Goal: Information Seeking & Learning: Learn about a topic

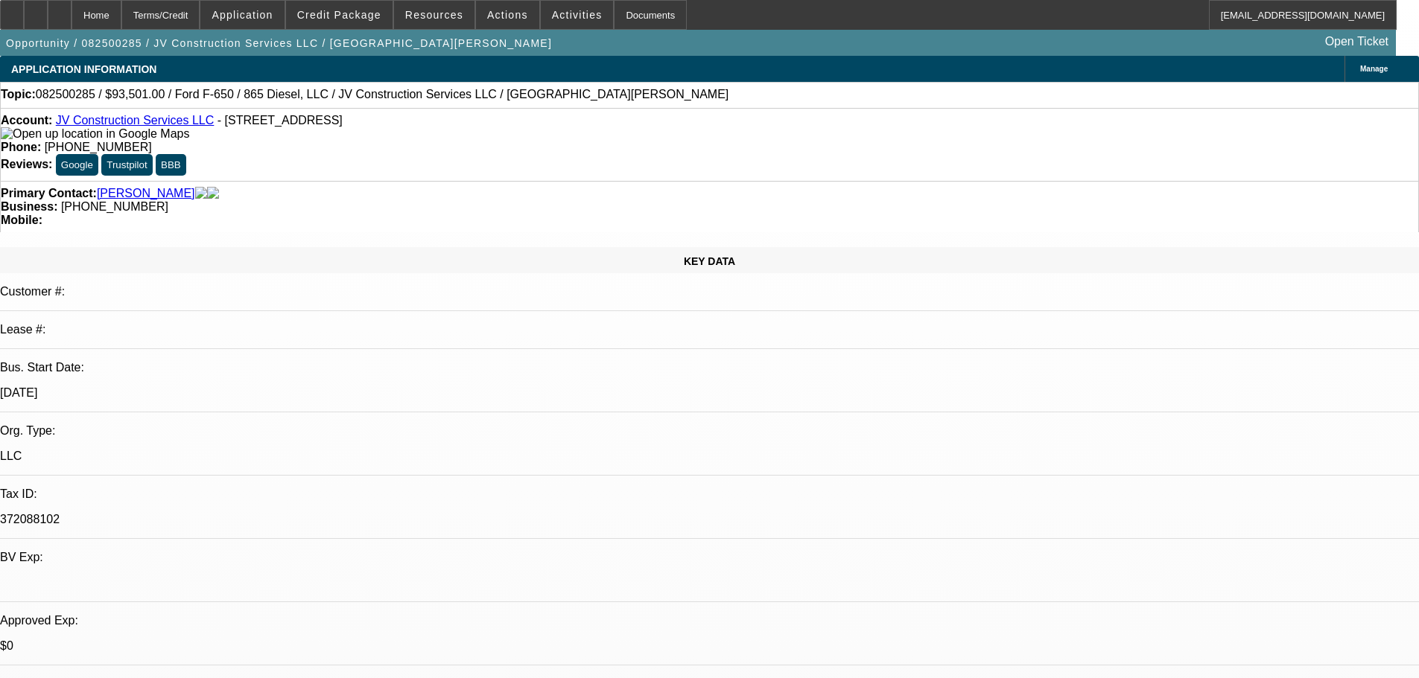
select select "0.1"
select select "2"
select select "0.1"
select select "4"
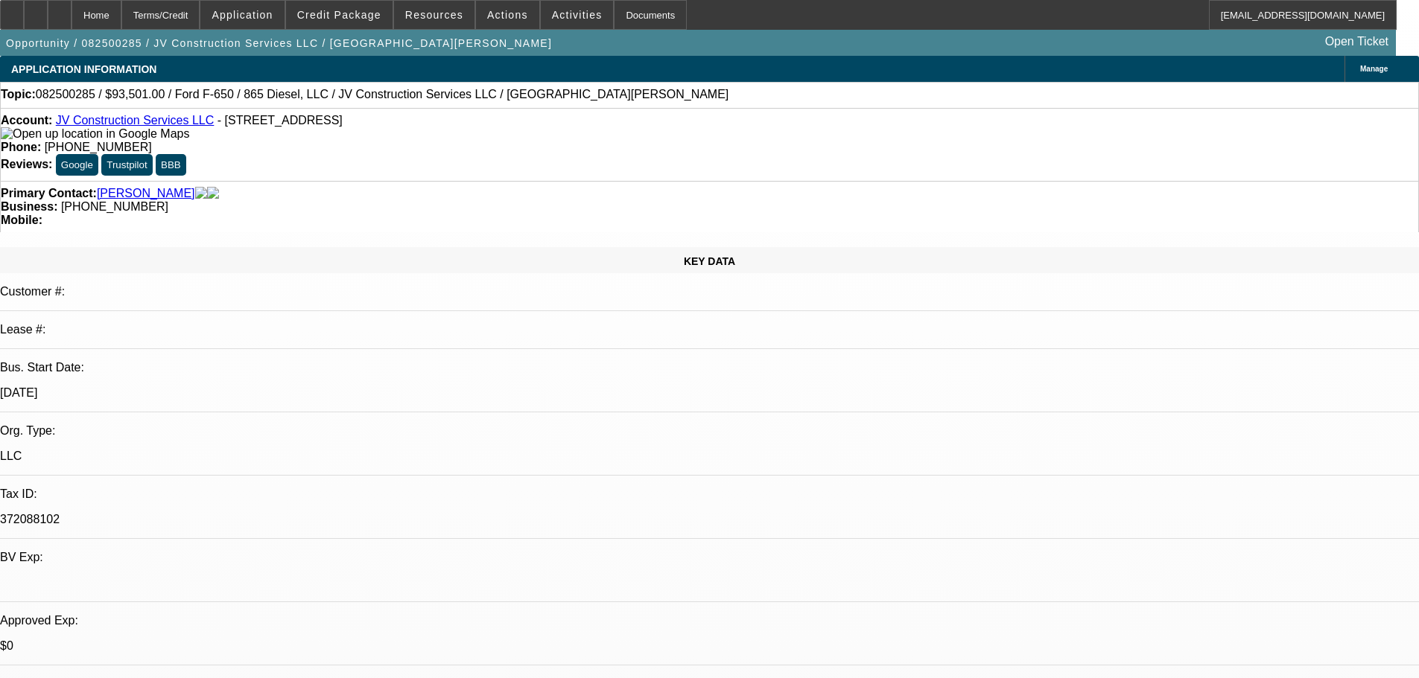
scroll to position [2107, 0]
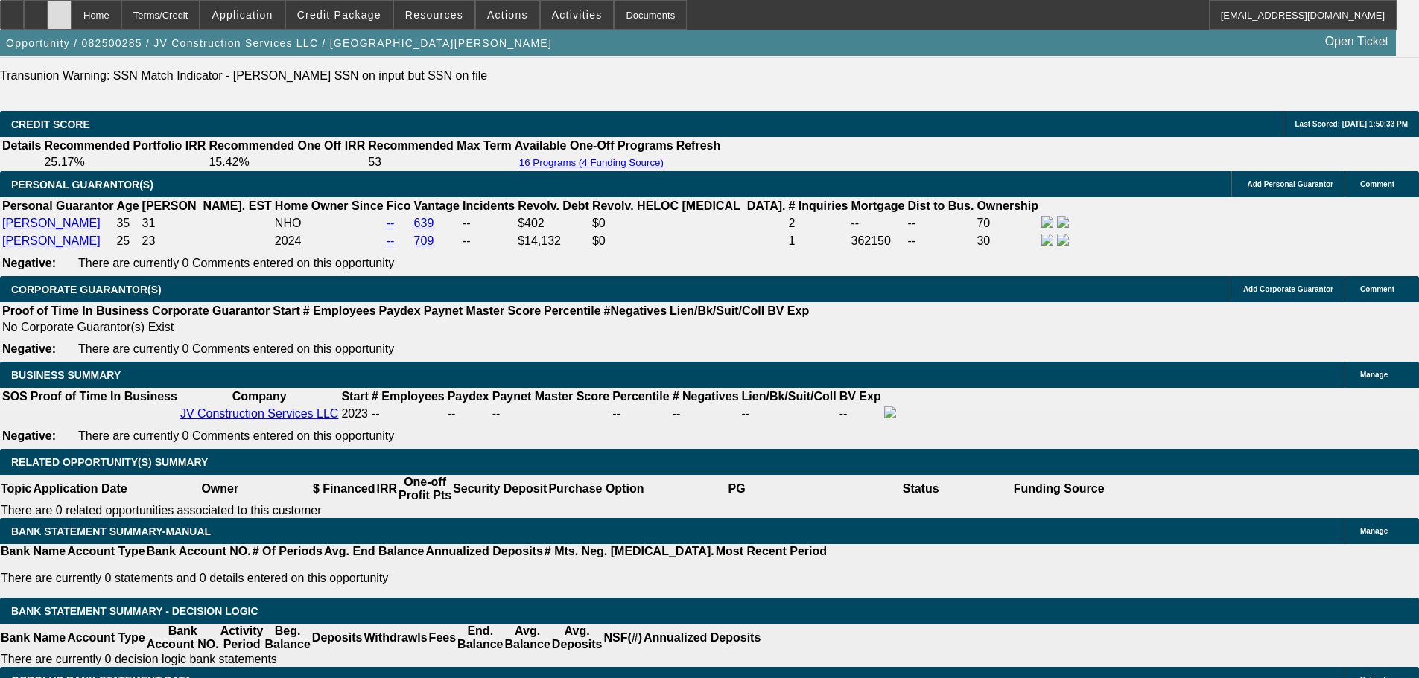
click at [60, 10] on icon at bounding box center [60, 10] width 0 height 0
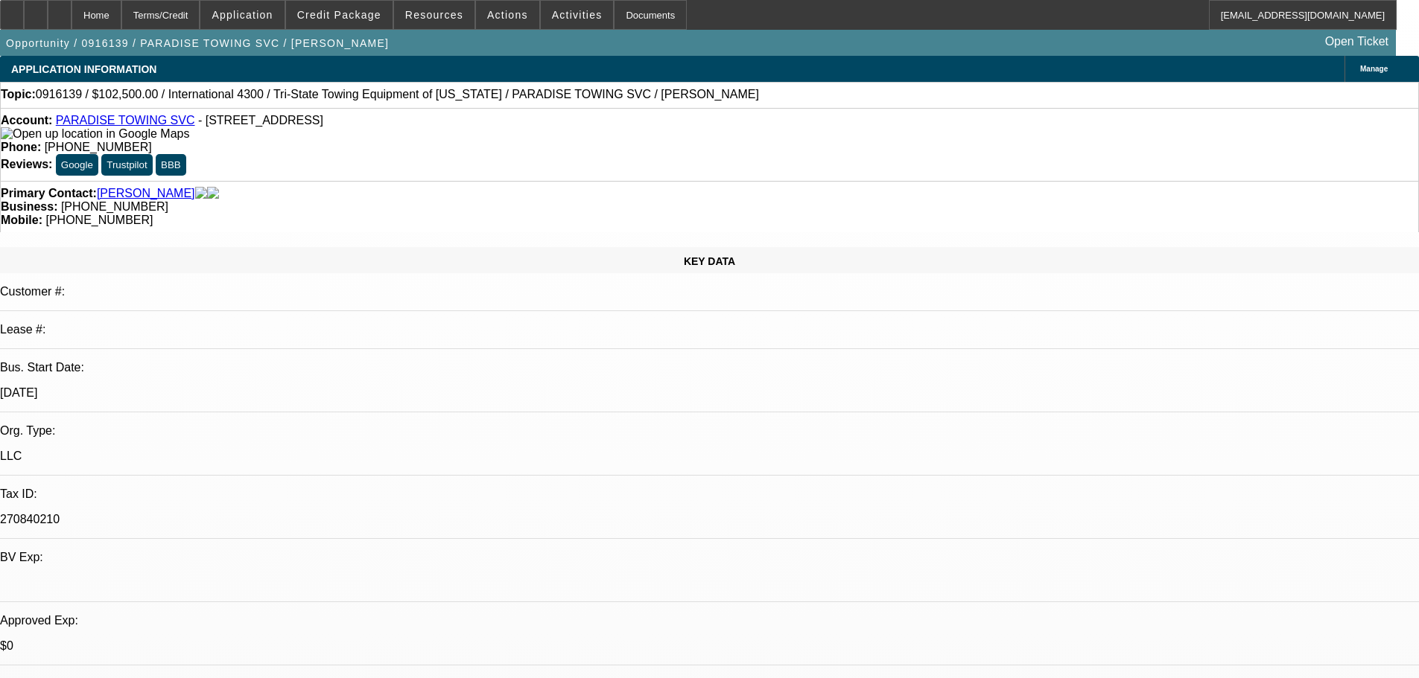
select select "0"
select select "2"
select select "0.1"
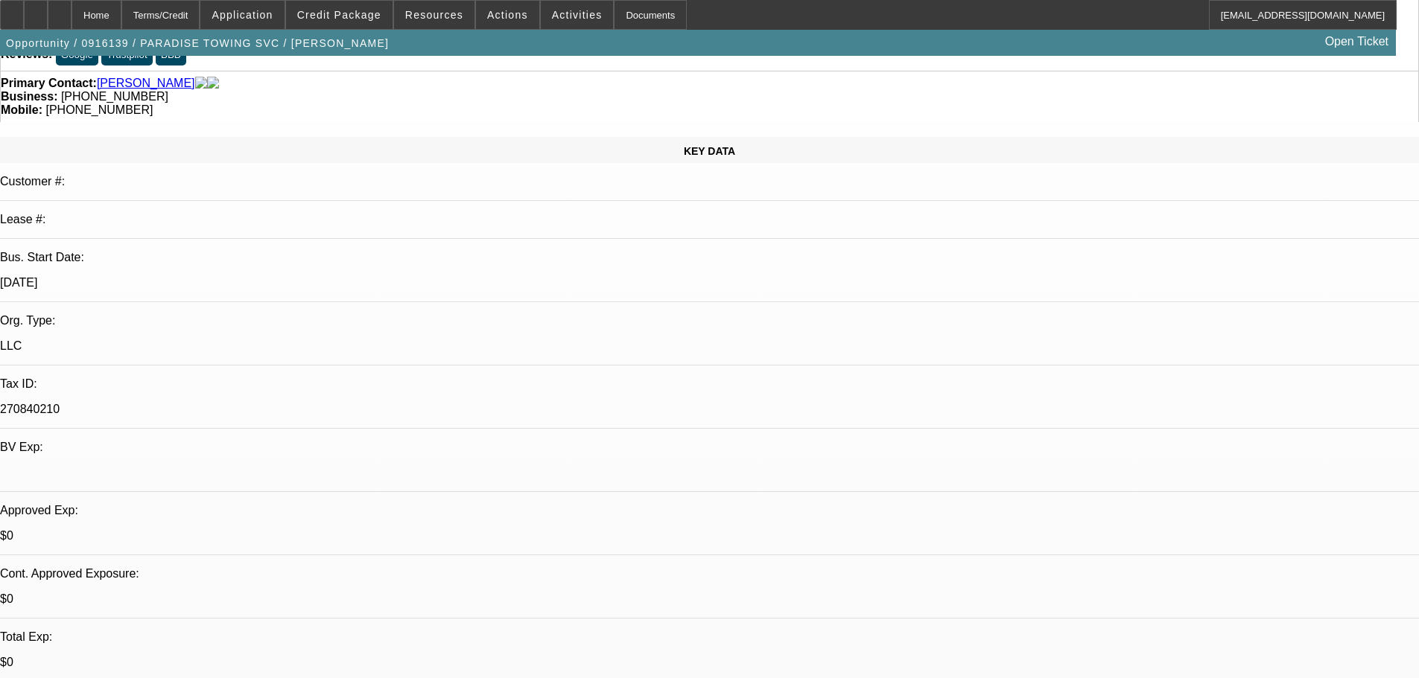
drag, startPoint x: 480, startPoint y: 374, endPoint x: 496, endPoint y: 457, distance: 84.9
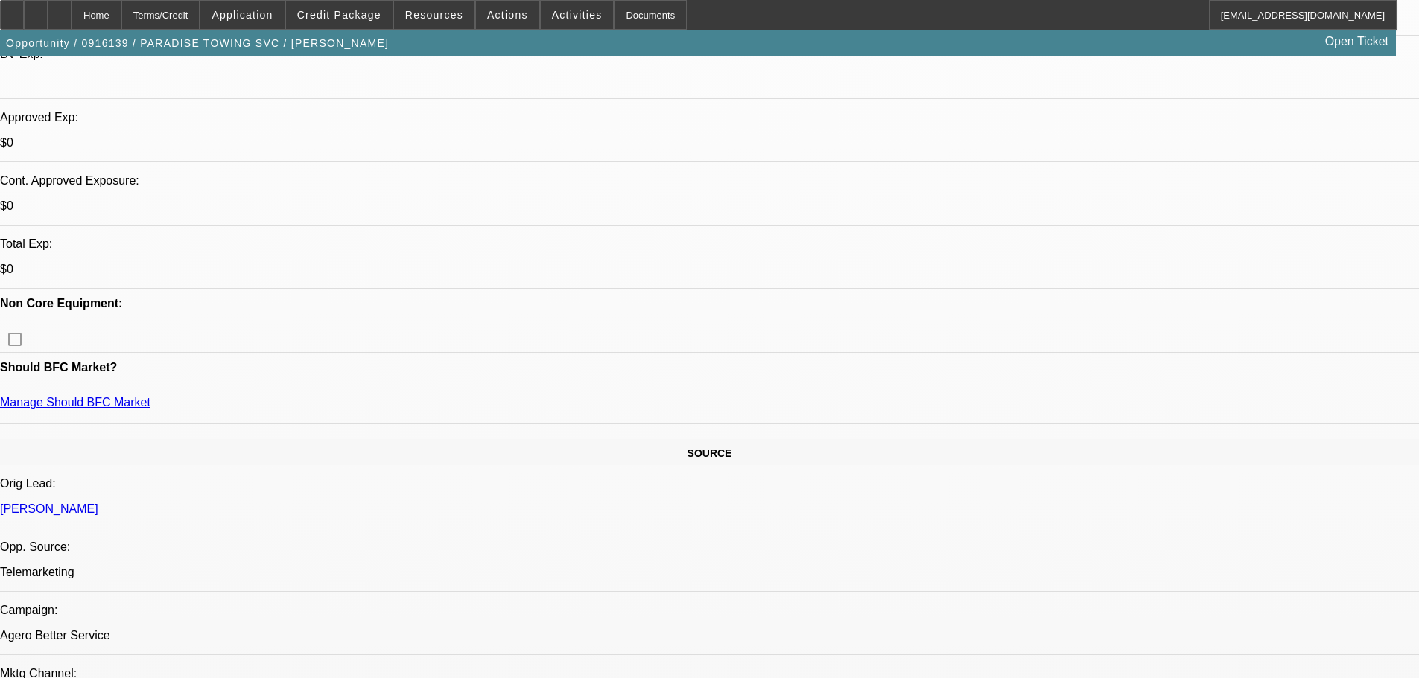
drag, startPoint x: 385, startPoint y: 396, endPoint x: 391, endPoint y: 529, distance: 133.4
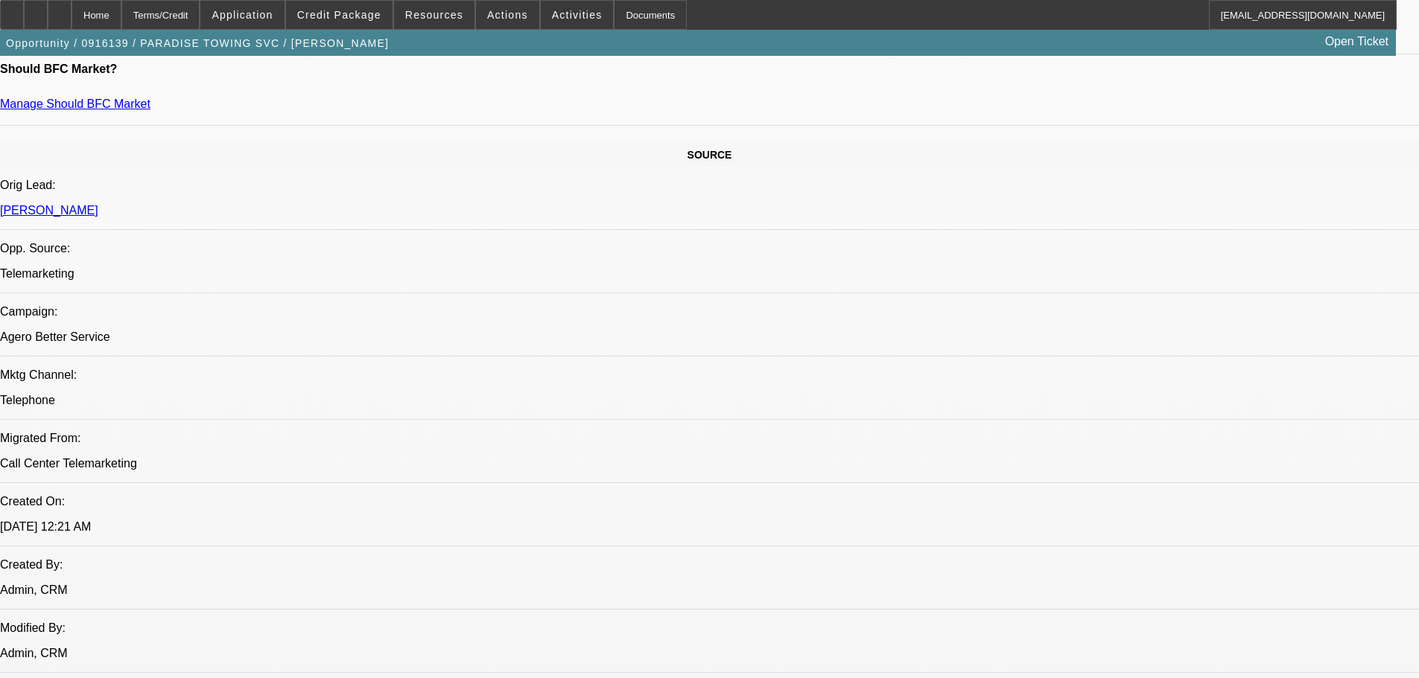
drag, startPoint x: 394, startPoint y: 401, endPoint x: 418, endPoint y: 494, distance: 96.8
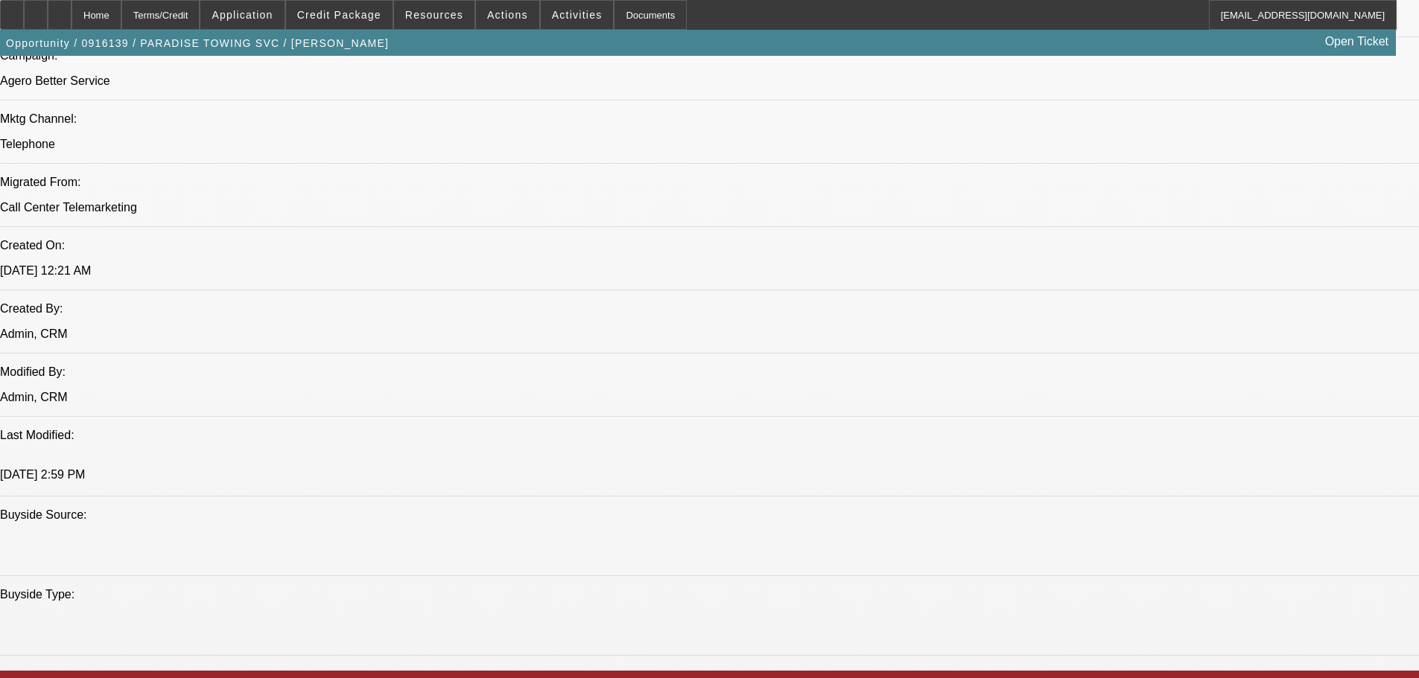
scroll to position [1307, 0]
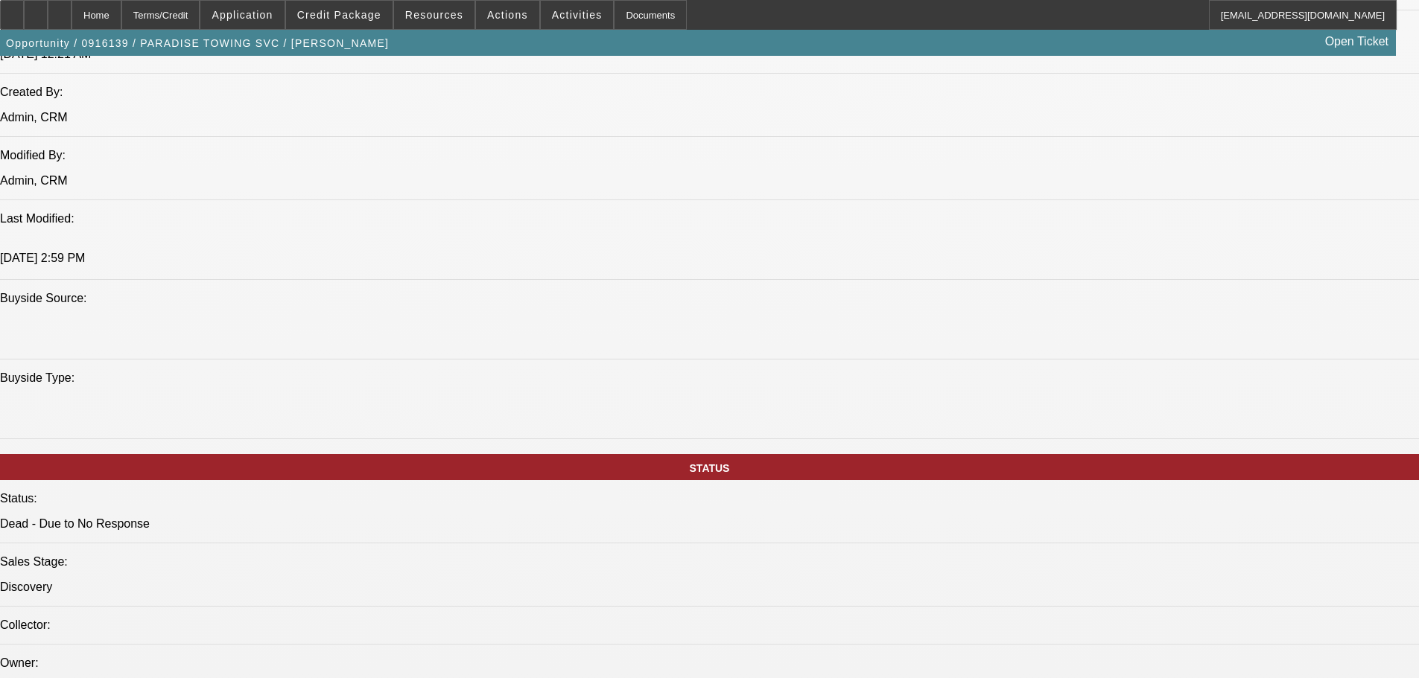
drag, startPoint x: 461, startPoint y: 395, endPoint x: 462, endPoint y: 476, distance: 80.4
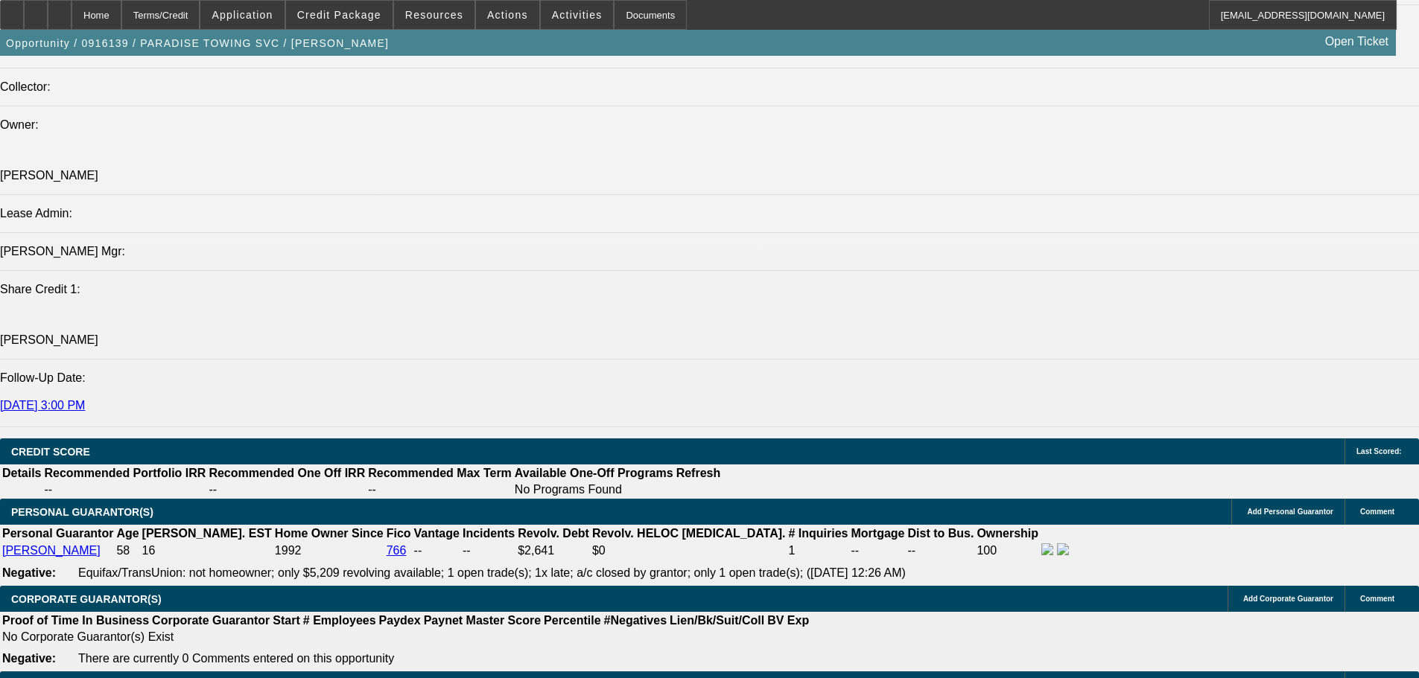
drag, startPoint x: 363, startPoint y: 371, endPoint x: 397, endPoint y: 506, distance: 139.8
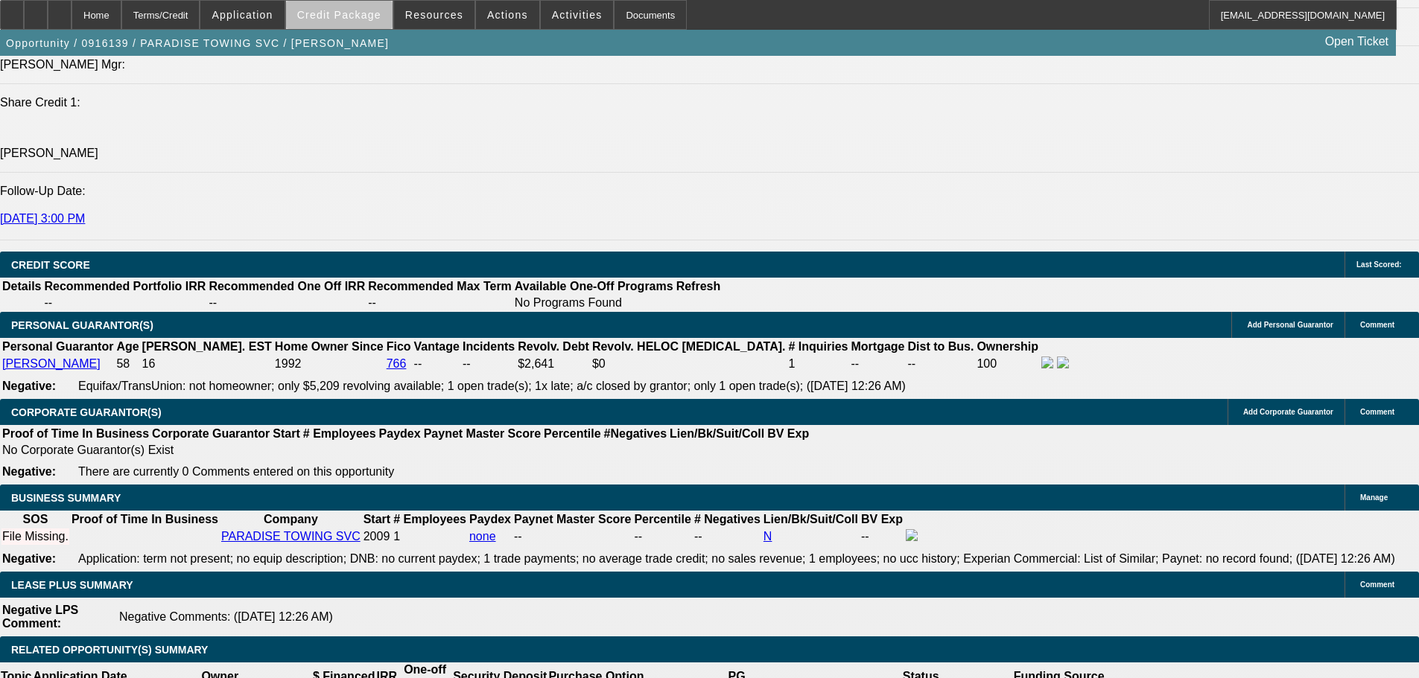
click at [388, 20] on span at bounding box center [339, 15] width 106 height 36
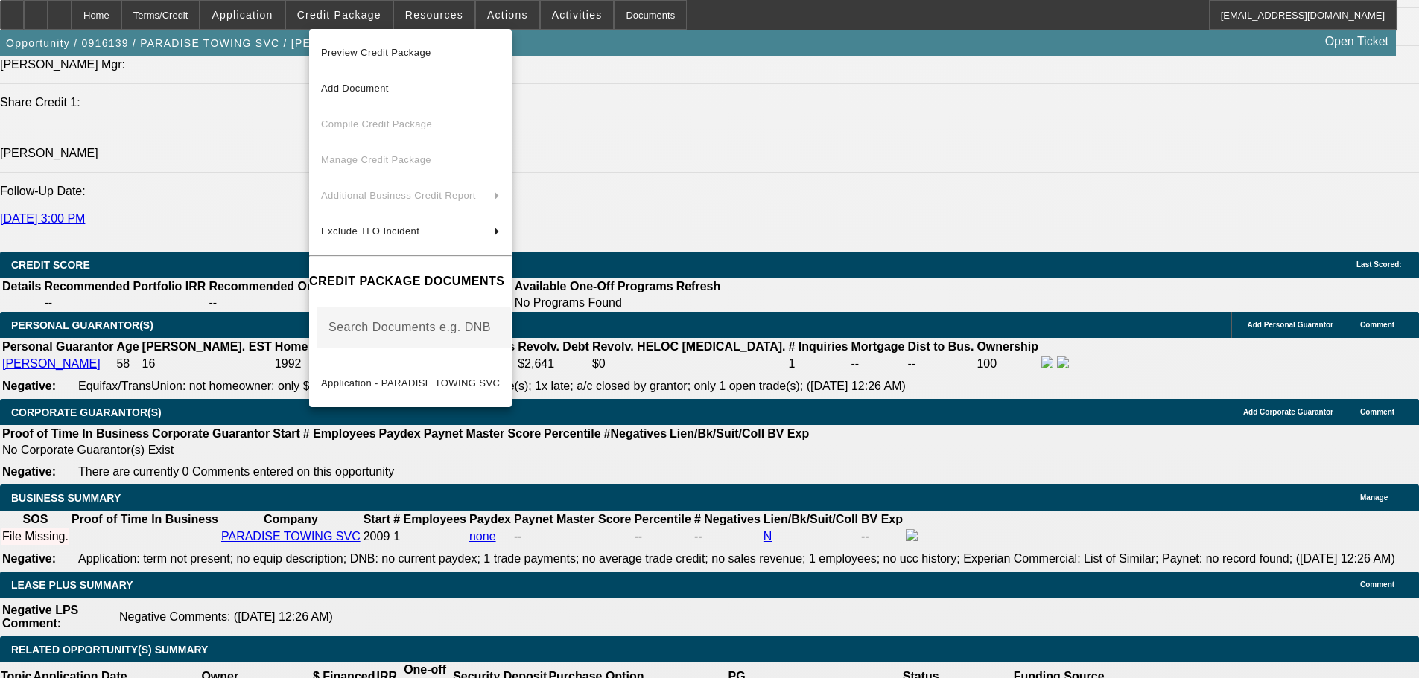
click at [449, 54] on span "Preview Credit Package" at bounding box center [410, 53] width 179 height 18
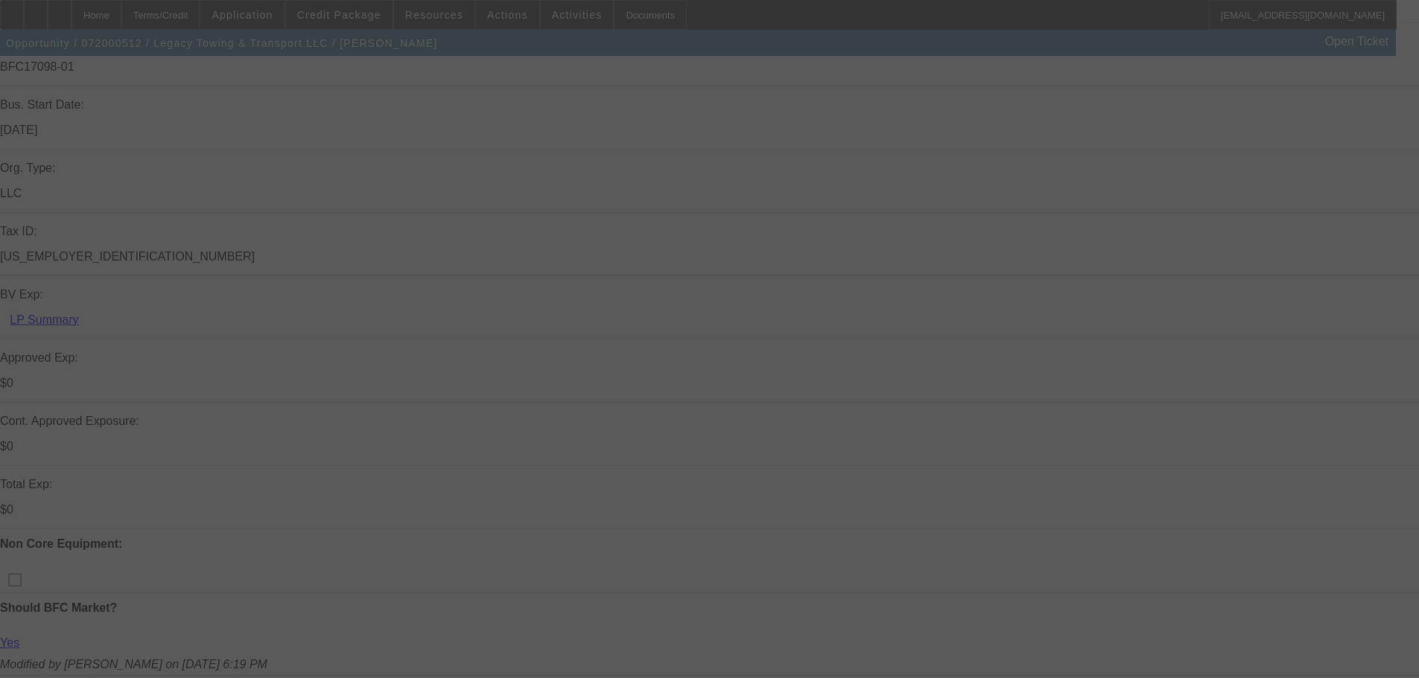
scroll to position [447, 0]
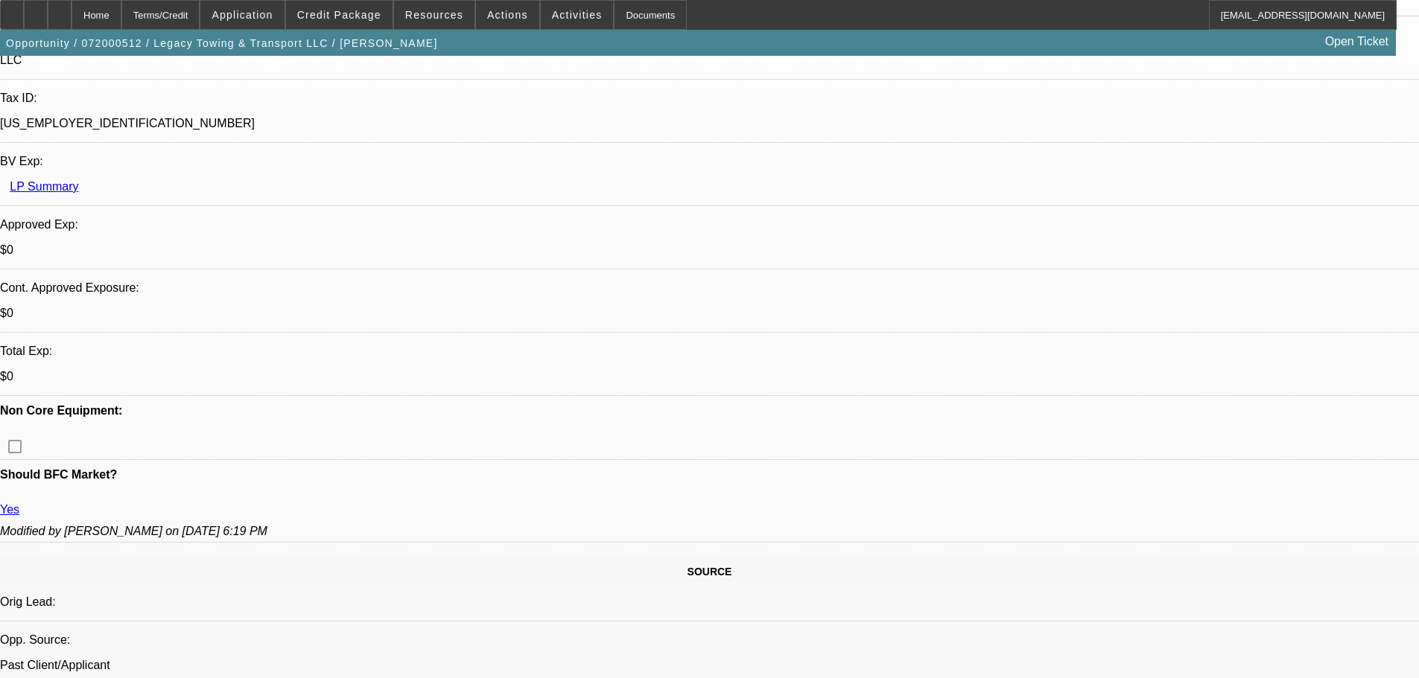
select select "0"
select select "2"
select select "0.1"
select select "4"
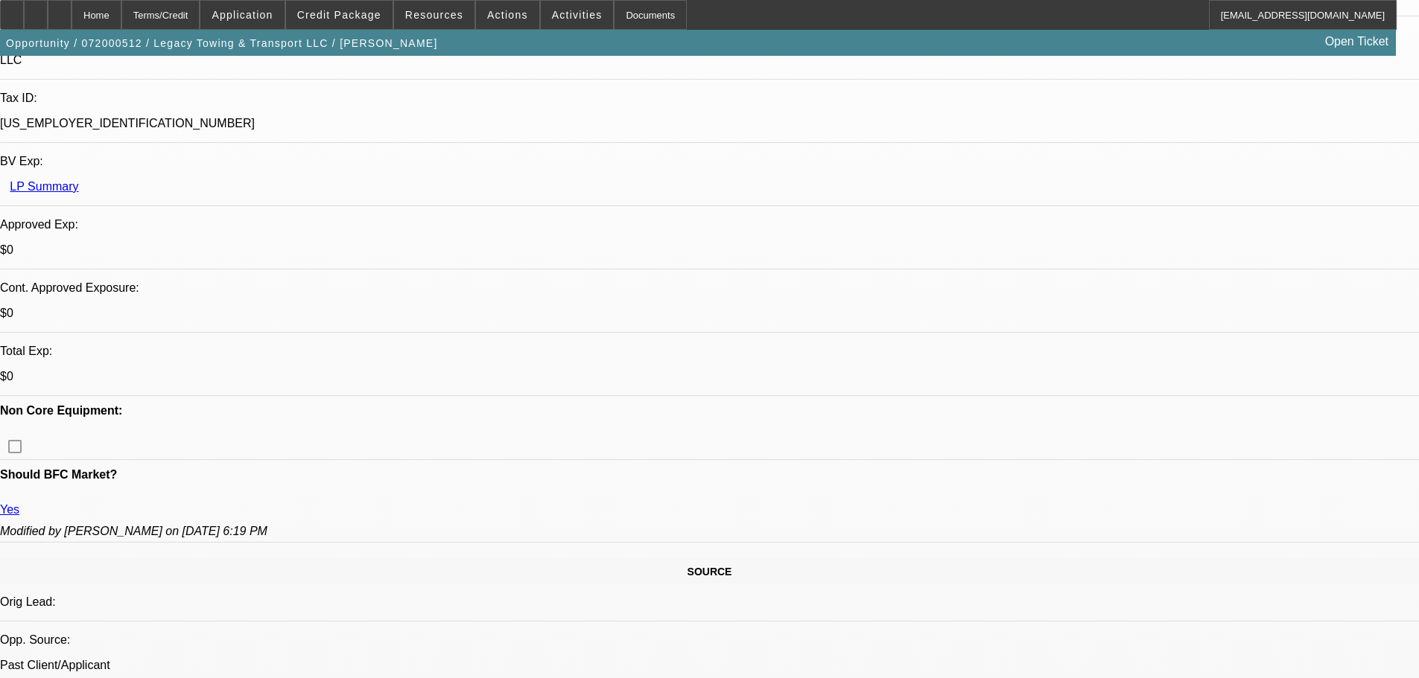
select select "0"
select select "2"
select select "0.1"
select select "4"
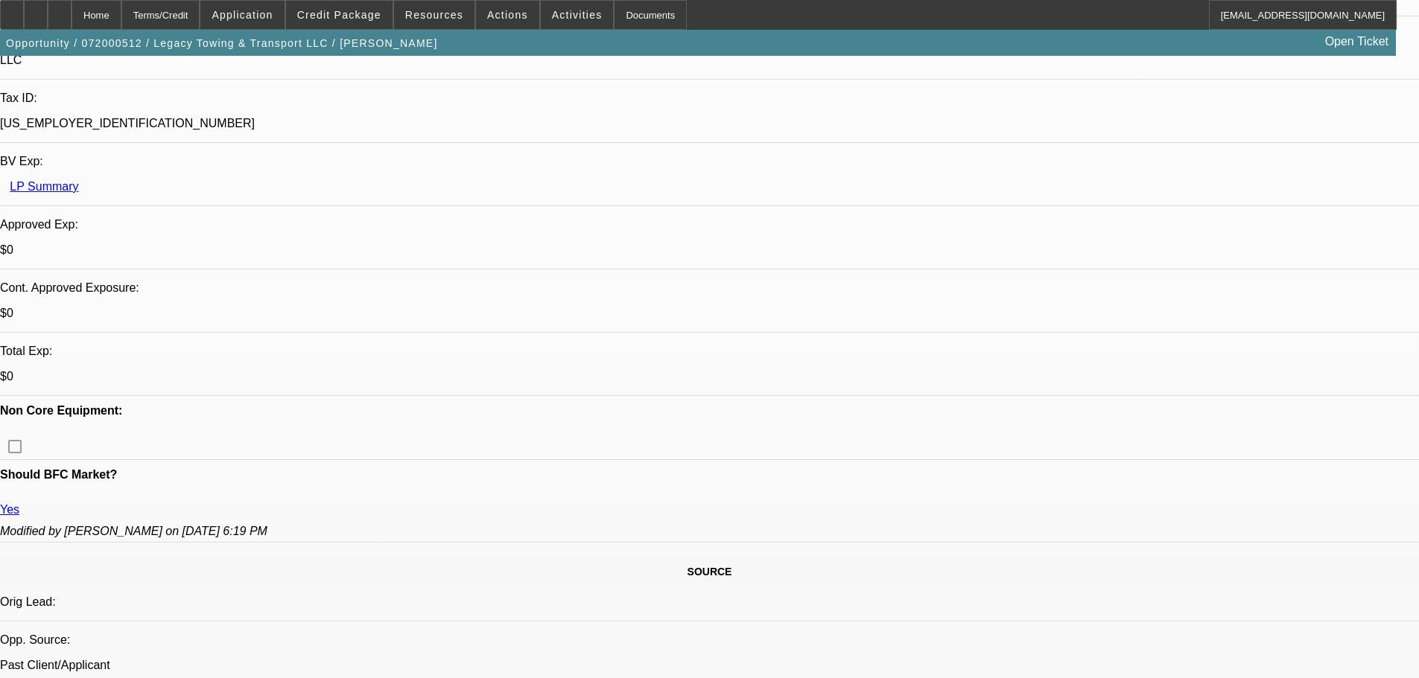
select select "0"
select select "2"
select select "0.1"
select select "4"
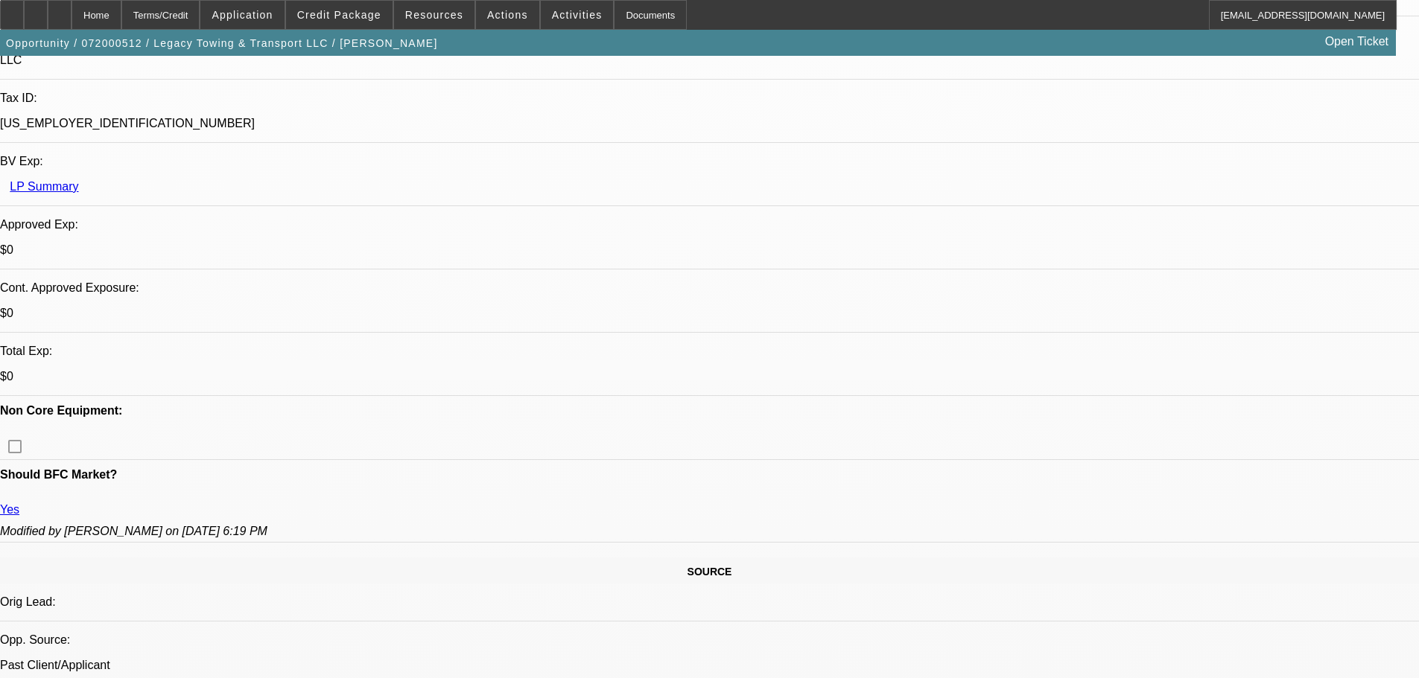
select select "0"
select select "2"
select select "0.1"
select select "4"
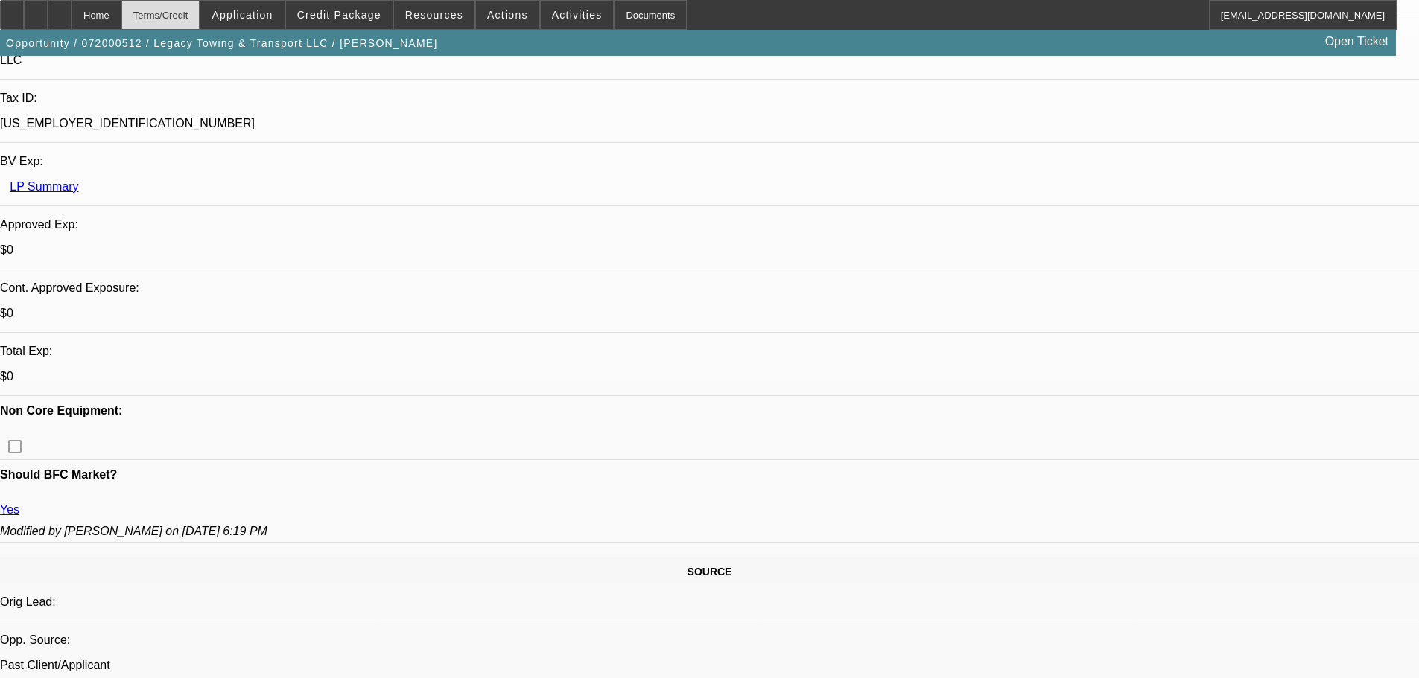
scroll to position [968, 0]
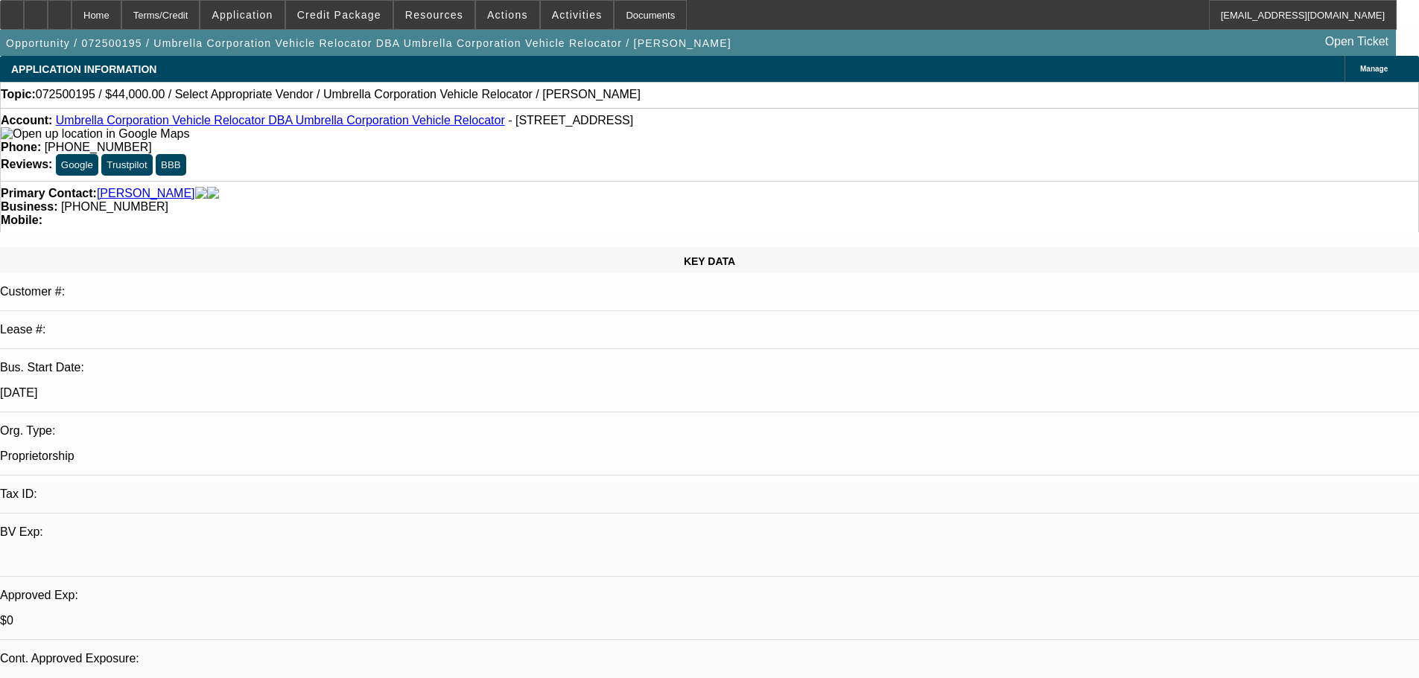
select select "0"
select select "2"
select select "0.1"
select select "4"
select select "1"
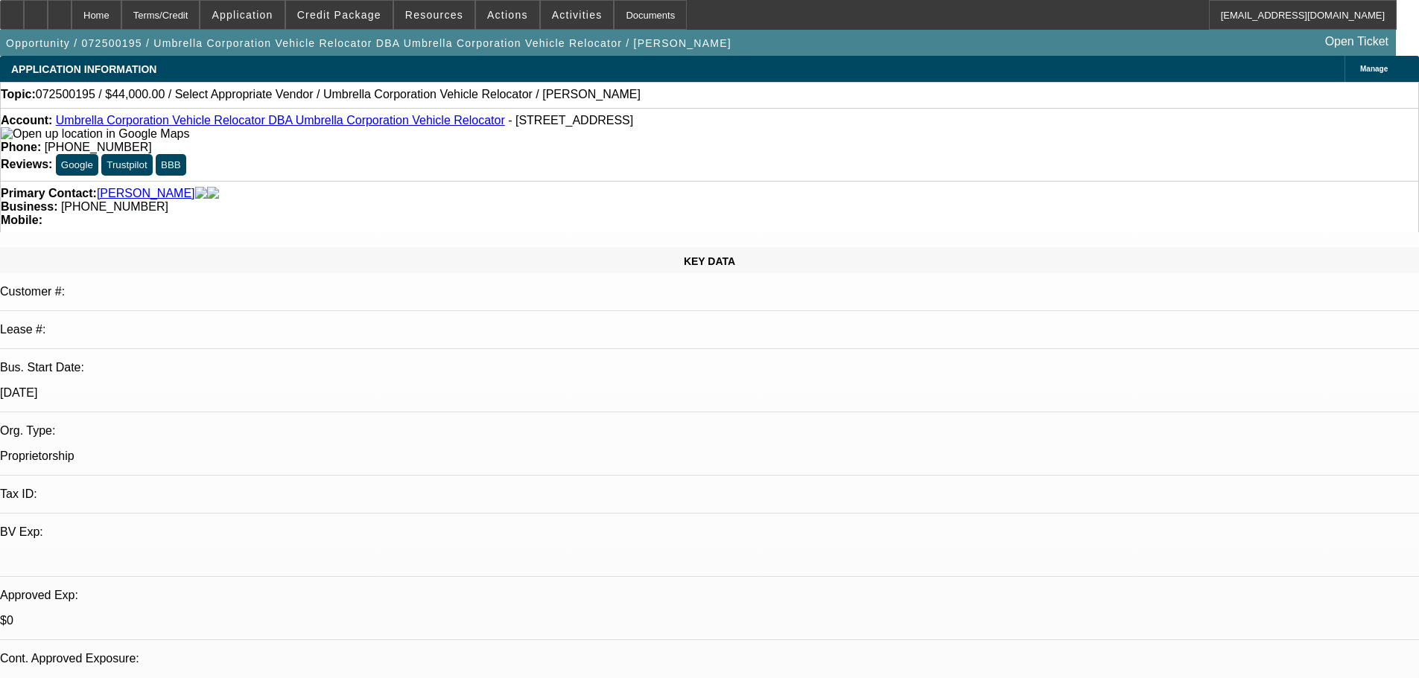
select select "2"
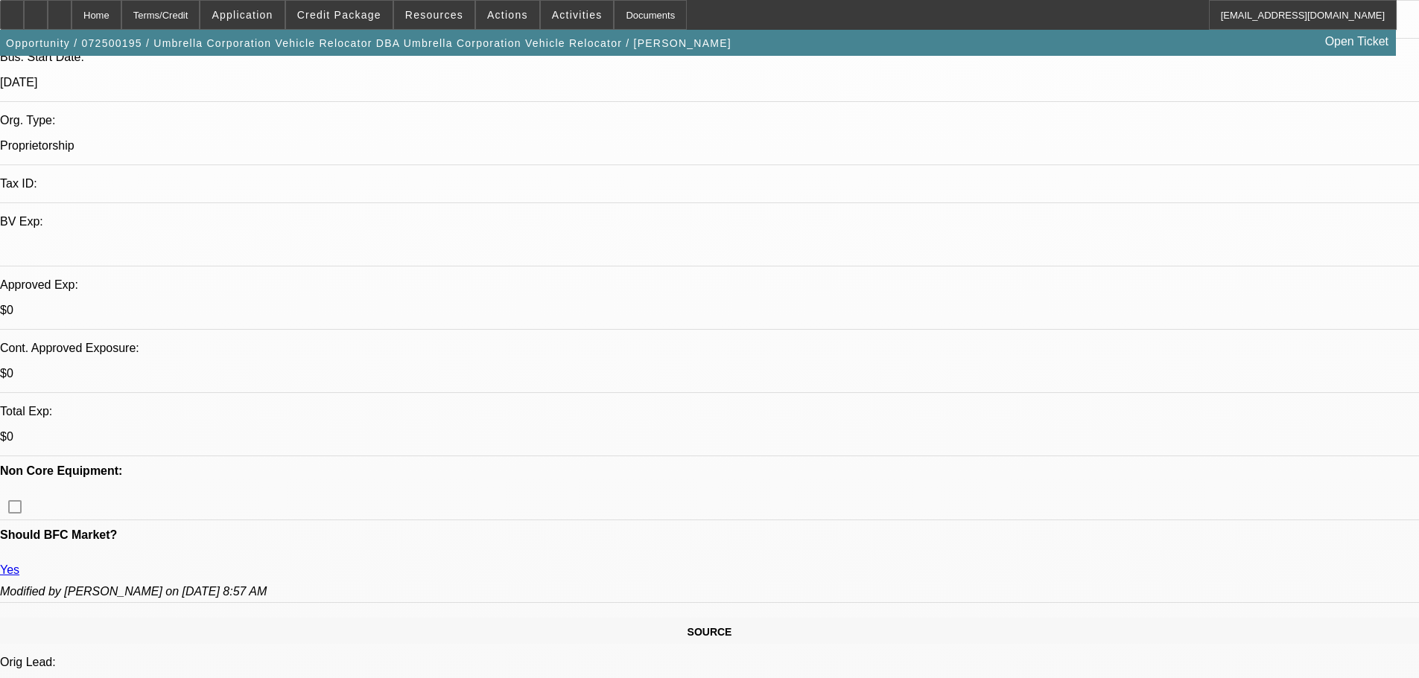
drag, startPoint x: 561, startPoint y: 441, endPoint x: 568, endPoint y: 486, distance: 46.0
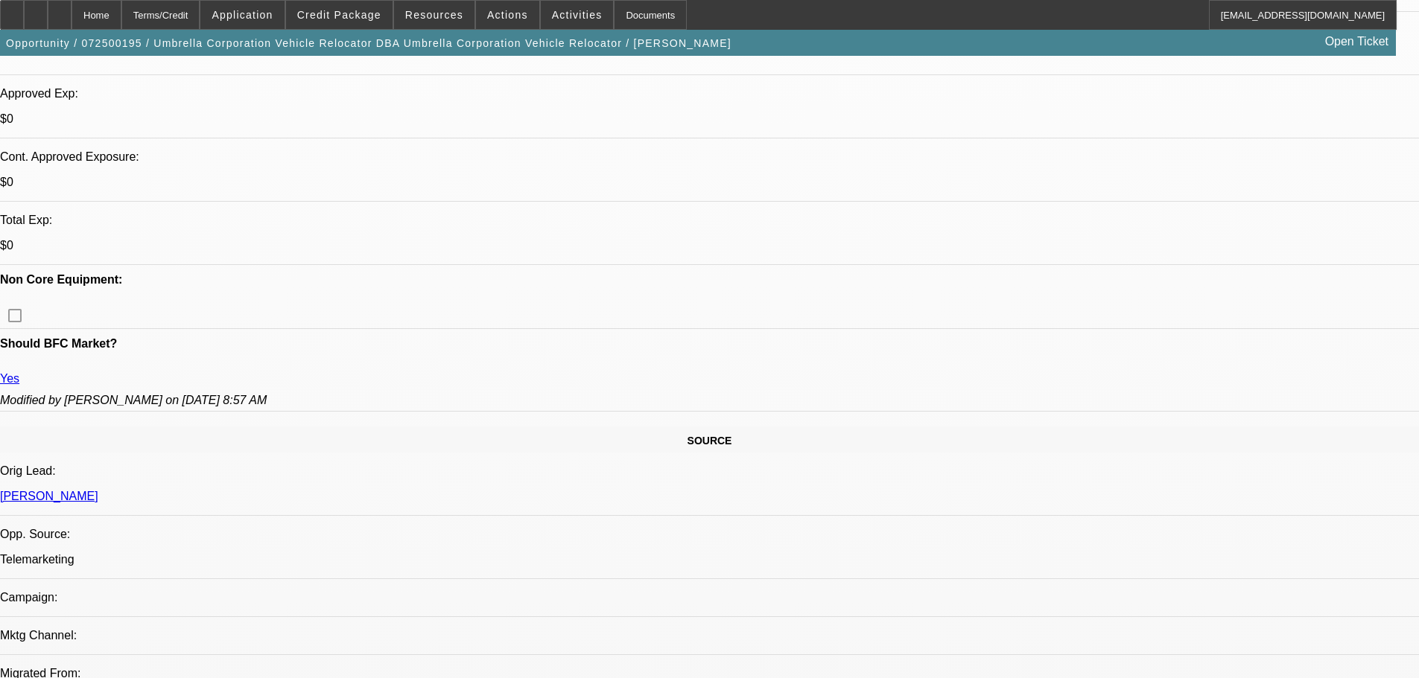
drag, startPoint x: 559, startPoint y: 369, endPoint x: 550, endPoint y: 468, distance: 99.4
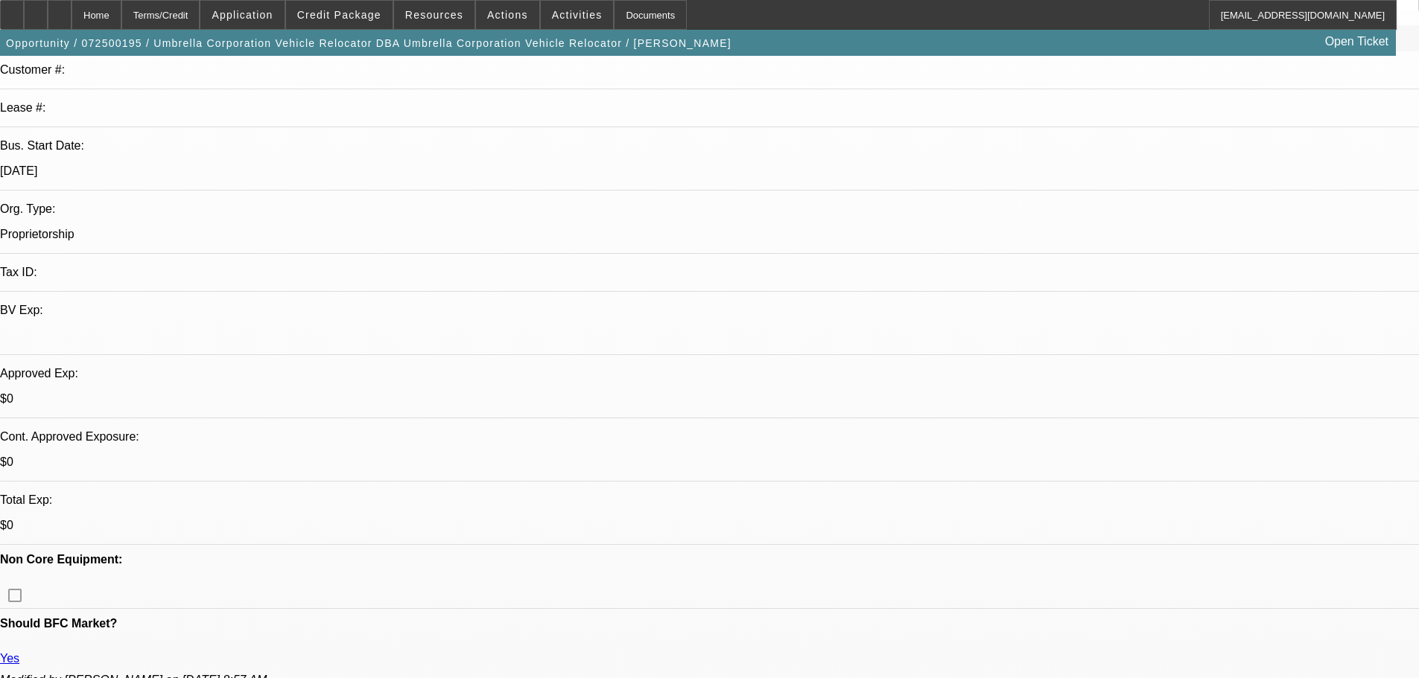
drag, startPoint x: 499, startPoint y: 386, endPoint x: 495, endPoint y: 257, distance: 128.9
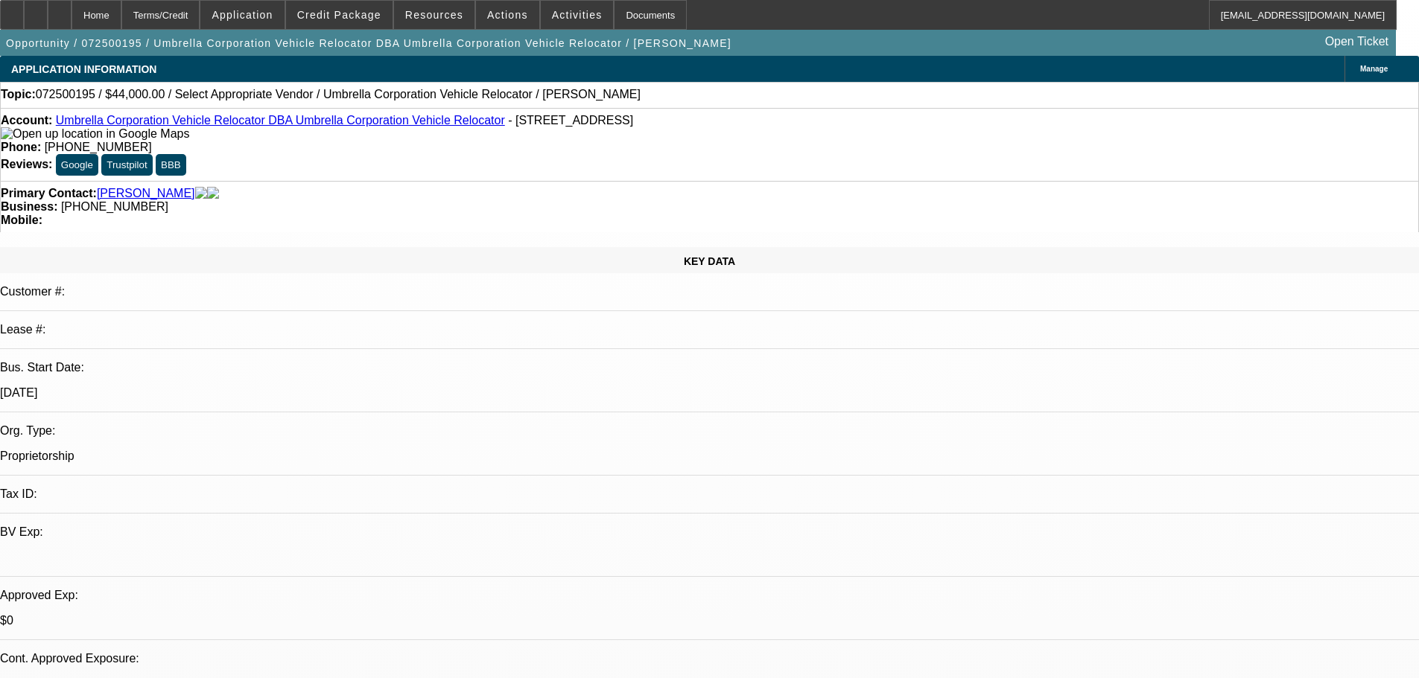
drag, startPoint x: 558, startPoint y: 298, endPoint x: 535, endPoint y: 202, distance: 98.6
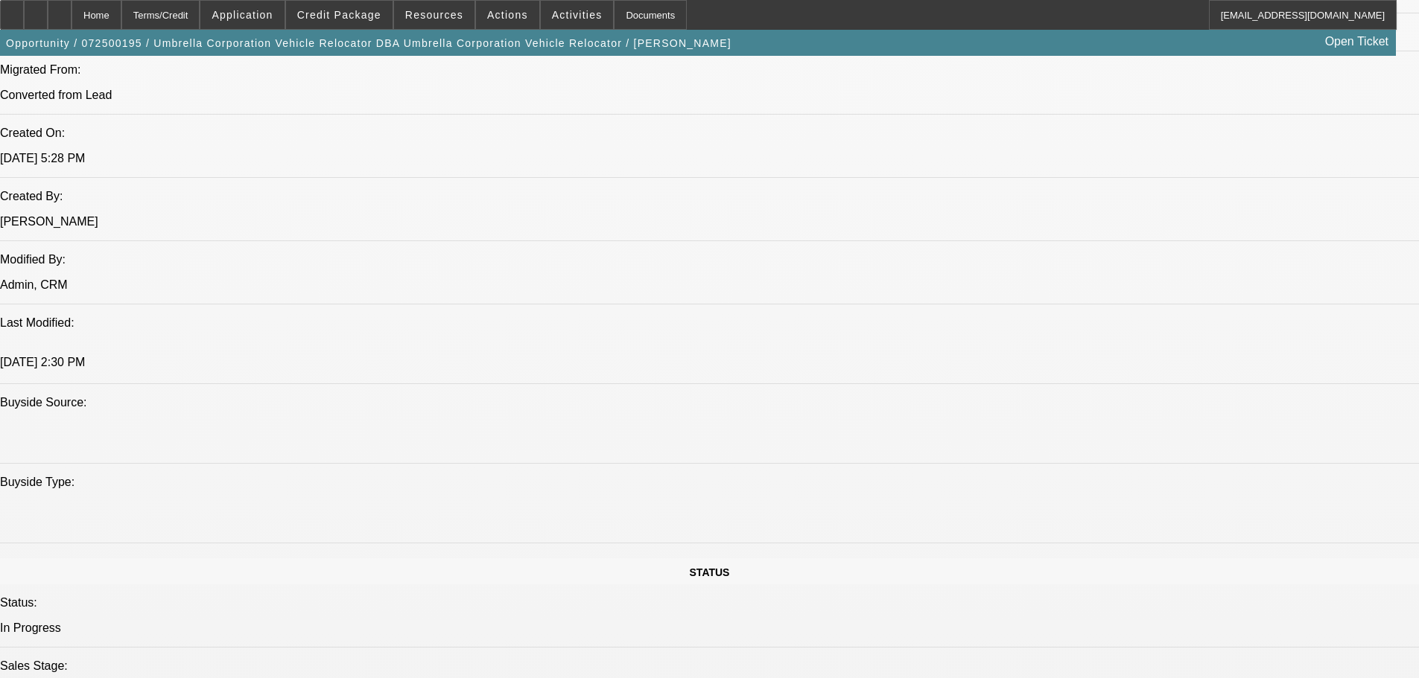
scroll to position [1340, 0]
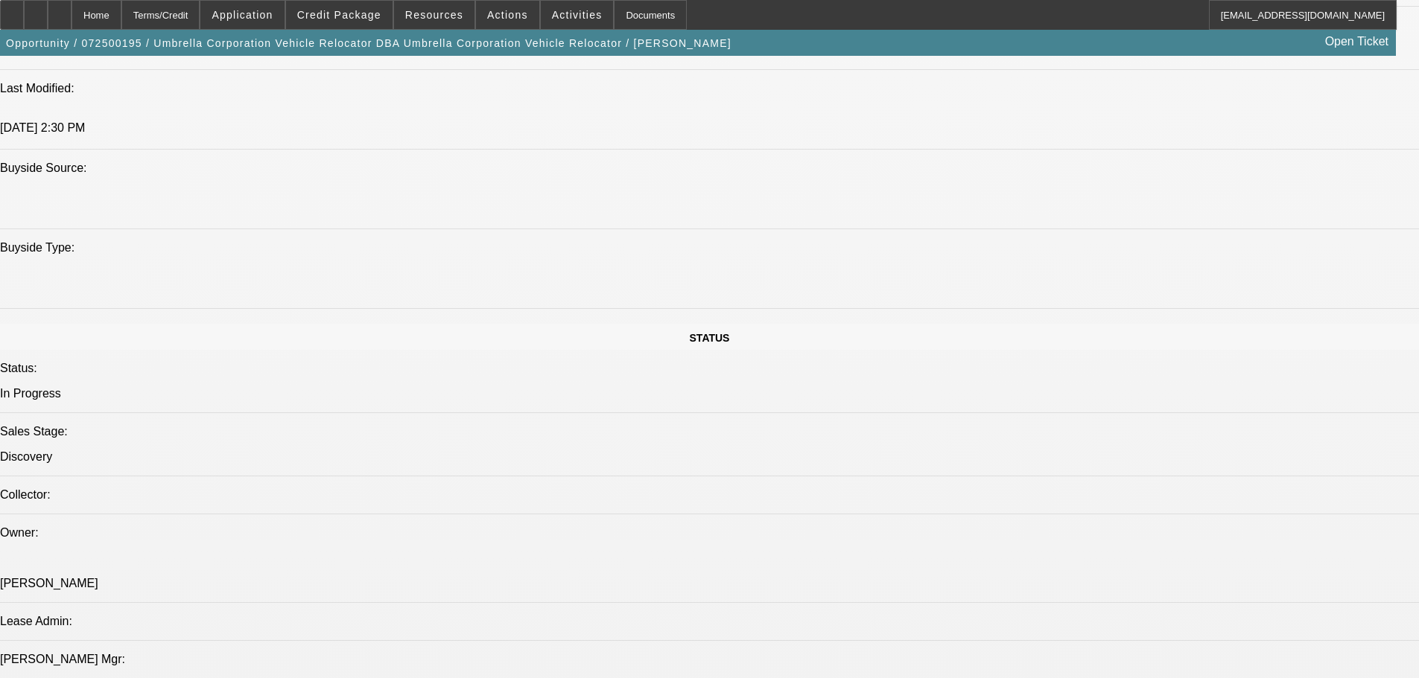
drag, startPoint x: 704, startPoint y: 443, endPoint x: 712, endPoint y: 593, distance: 149.9
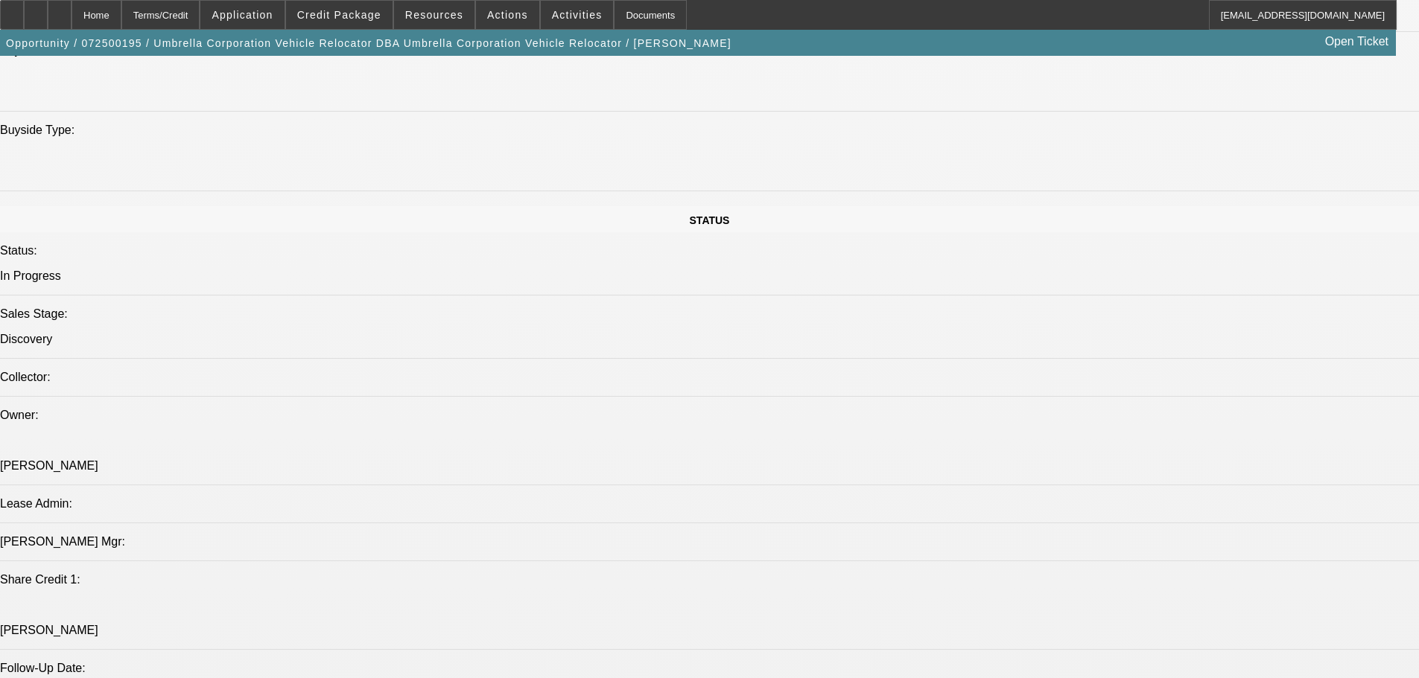
drag, startPoint x: 712, startPoint y: 593, endPoint x: 675, endPoint y: 488, distance: 110.5
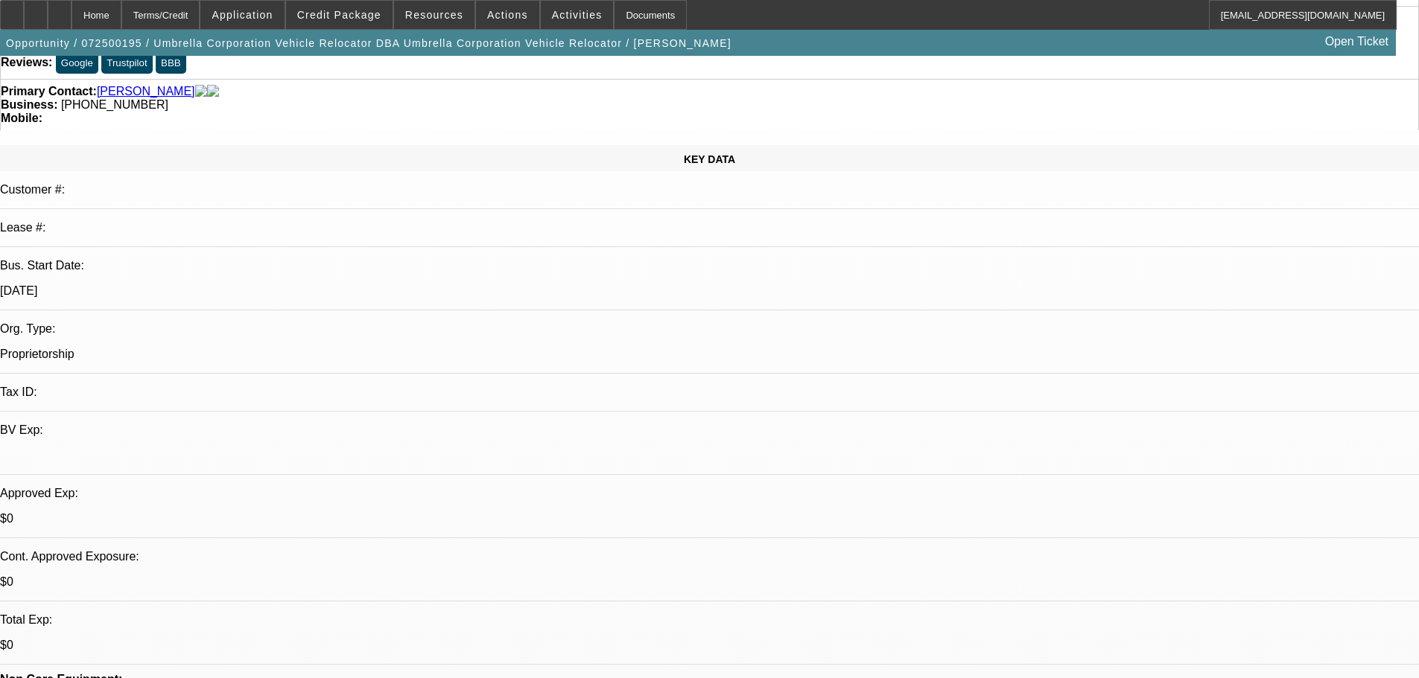
scroll to position [0, 0]
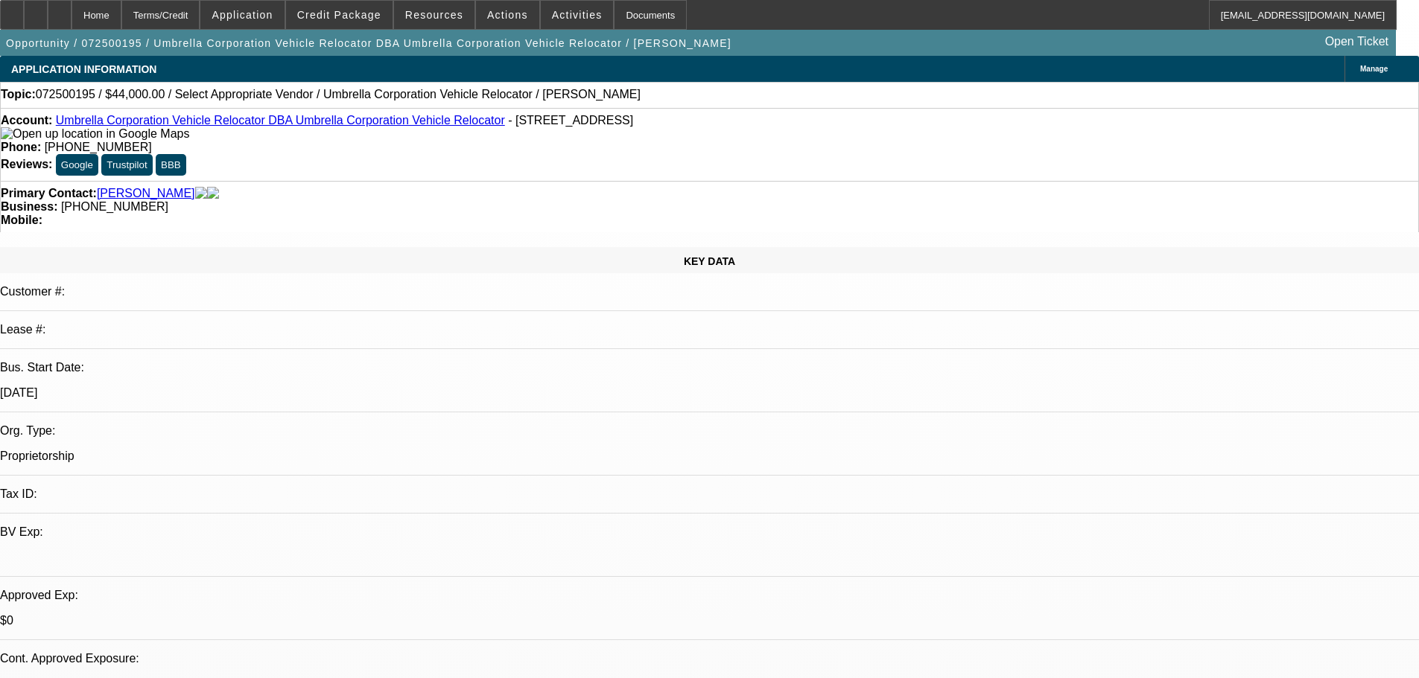
scroll to position [223, 0]
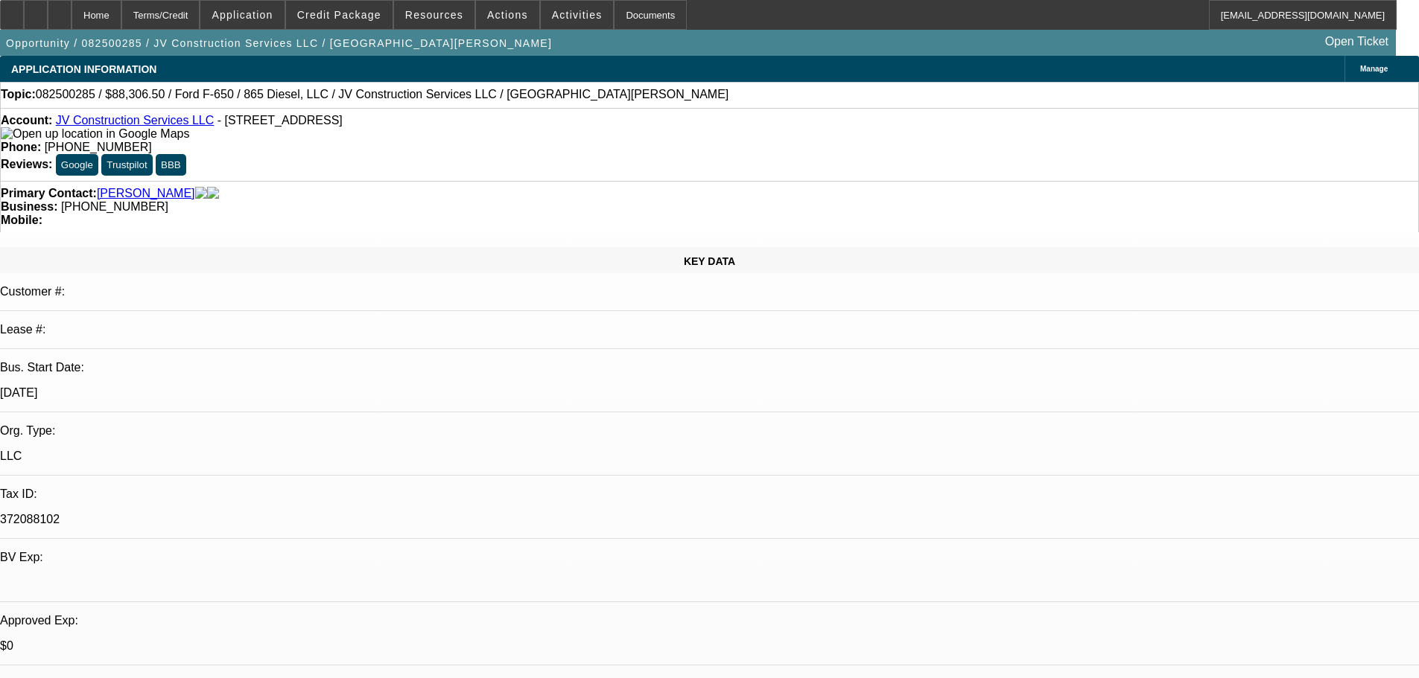
select select "0.15"
select select "2"
select select "0.1"
select select "4"
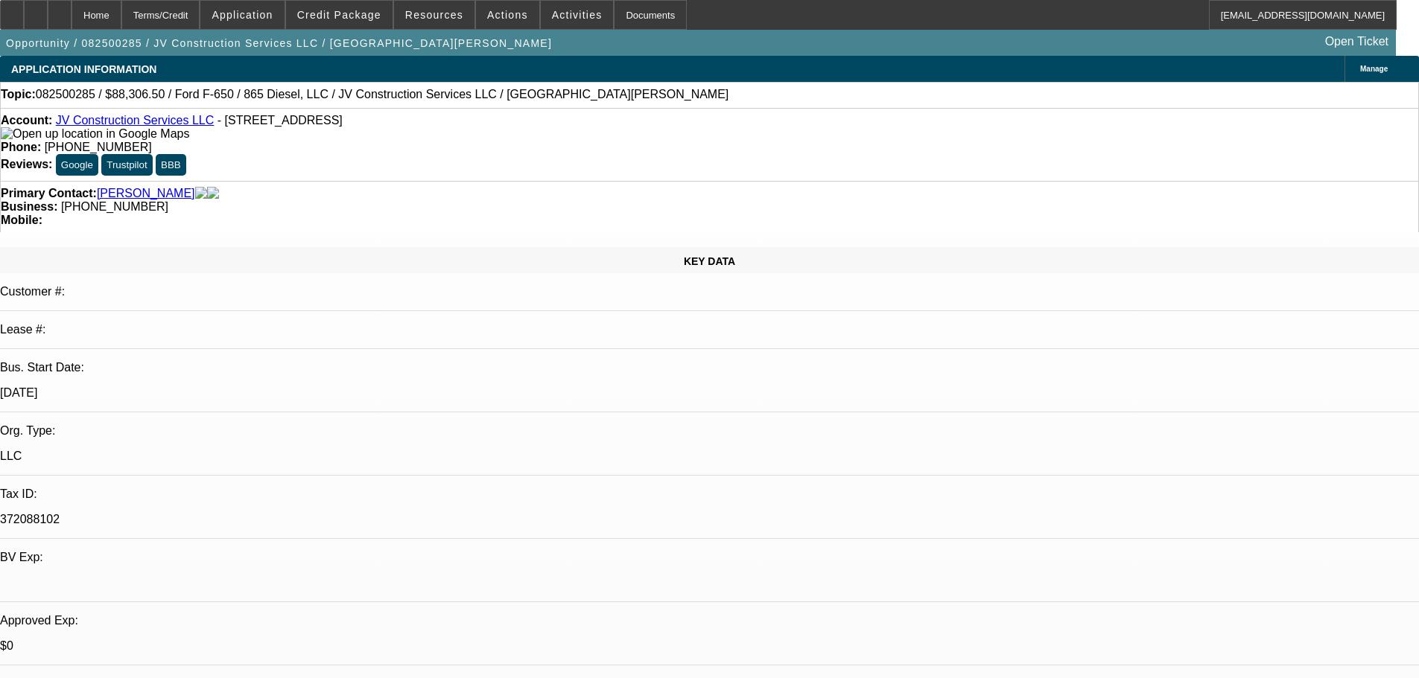
select select "0.1"
select select "2"
select select "0.1"
select select "4"
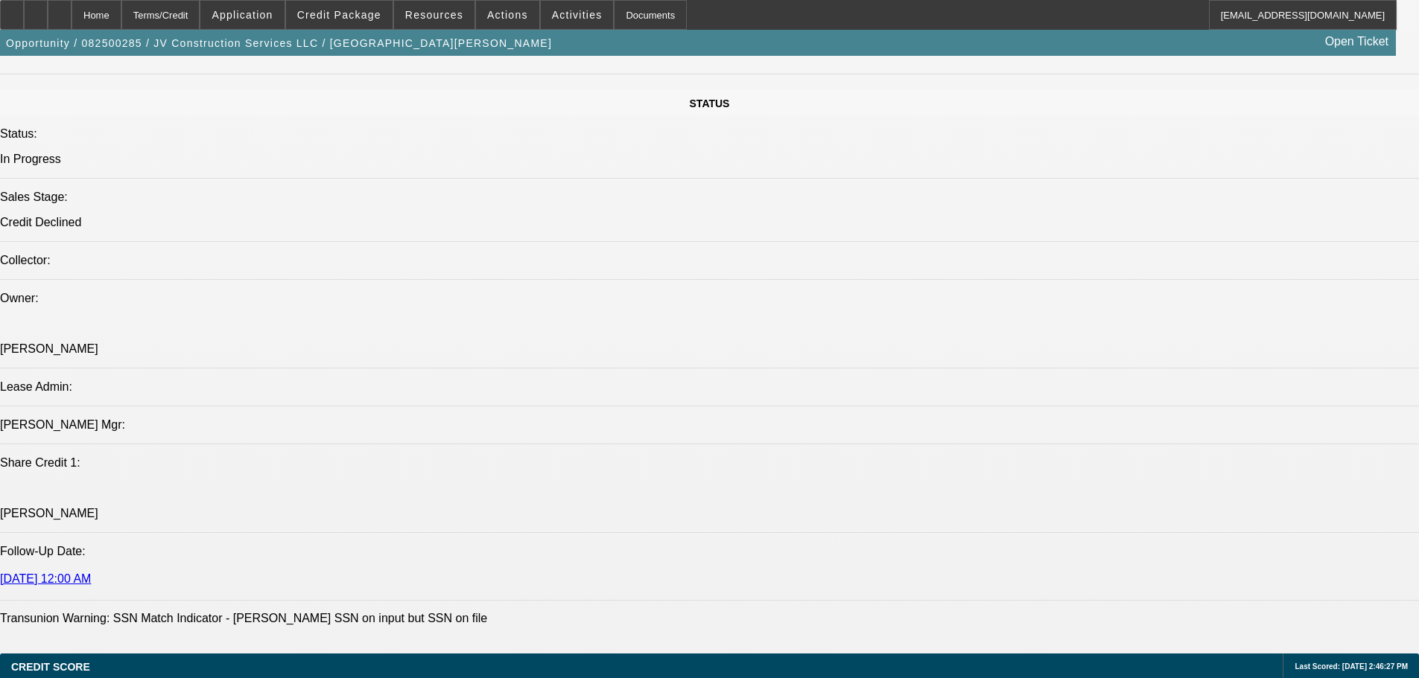
drag, startPoint x: 691, startPoint y: 490, endPoint x: 717, endPoint y: 594, distance: 107.5
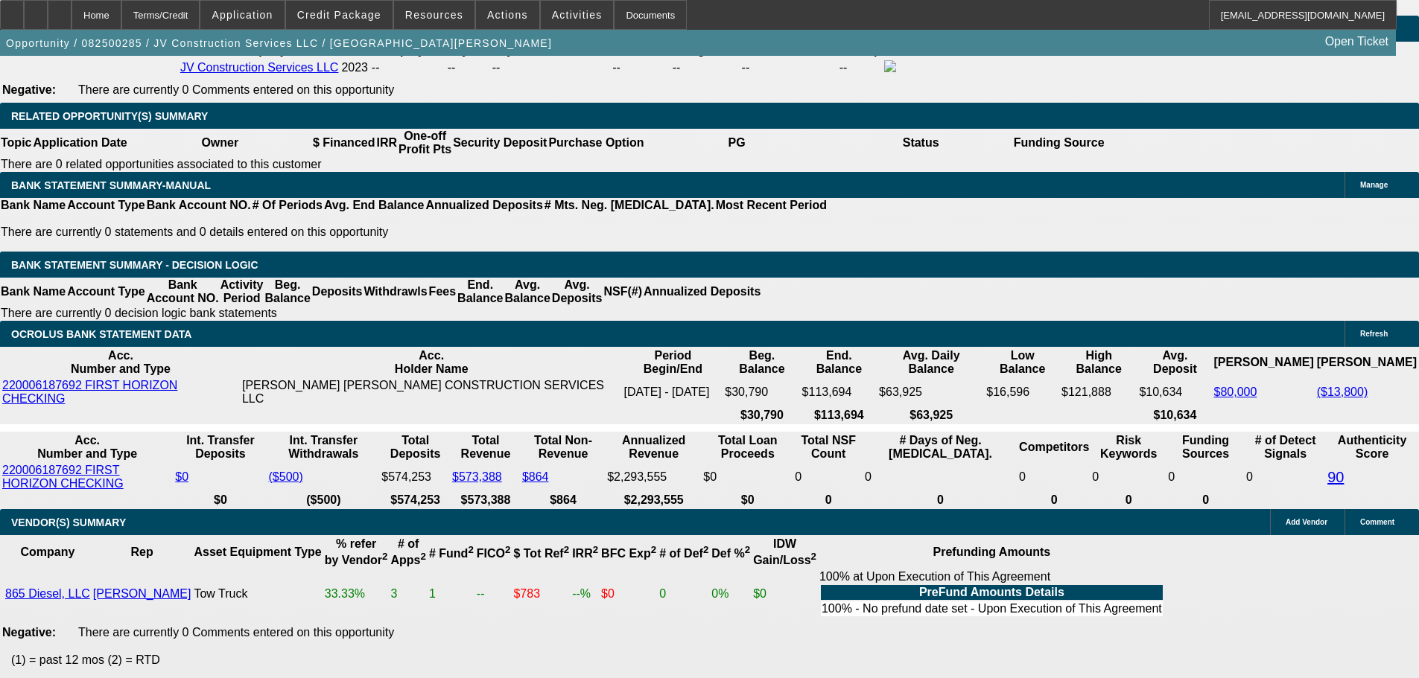
drag, startPoint x: 567, startPoint y: 296, endPoint x: 592, endPoint y: 410, distance: 117.3
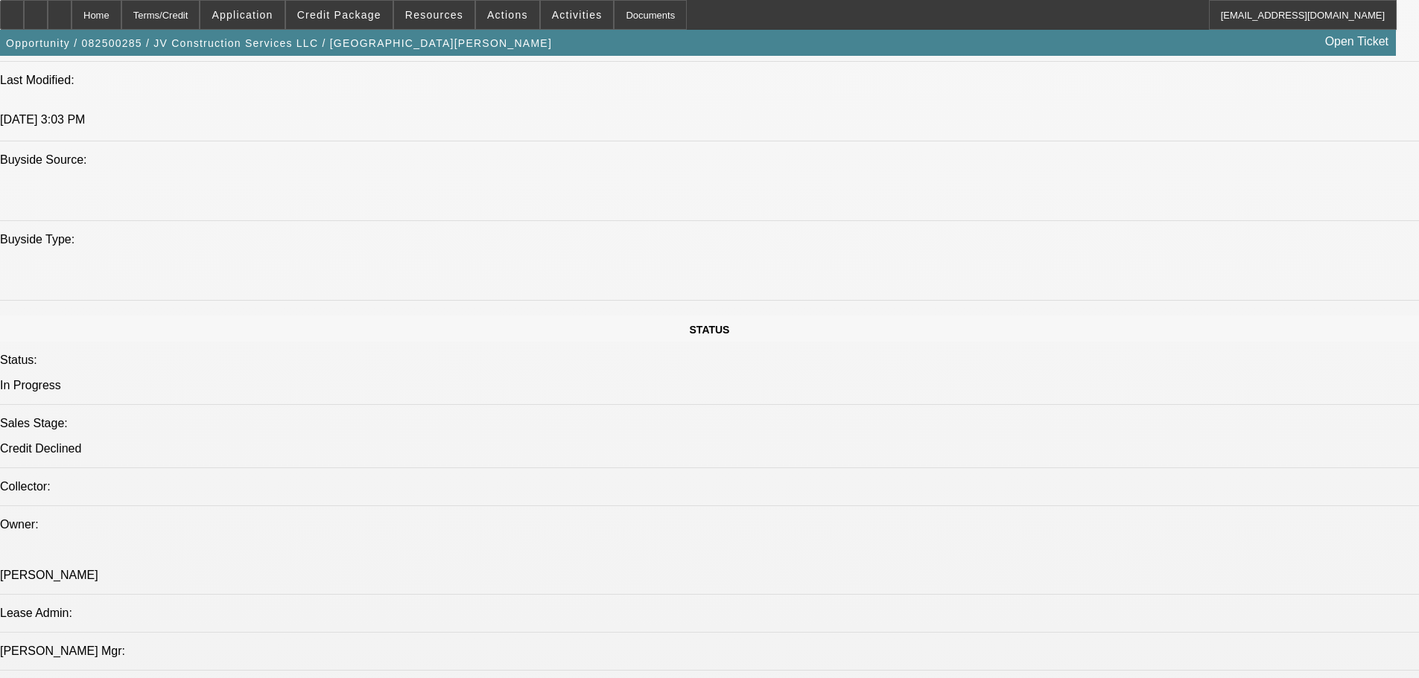
drag, startPoint x: 749, startPoint y: 264, endPoint x: 743, endPoint y: 221, distance: 42.9
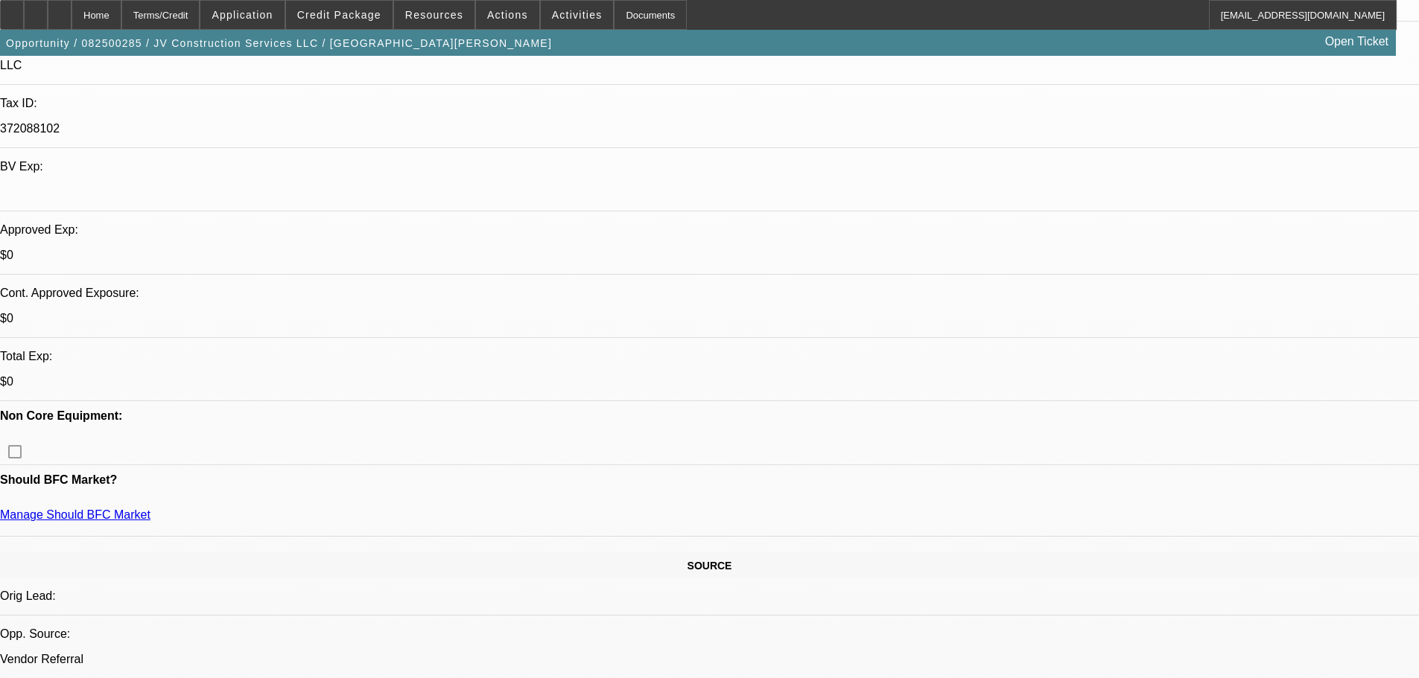
drag, startPoint x: 710, startPoint y: 261, endPoint x: 707, endPoint y: 241, distance: 19.6
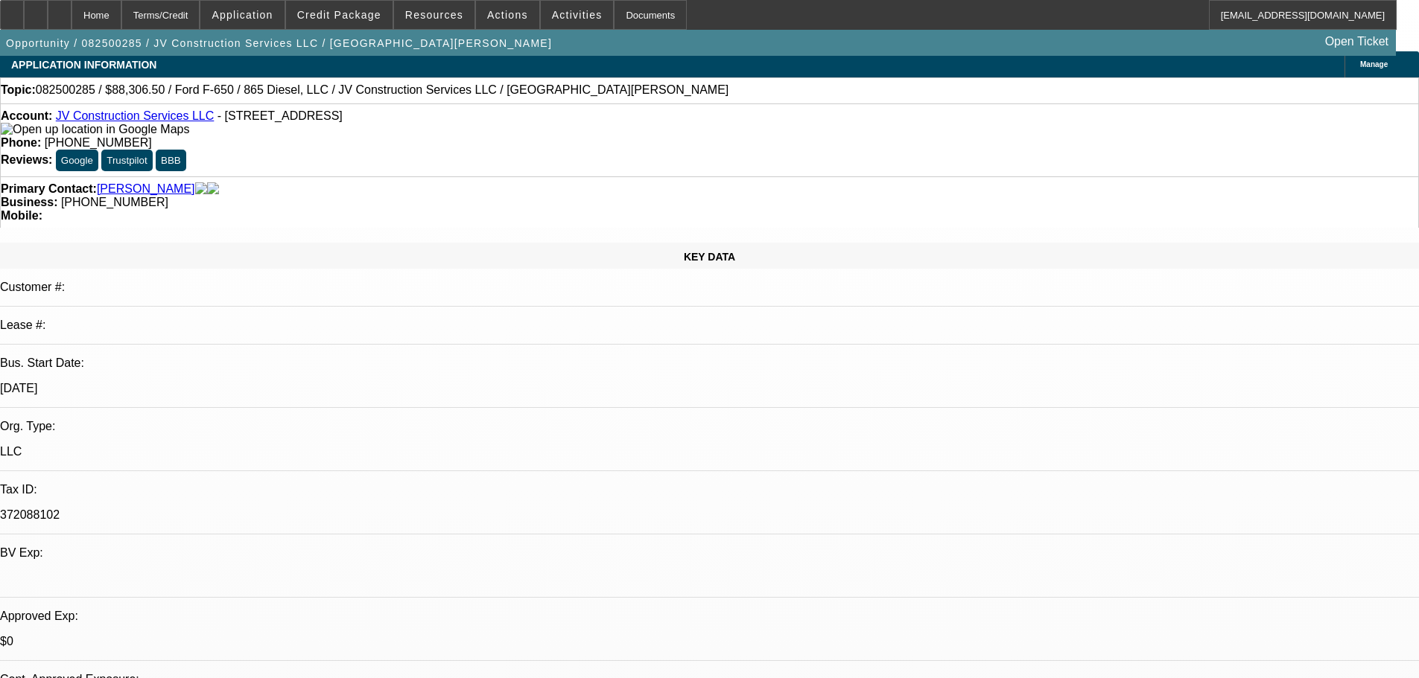
scroll to position [0, 0]
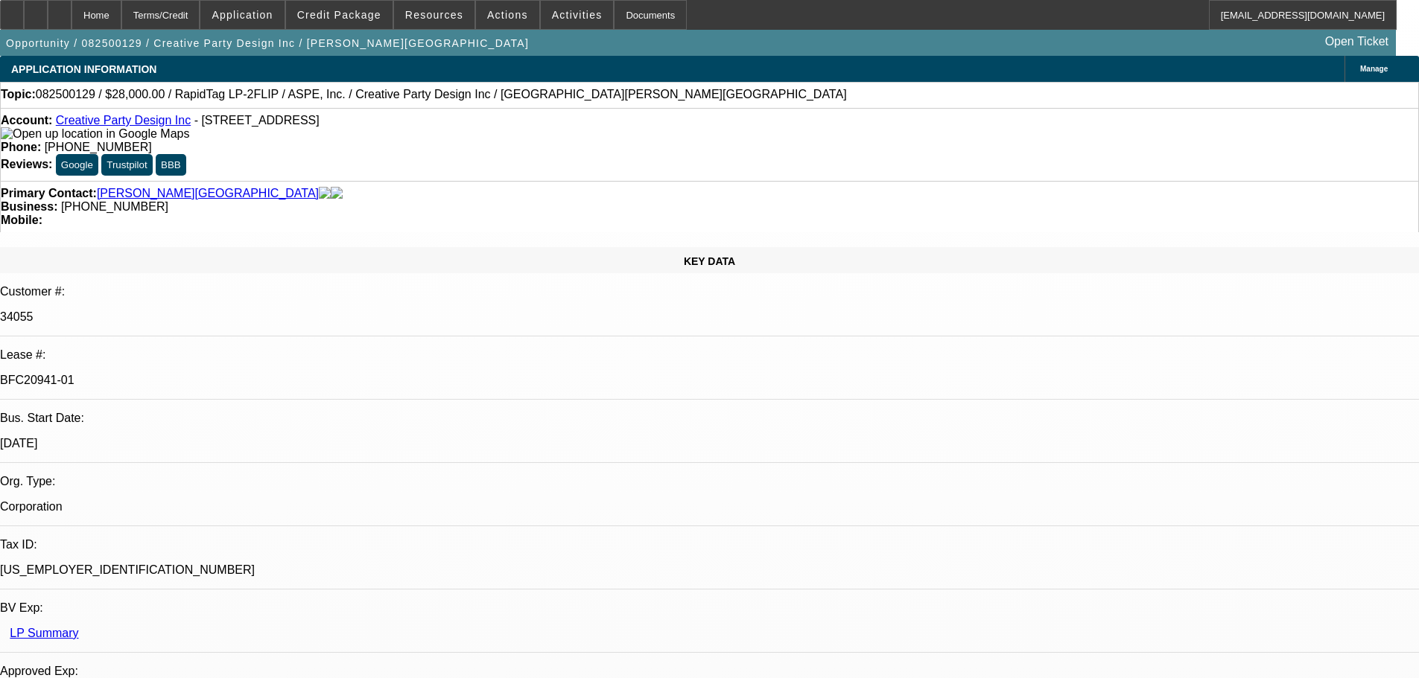
select select "0"
select select "6"
select select "0"
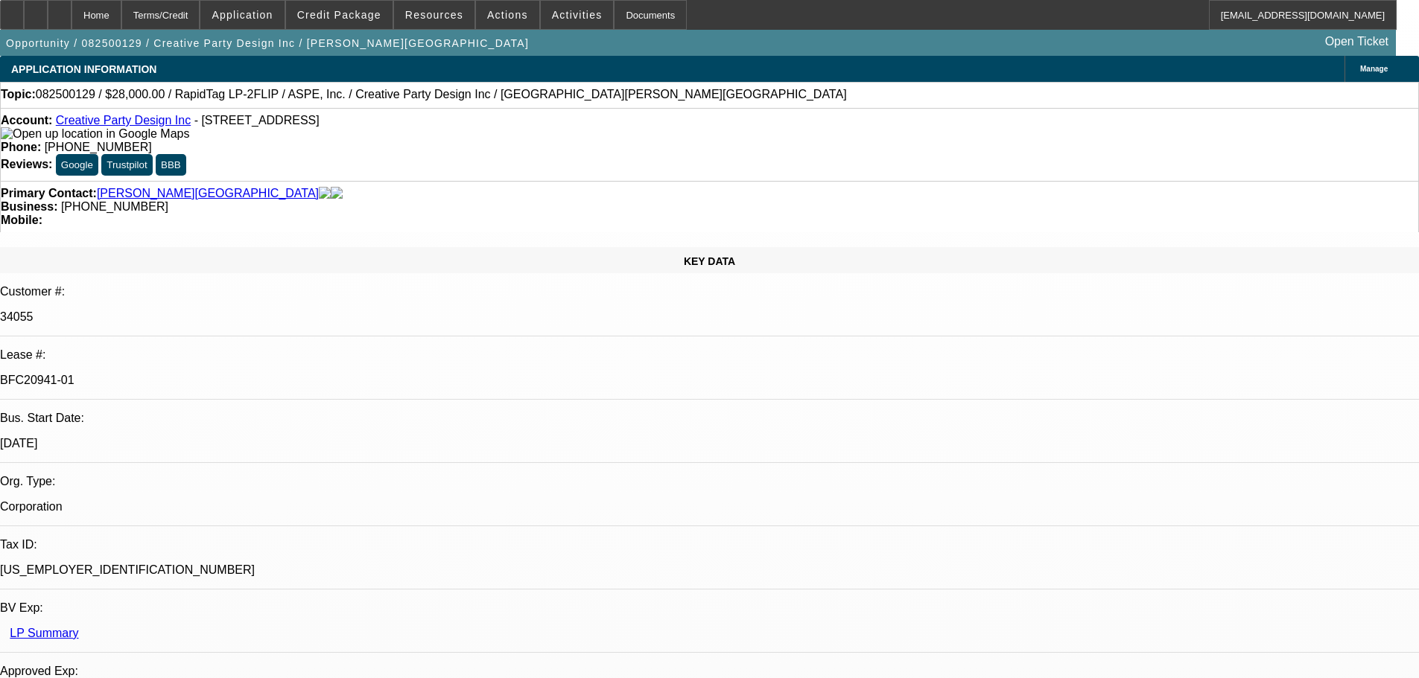
select select "0"
select select "6"
select select "0"
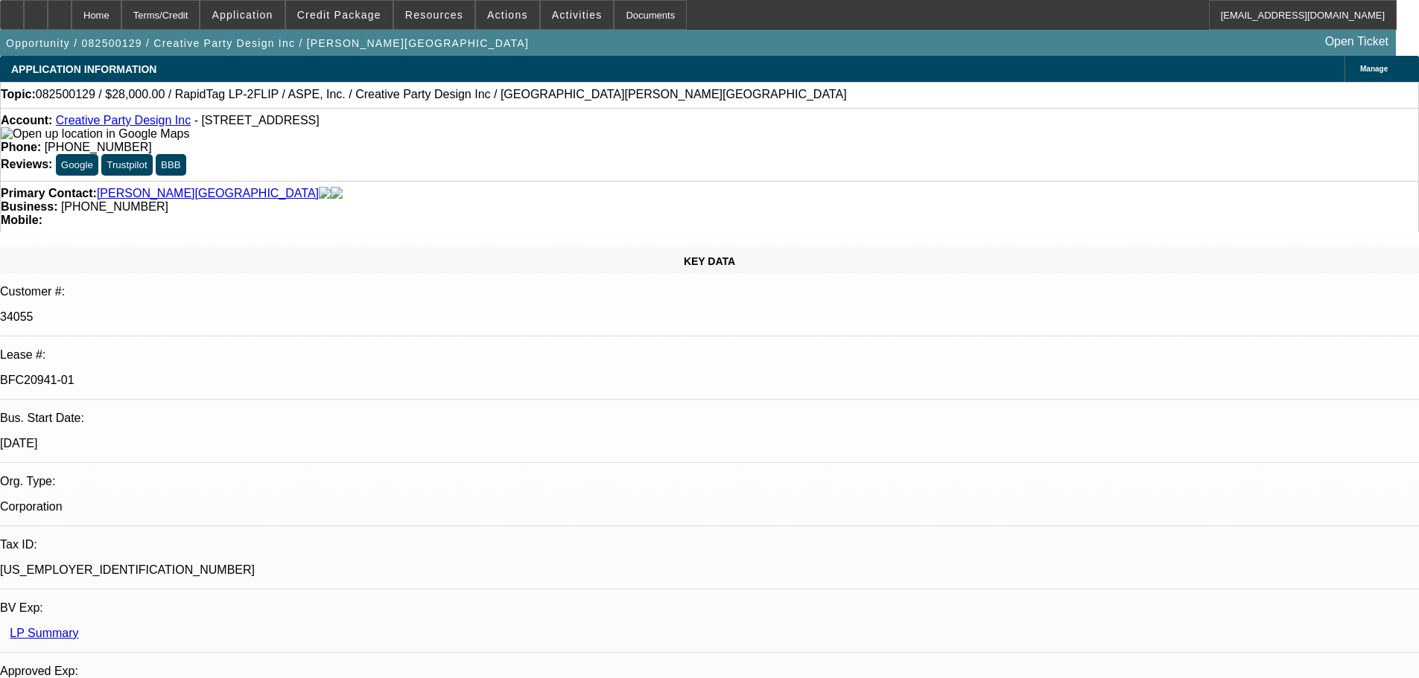
select select "0"
select select "6"
select select "0"
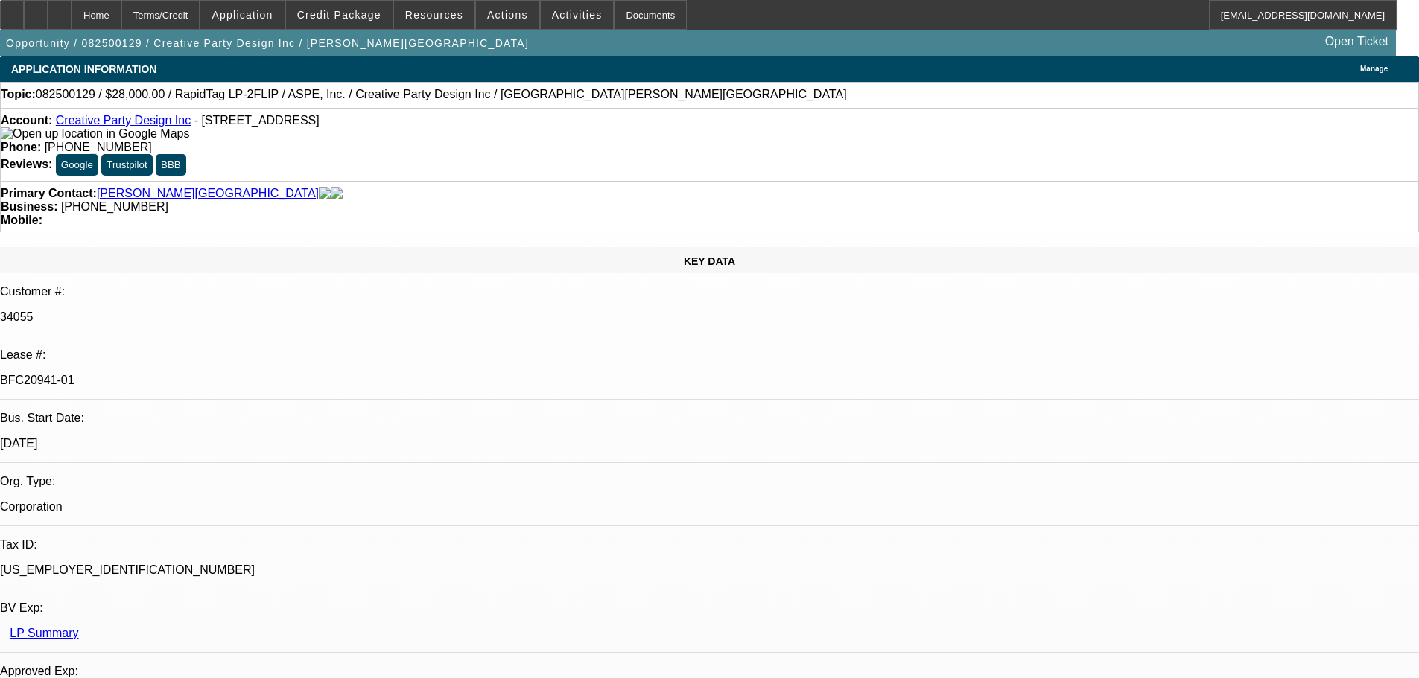
select select "6"
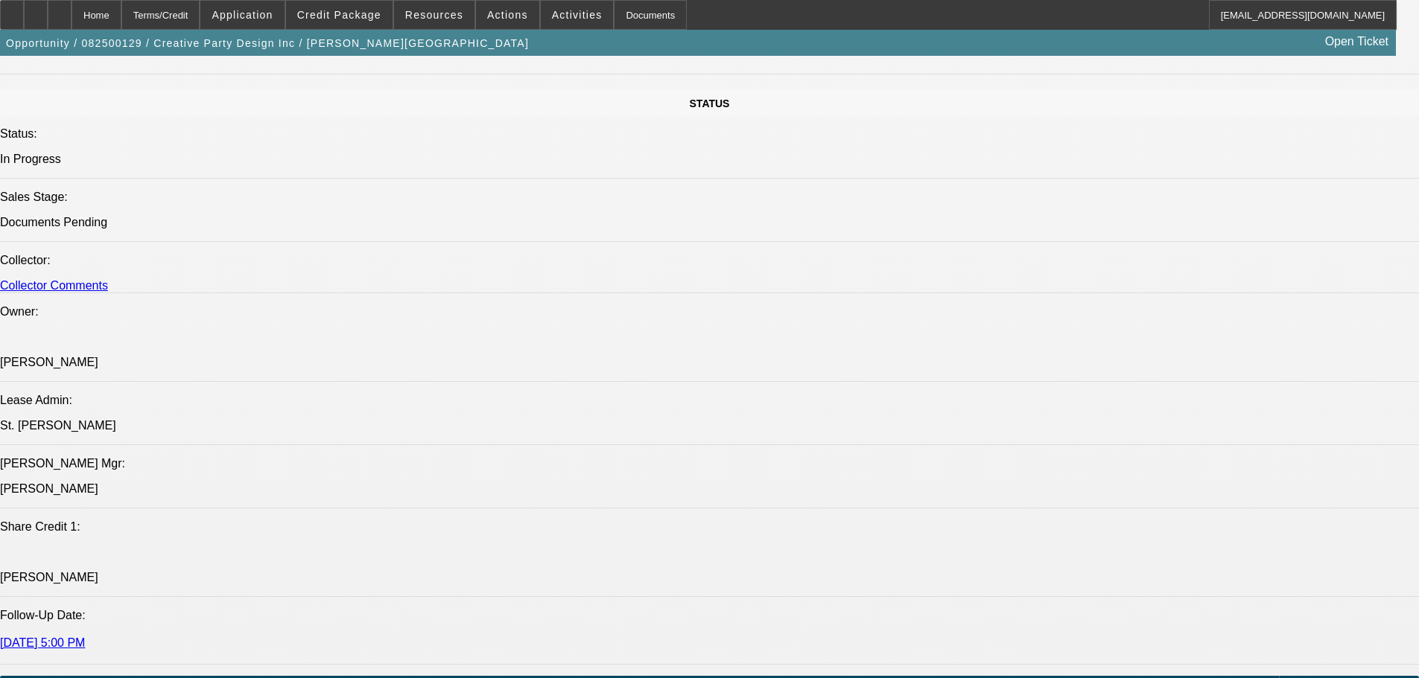
drag, startPoint x: 599, startPoint y: 595, endPoint x: 627, endPoint y: 522, distance: 78.3
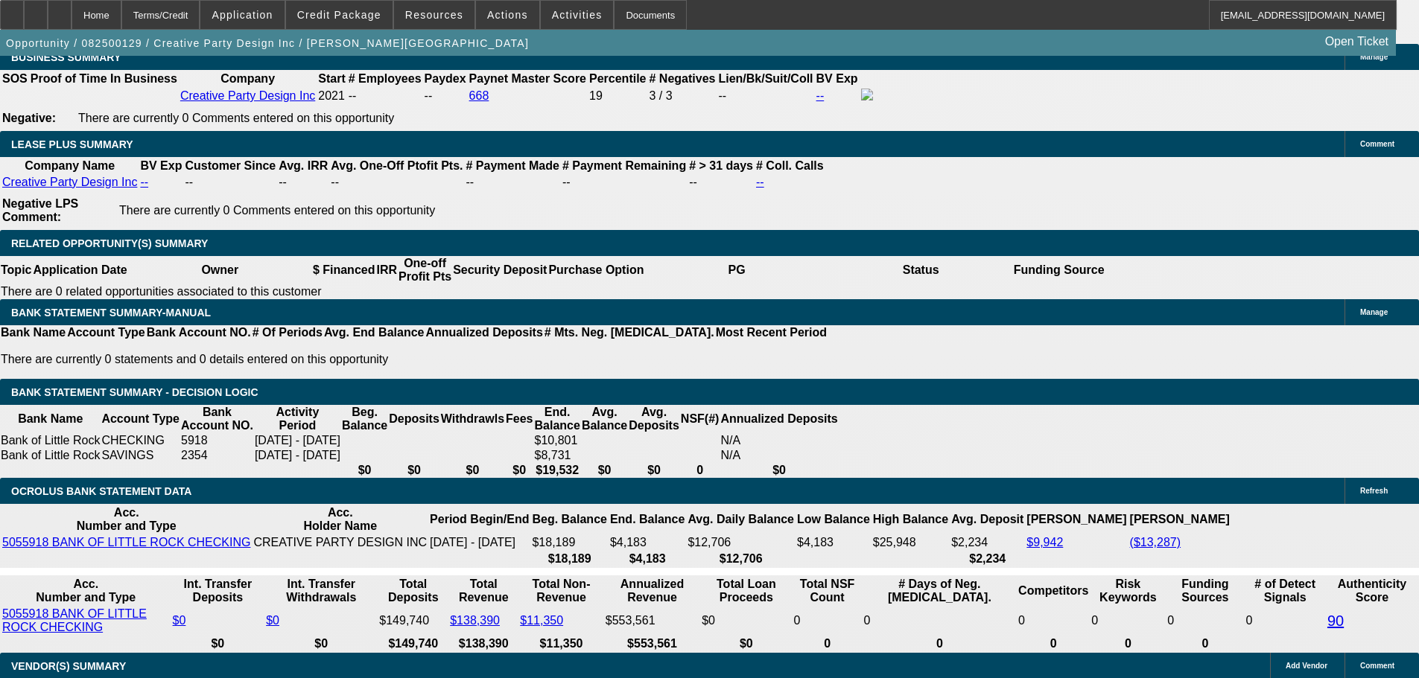
scroll to position [2572, 0]
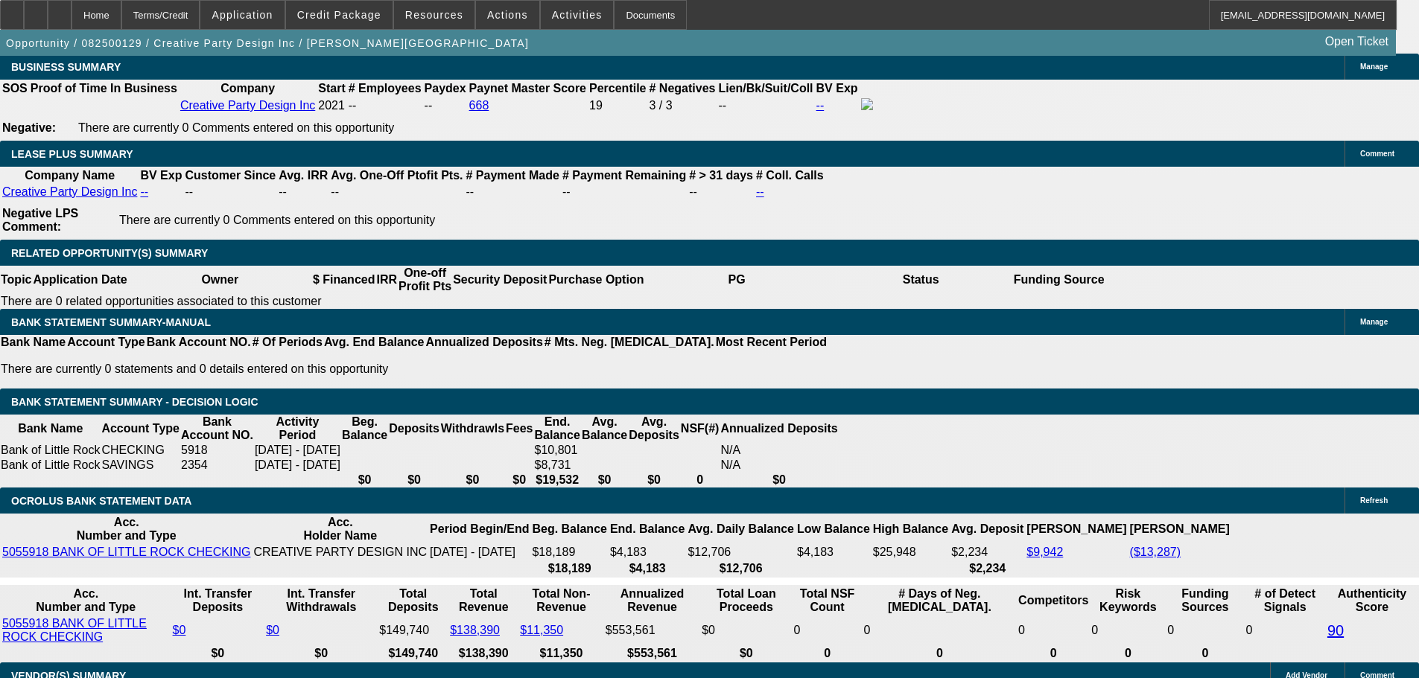
drag, startPoint x: 936, startPoint y: 489, endPoint x: 933, endPoint y: 362, distance: 127.4
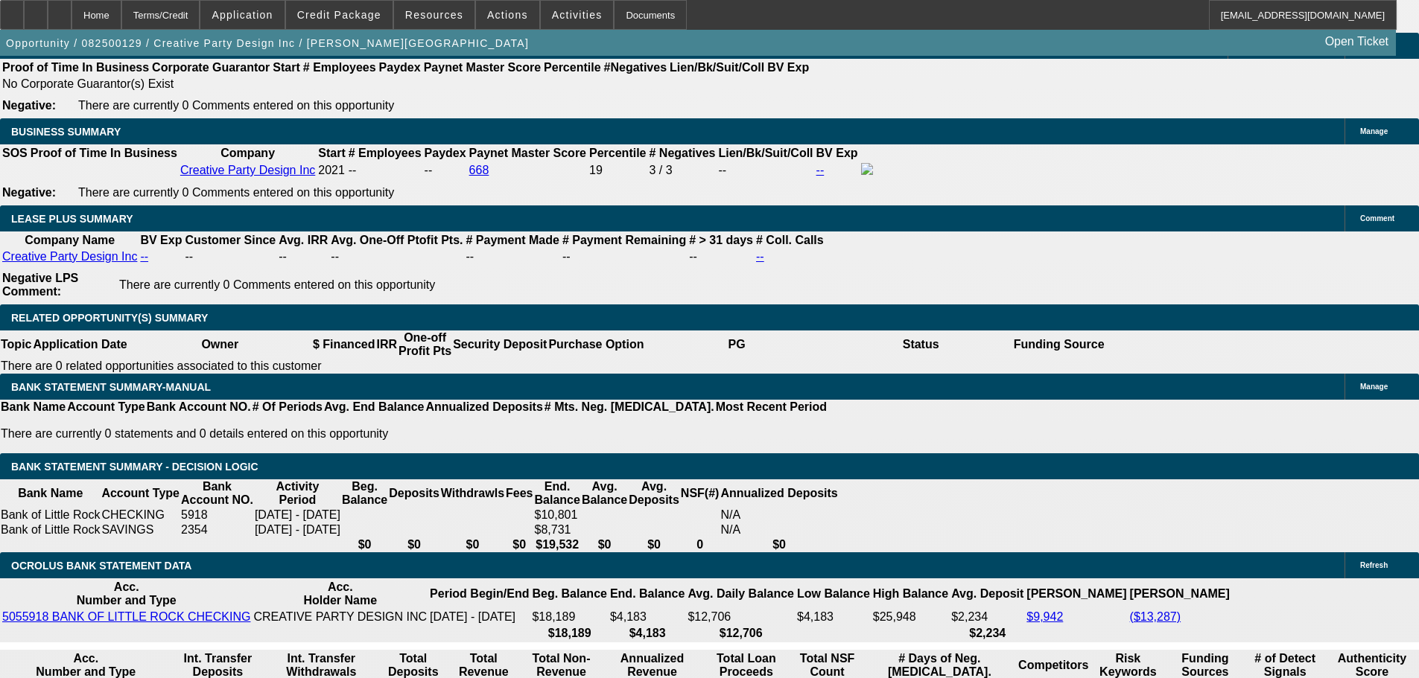
scroll to position [2245, 0]
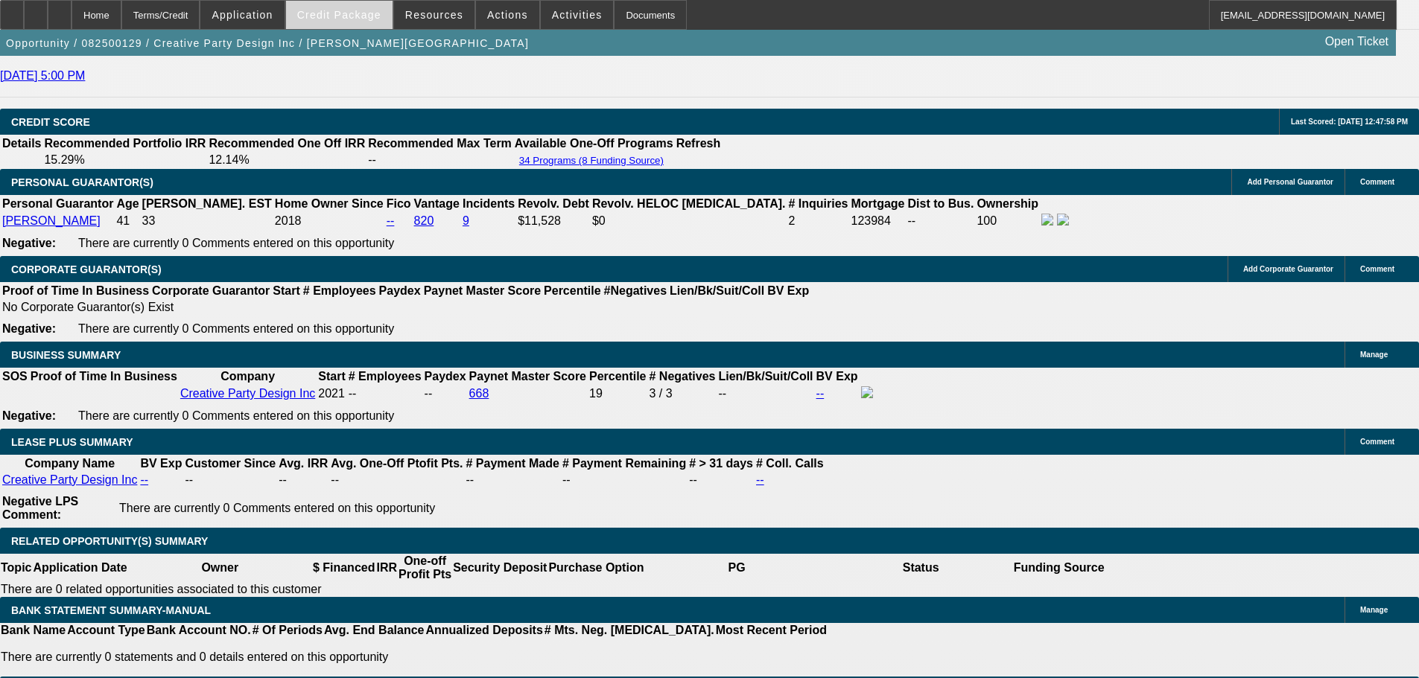
click at [346, 13] on span "Credit Package" at bounding box center [339, 15] width 84 height 12
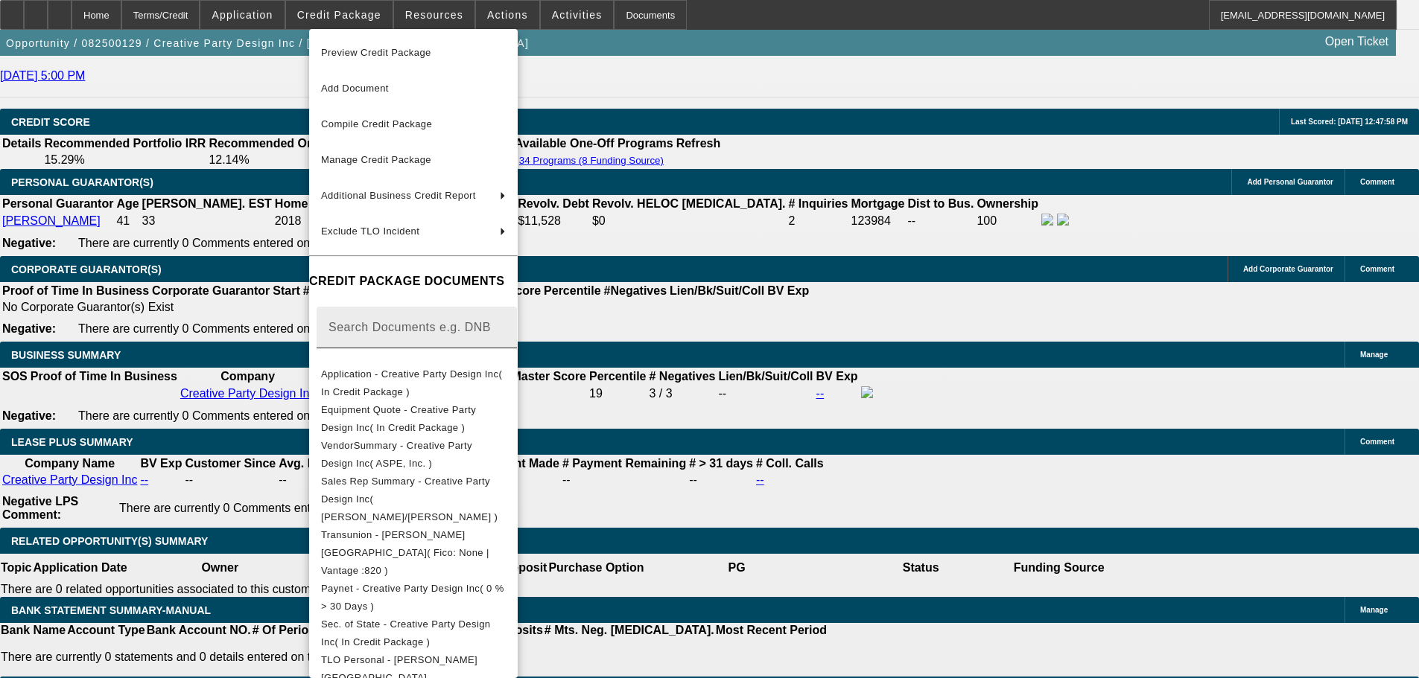
click at [506, 369] on span "Application - Creative Party Design Inc( In Credit Package )" at bounding box center [413, 384] width 185 height 36
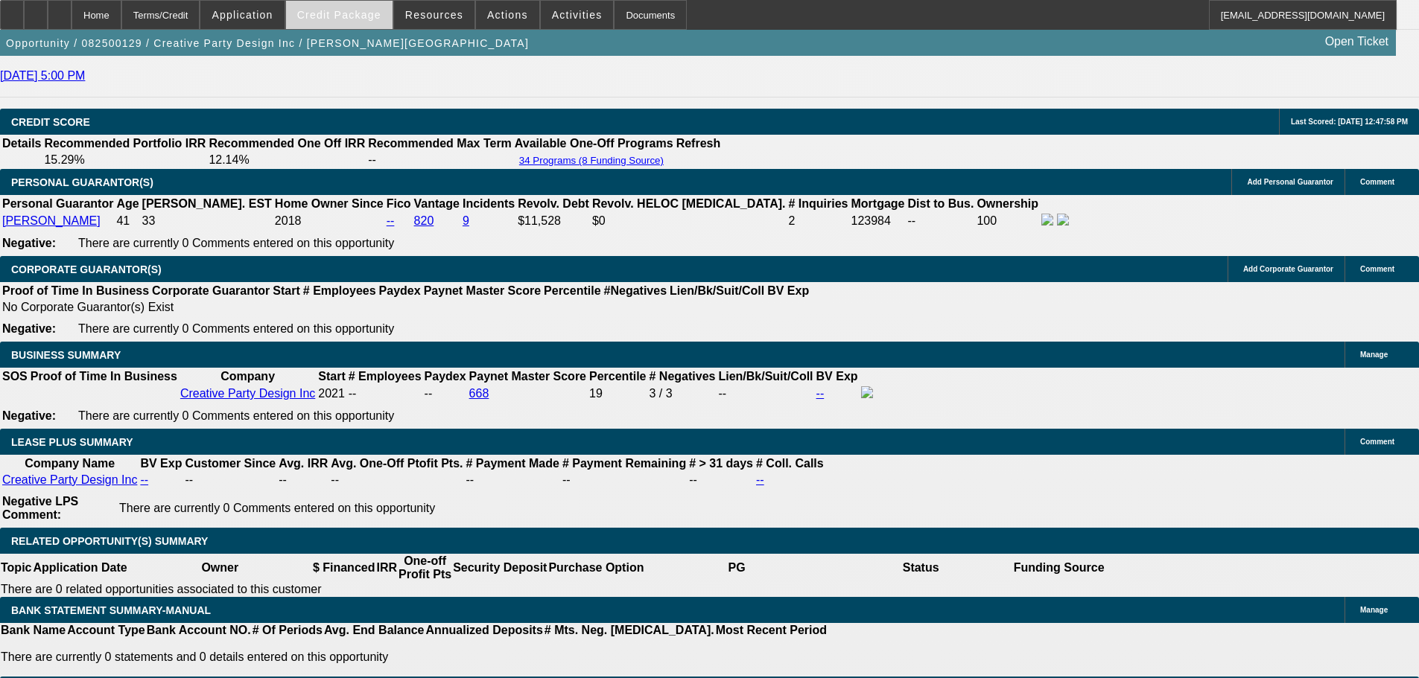
click at [365, 16] on span "Credit Package" at bounding box center [339, 15] width 84 height 12
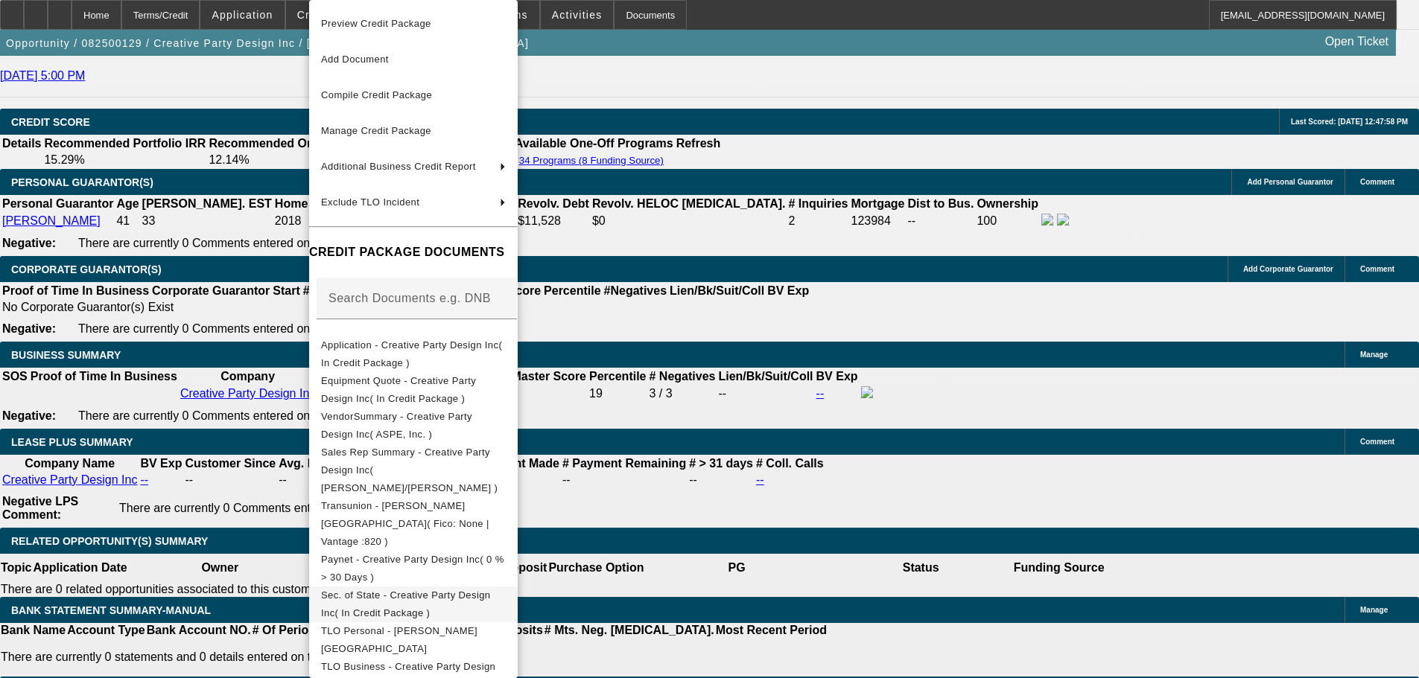
click at [490, 590] on span "Sec. of State - Creative Party Design Inc( In Credit Package )" at bounding box center [405, 604] width 169 height 29
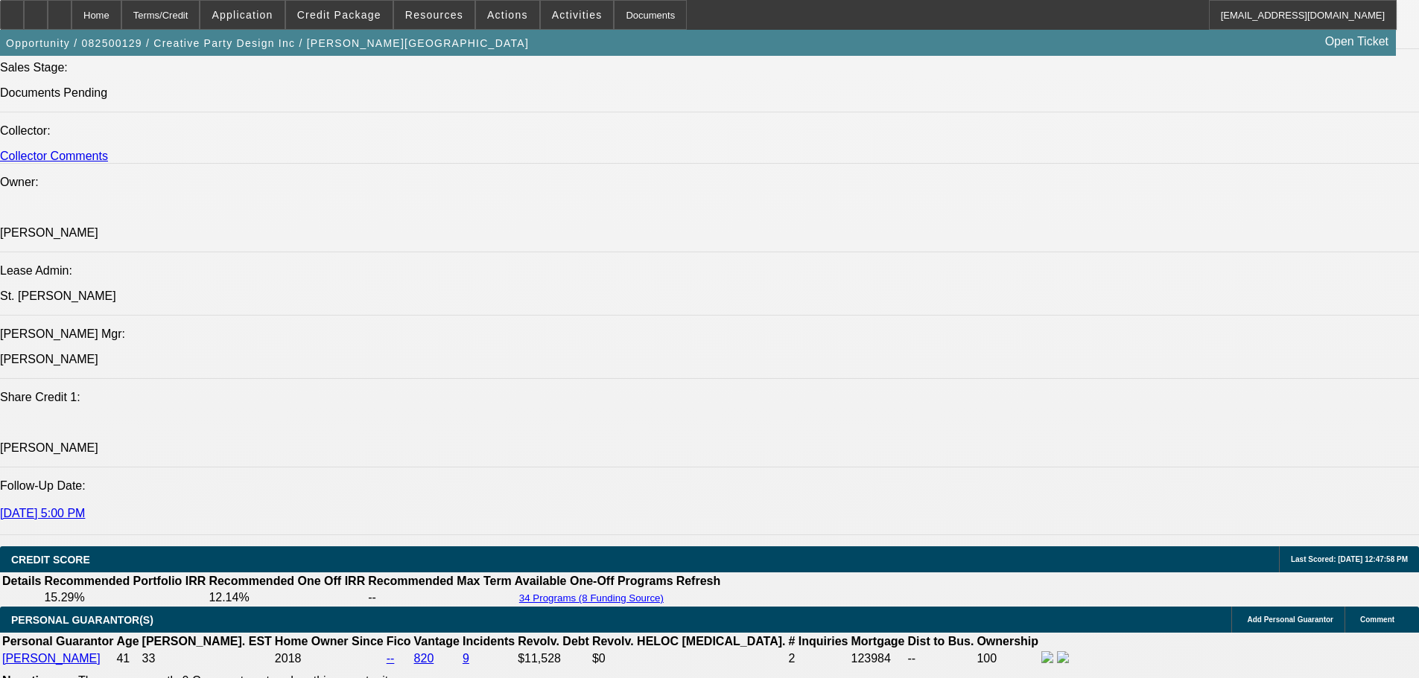
scroll to position [692, 0]
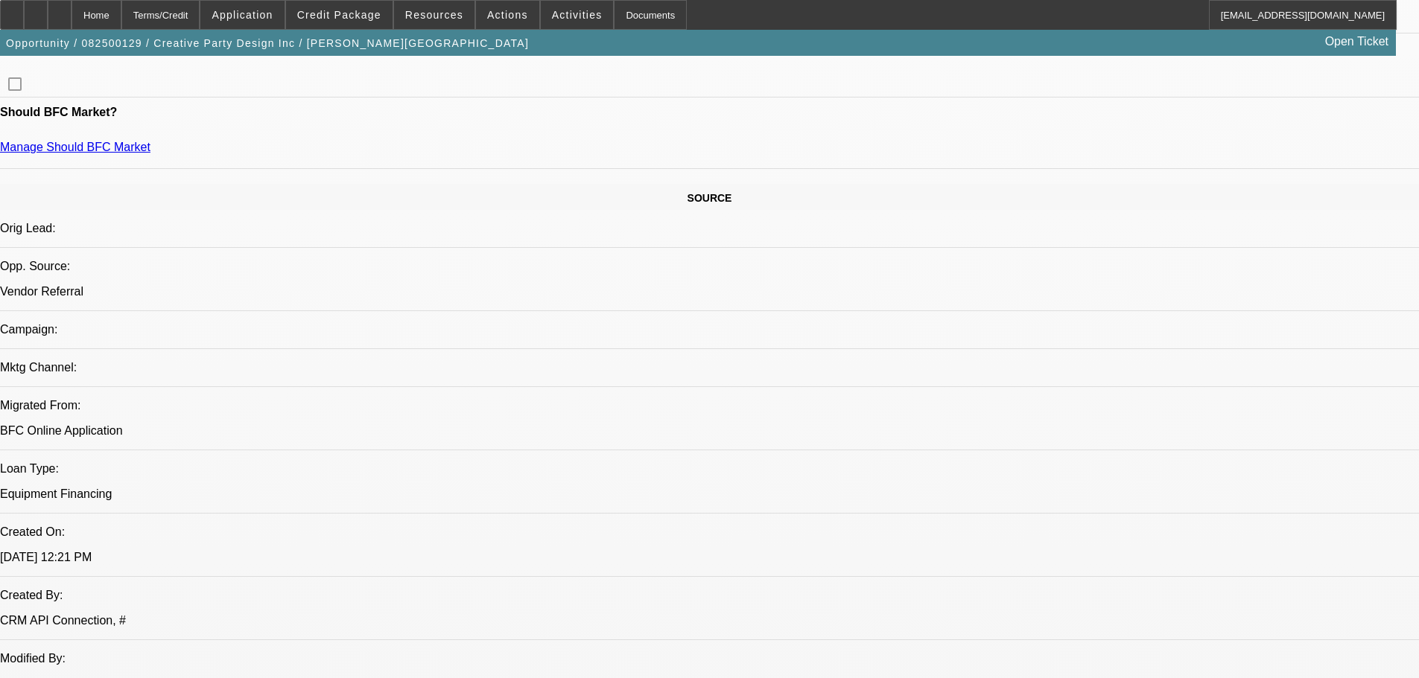
drag, startPoint x: 940, startPoint y: 325, endPoint x: 946, endPoint y: 144, distance: 181.8
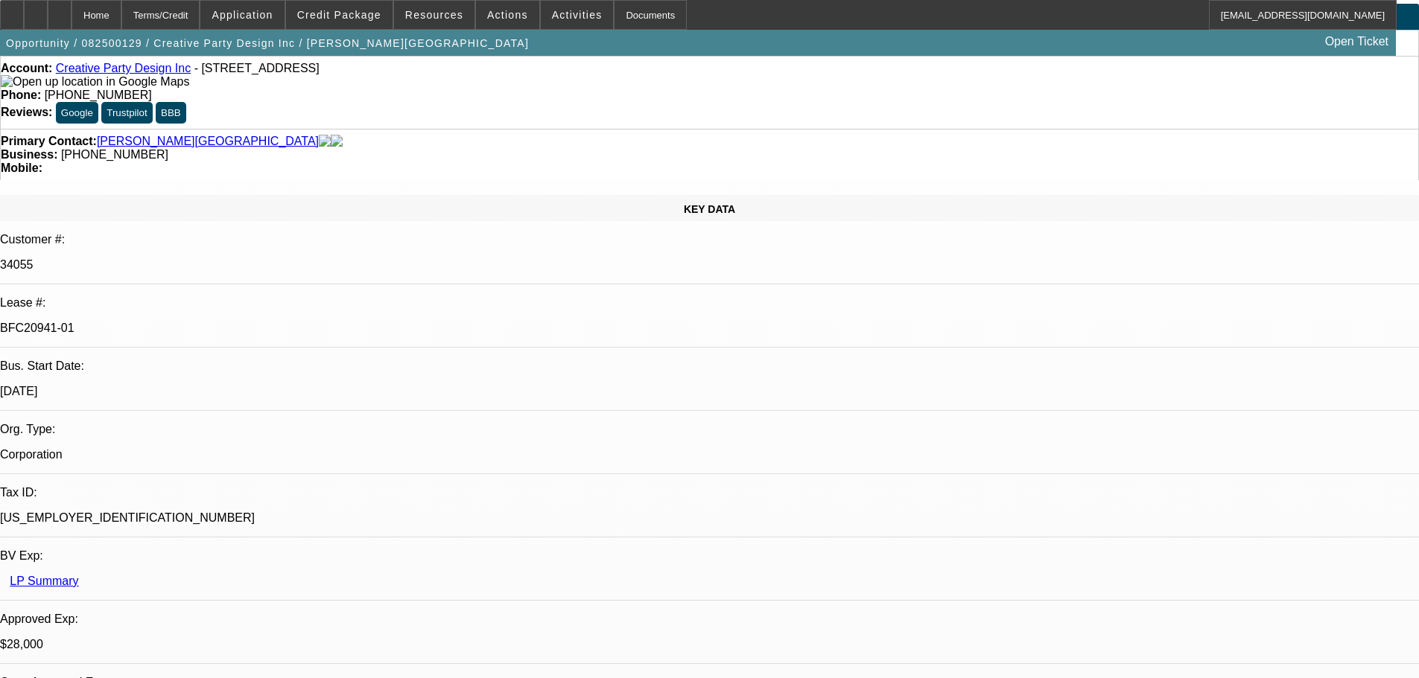
scroll to position [0, 0]
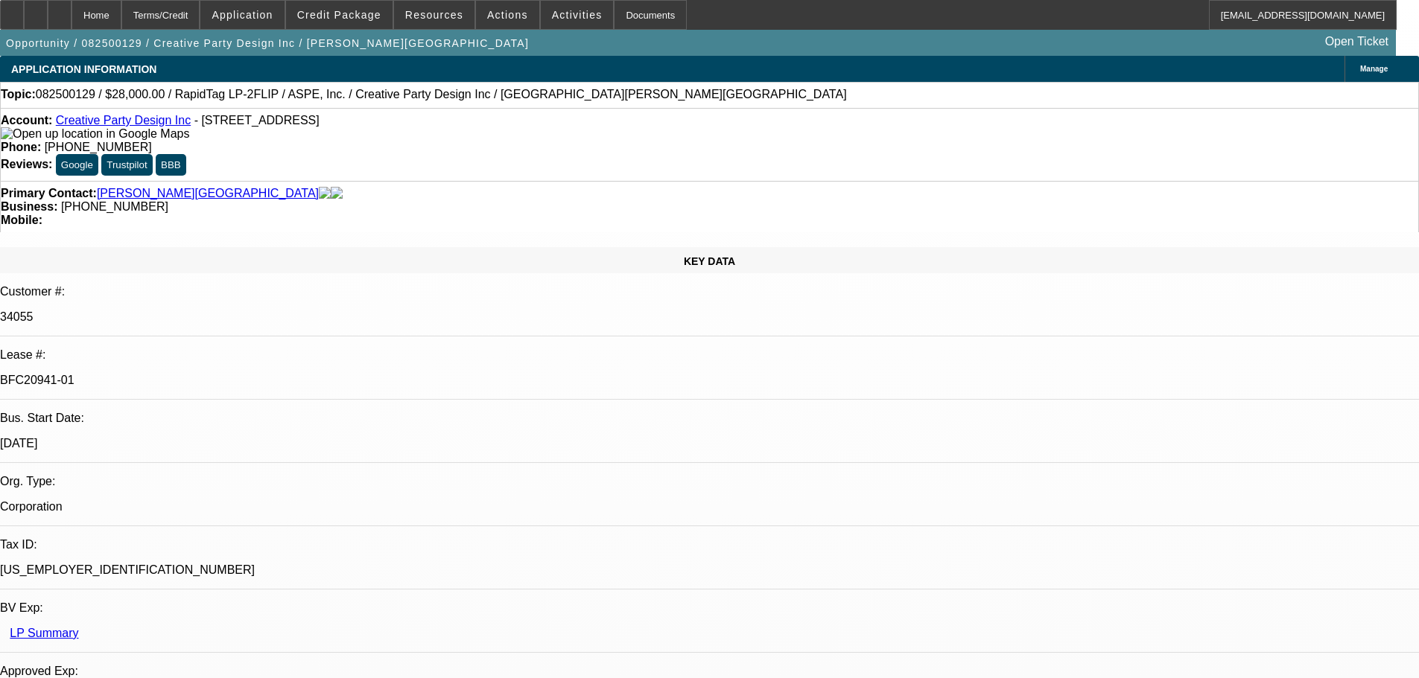
drag, startPoint x: 834, startPoint y: 395, endPoint x: 809, endPoint y: 299, distance: 98.4
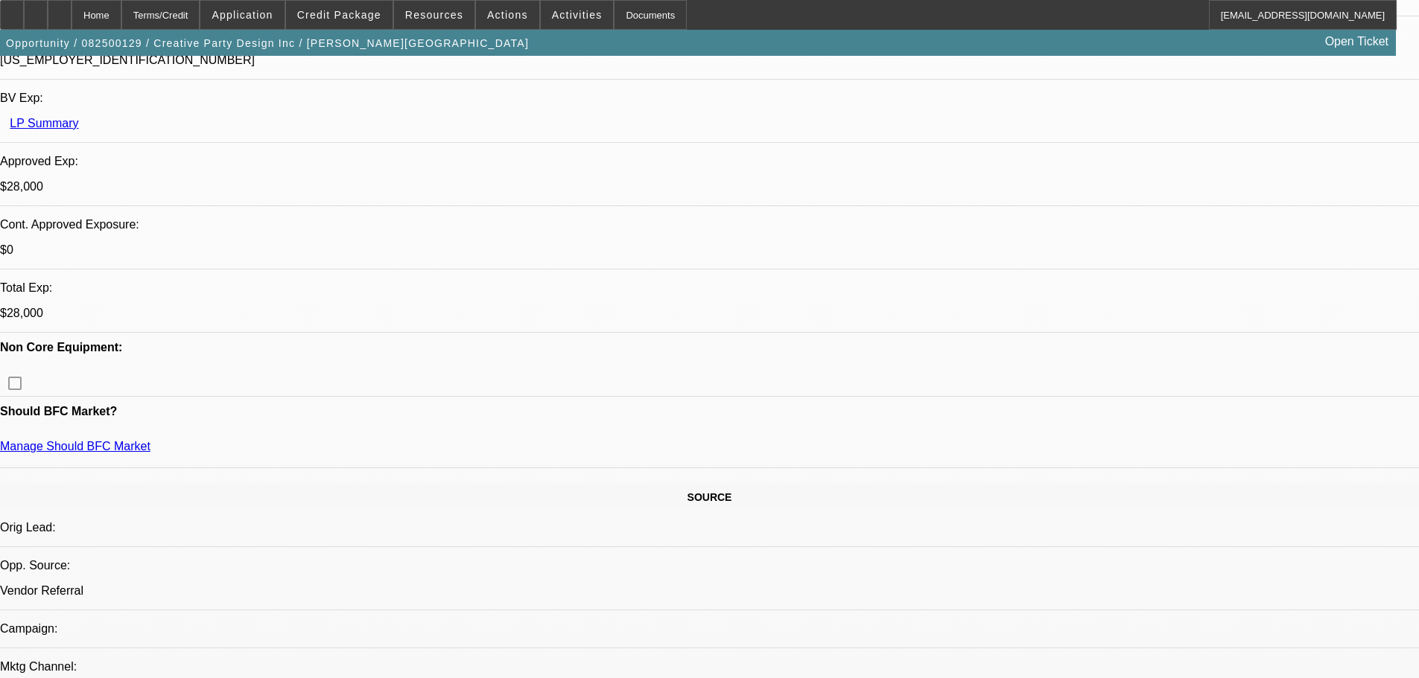
drag, startPoint x: 678, startPoint y: 447, endPoint x: 696, endPoint y: 560, distance: 114.6
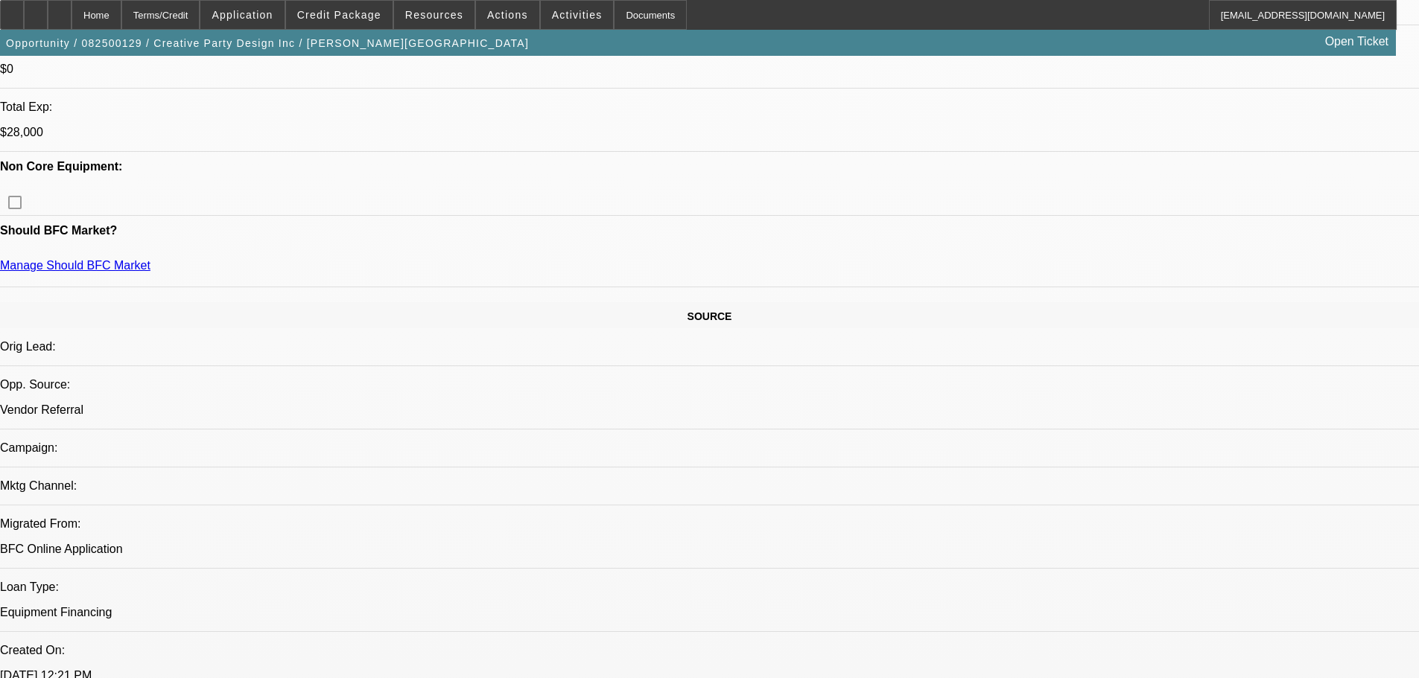
drag, startPoint x: 579, startPoint y: 406, endPoint x: 579, endPoint y: 515, distance: 109.5
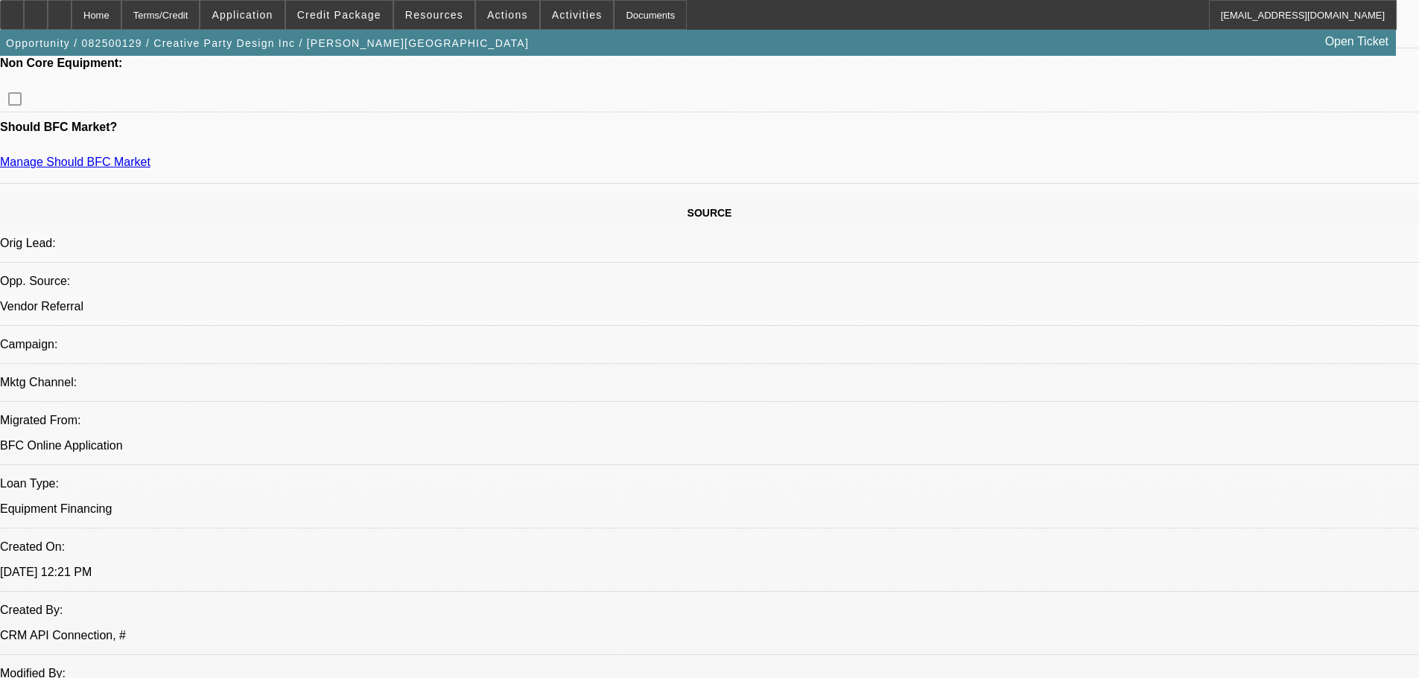
drag, startPoint x: 538, startPoint y: 397, endPoint x: 533, endPoint y: 471, distance: 73.9
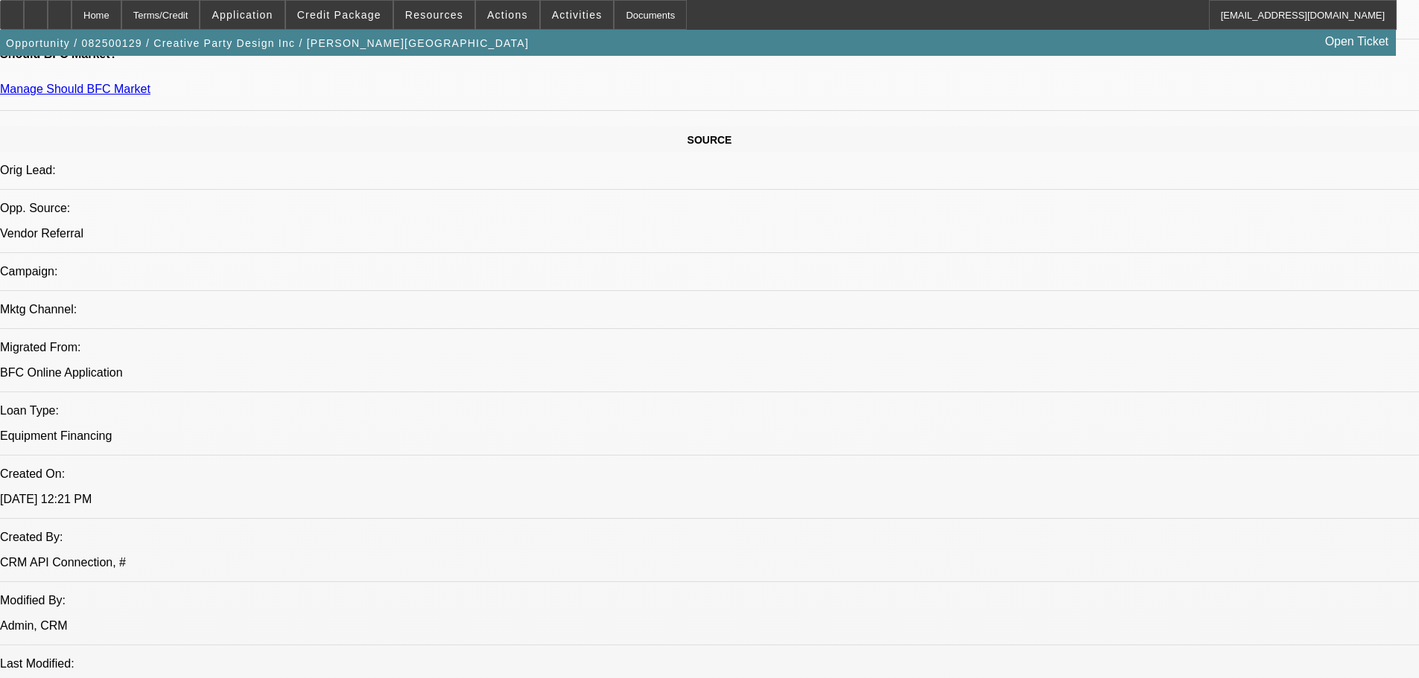
drag, startPoint x: 500, startPoint y: 414, endPoint x: 500, endPoint y: 427, distance: 12.7
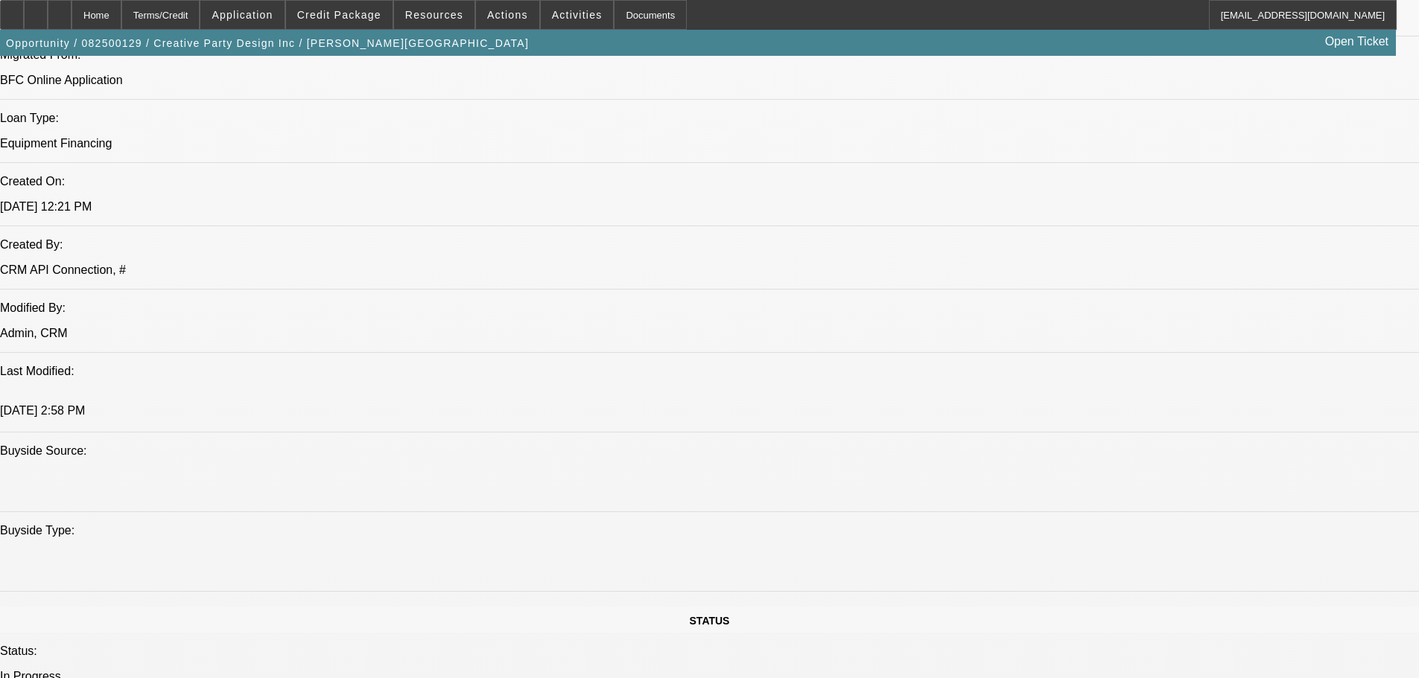
drag, startPoint x: 536, startPoint y: 382, endPoint x: 544, endPoint y: 427, distance: 45.4
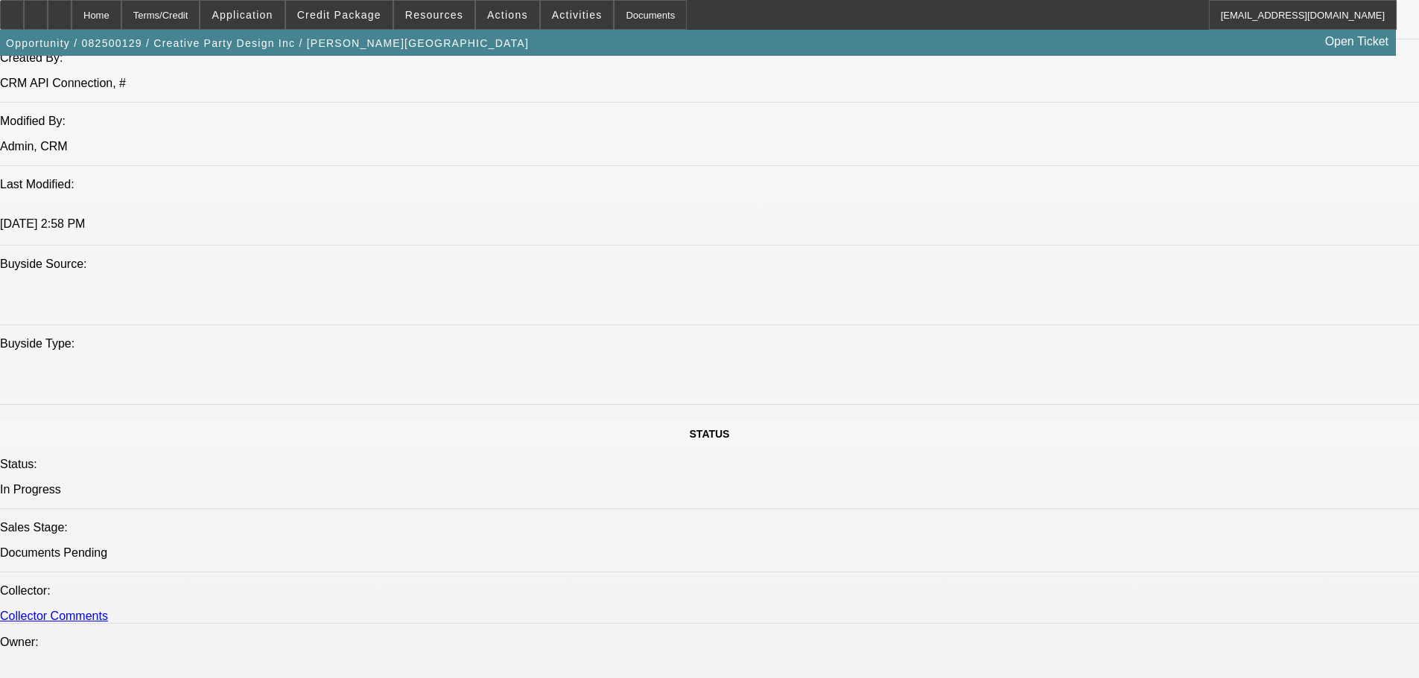
scroll to position [1440, 0]
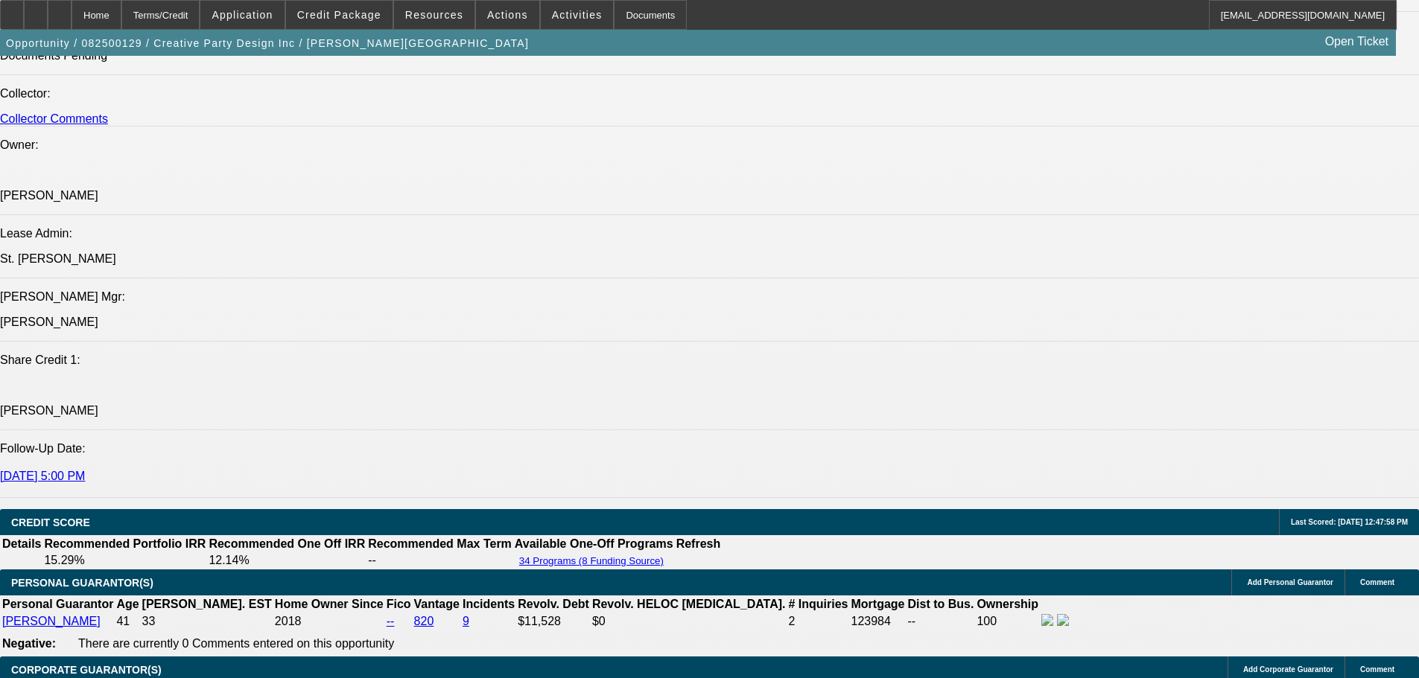
drag, startPoint x: 549, startPoint y: 427, endPoint x: 557, endPoint y: 513, distance: 86.0
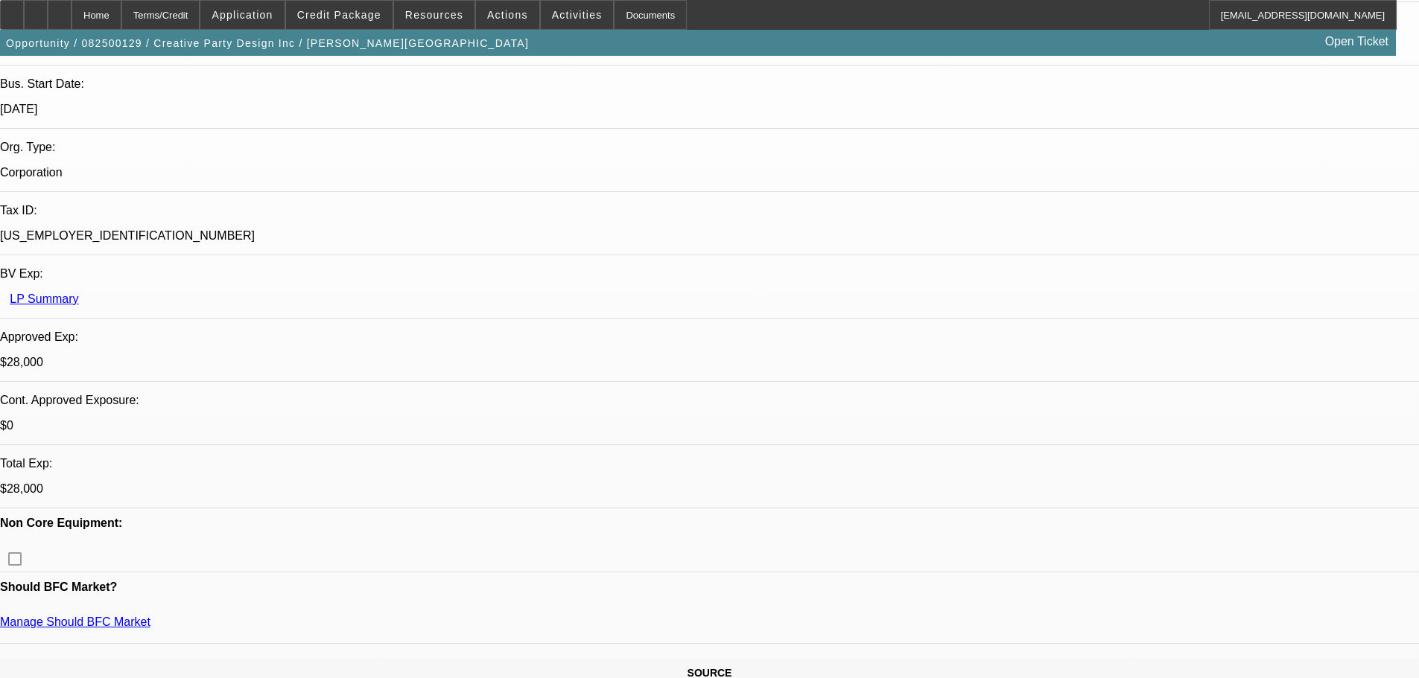
scroll to position [0, 0]
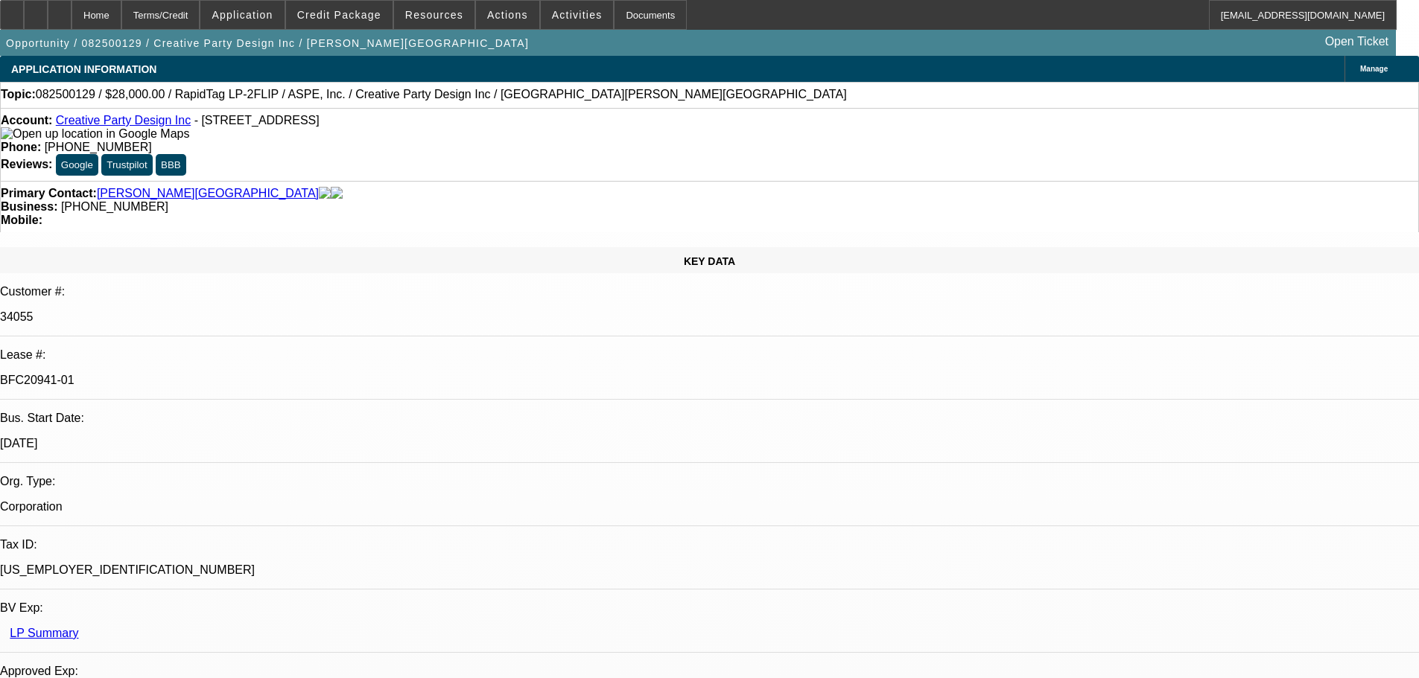
drag, startPoint x: 703, startPoint y: 363, endPoint x: 684, endPoint y: 165, distance: 199.0
click at [17, 13] on div at bounding box center [12, 15] width 24 height 30
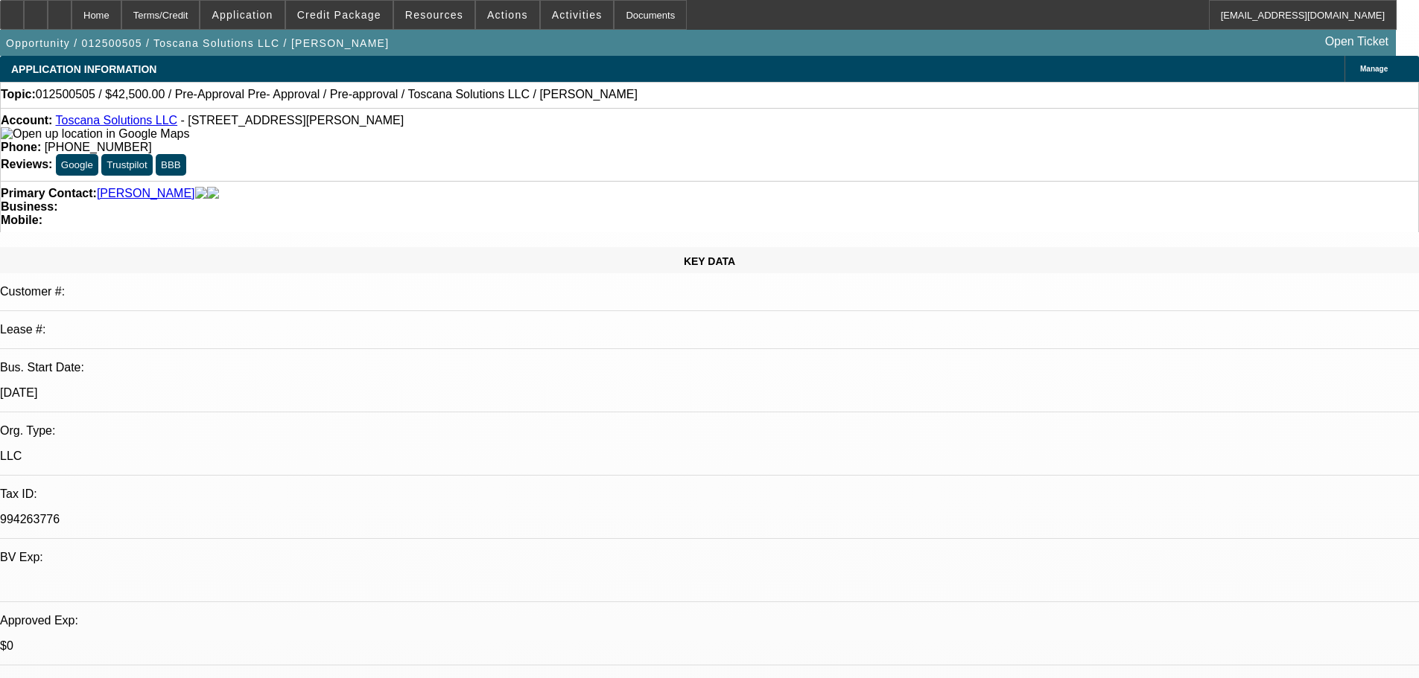
select select "0.15"
select select "2"
select select "0.1"
select select "4"
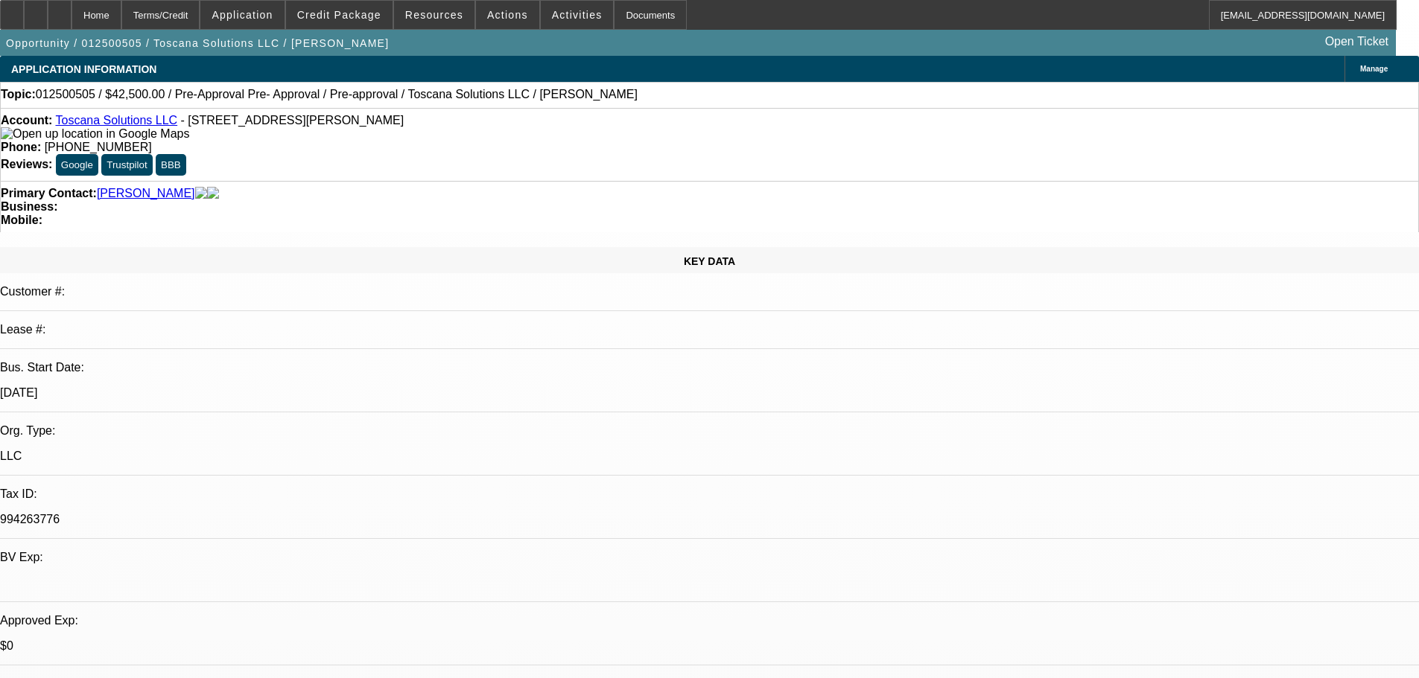
select select "0.15"
select select "2"
select select "0.1"
select select "4"
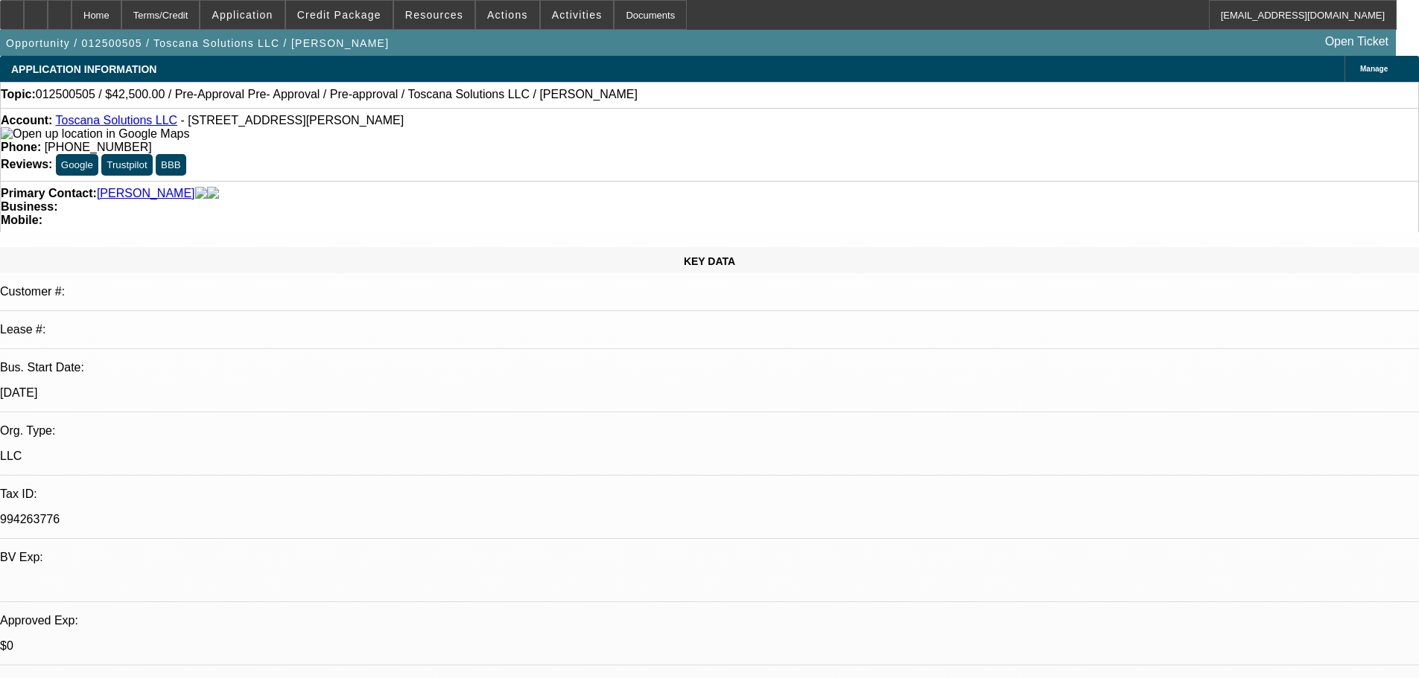
select select "0.15"
select select "2"
select select "0.1"
select select "4"
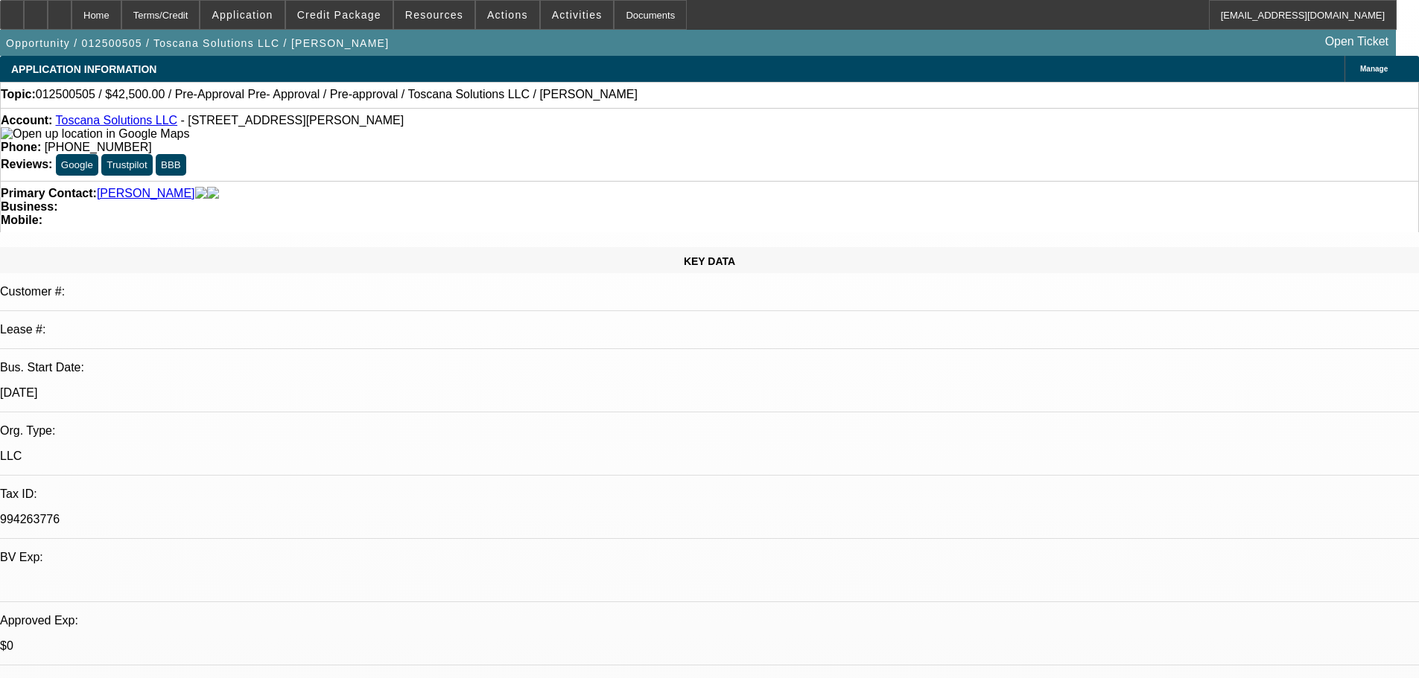
select select "0.15"
select select "2"
select select "0.1"
select select "4"
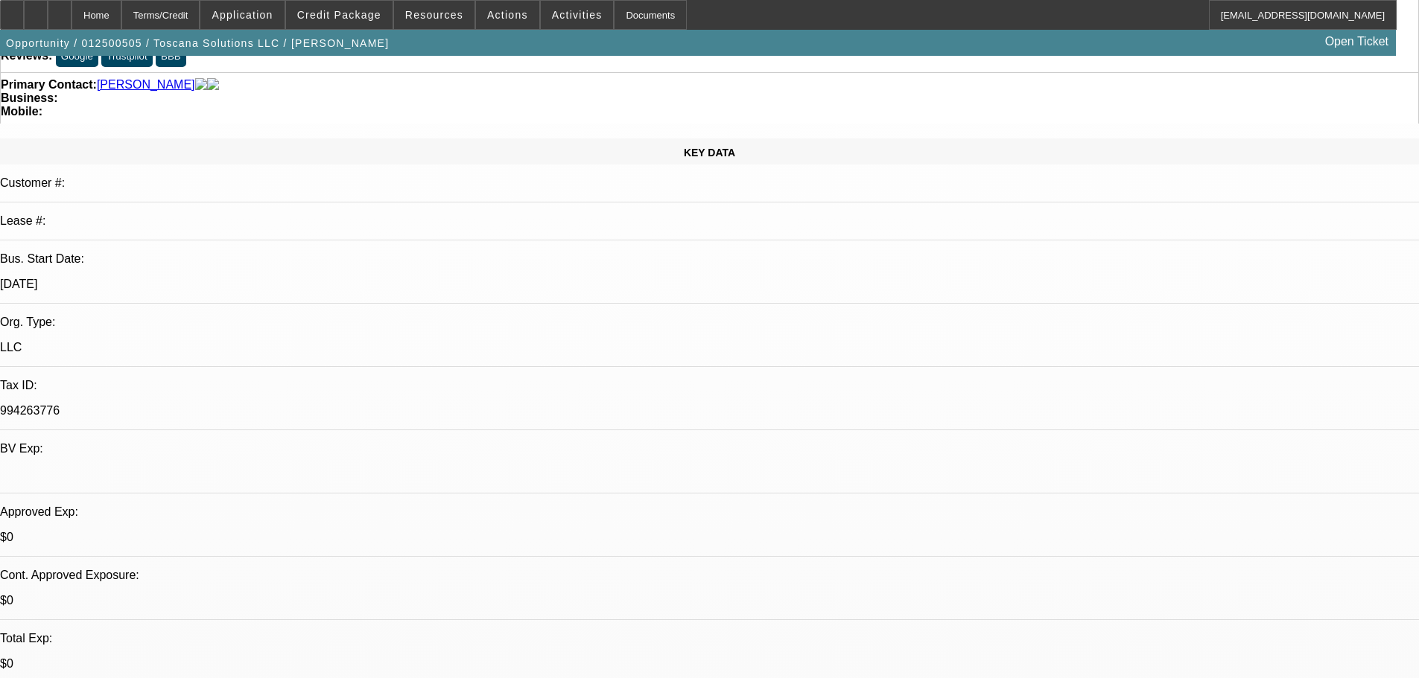
drag, startPoint x: 506, startPoint y: 403, endPoint x: 461, endPoint y: 494, distance: 101.6
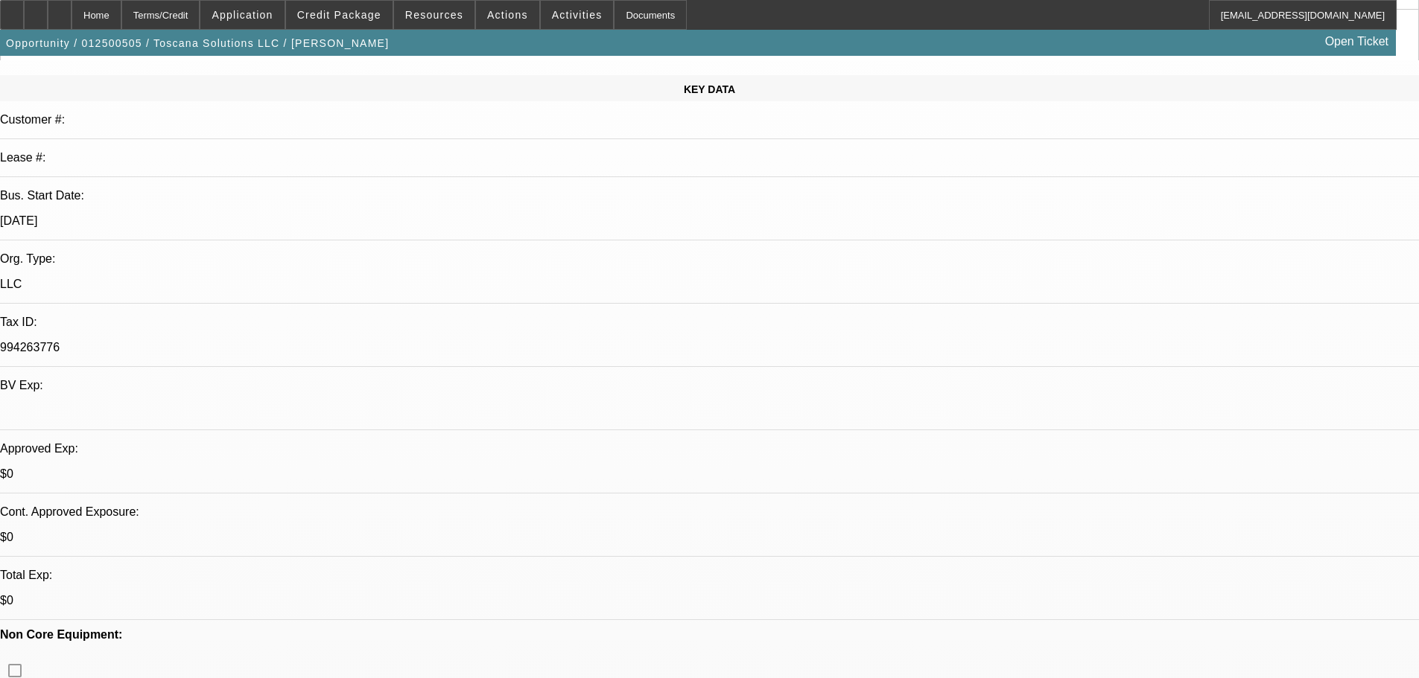
drag, startPoint x: 486, startPoint y: 410, endPoint x: 476, endPoint y: 494, distance: 84.7
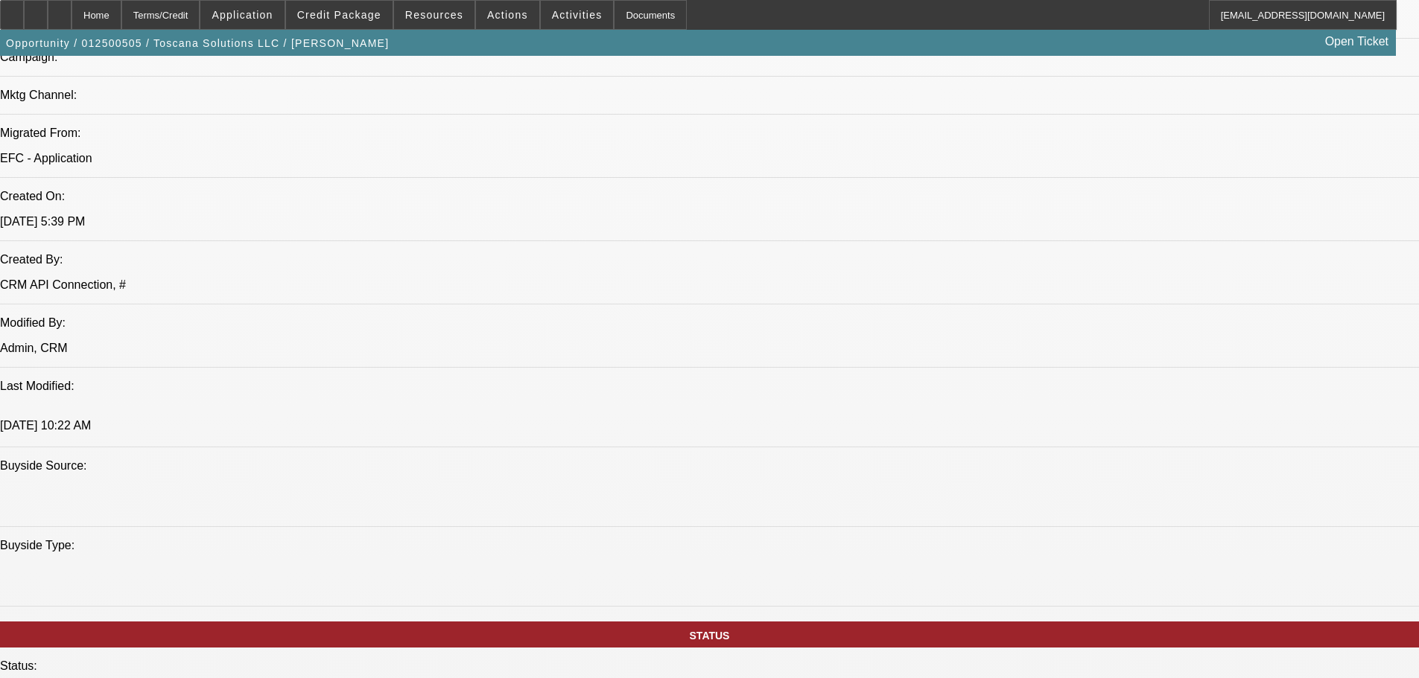
drag, startPoint x: 491, startPoint y: 340, endPoint x: 508, endPoint y: 458, distance: 118.9
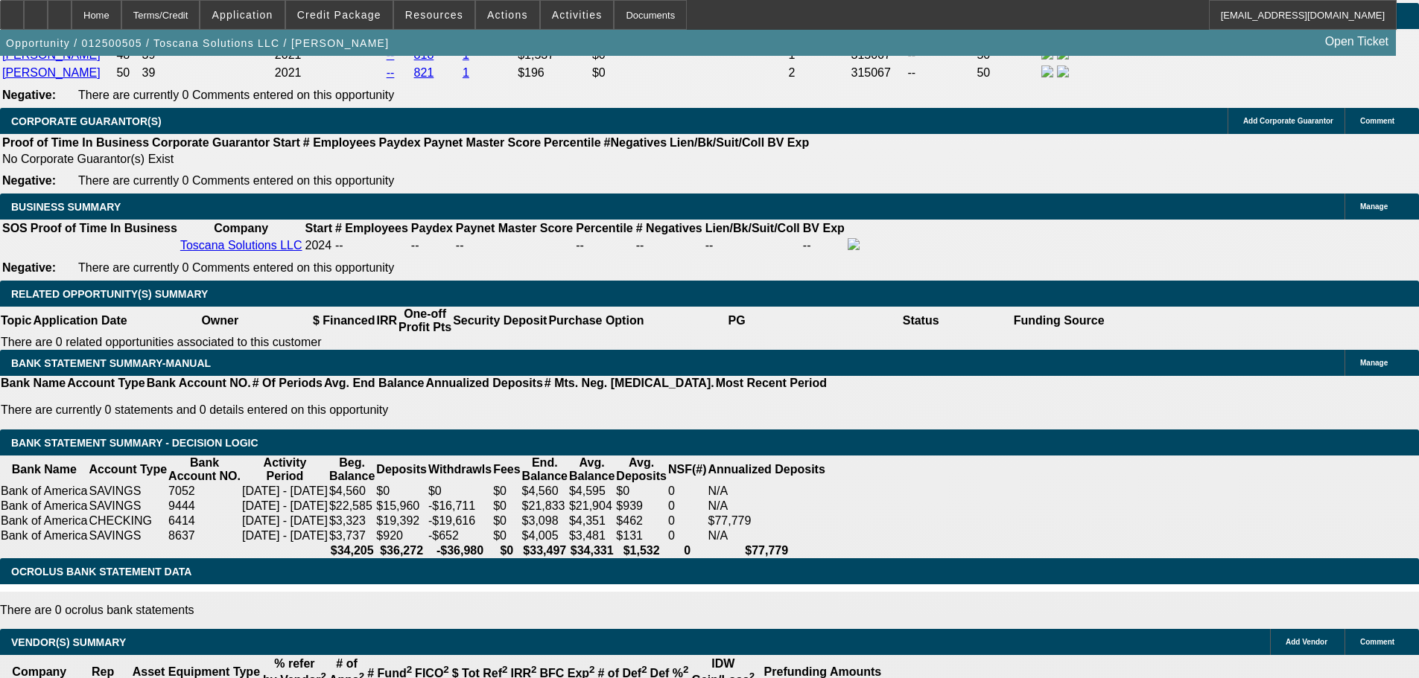
drag, startPoint x: 501, startPoint y: 338, endPoint x: 513, endPoint y: 452, distance: 114.6
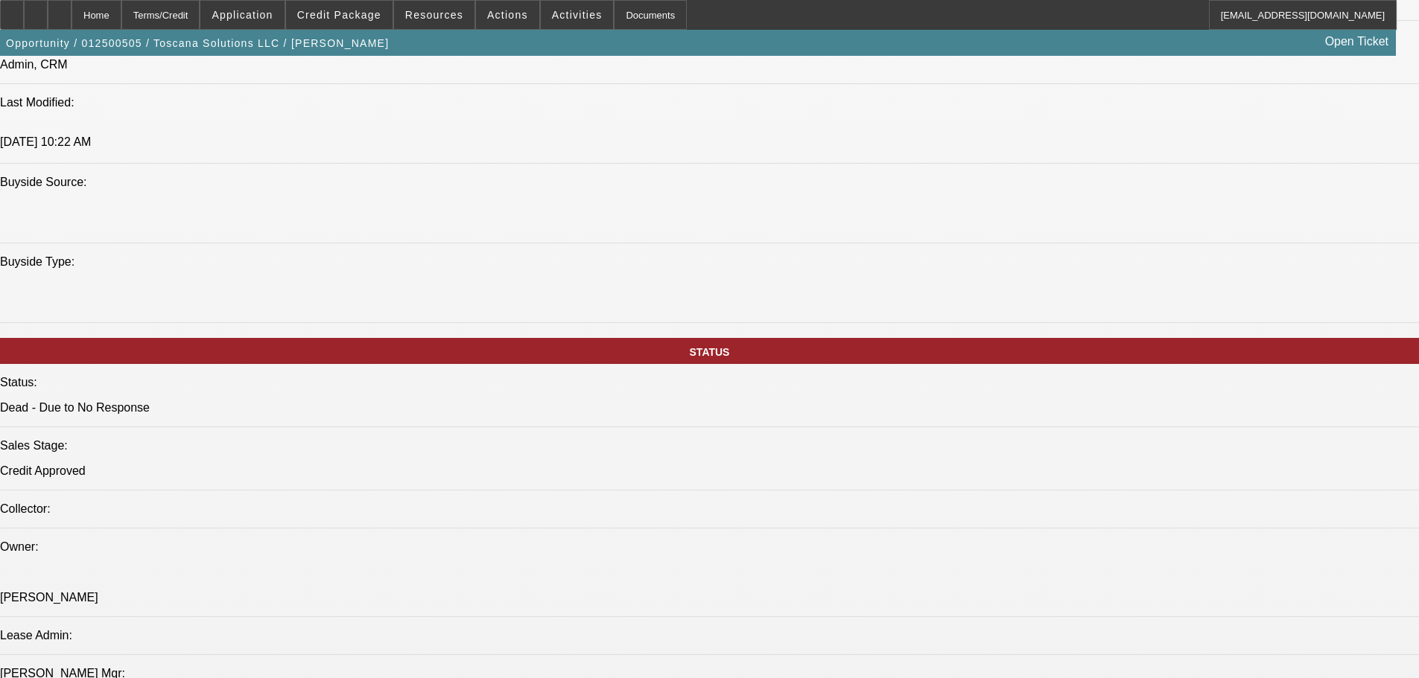
drag, startPoint x: 716, startPoint y: 478, endPoint x: 689, endPoint y: 361, distance: 119.9
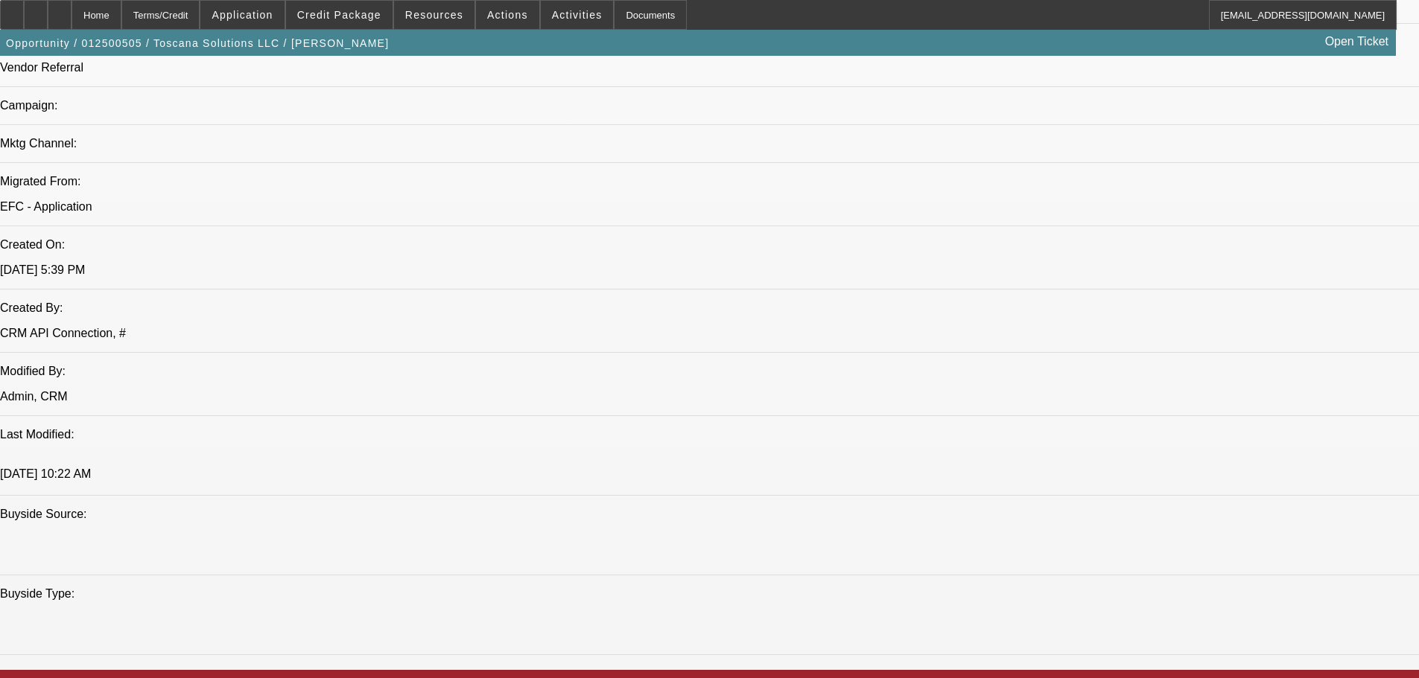
drag, startPoint x: 631, startPoint y: 522, endPoint x: 582, endPoint y: 410, distance: 122.3
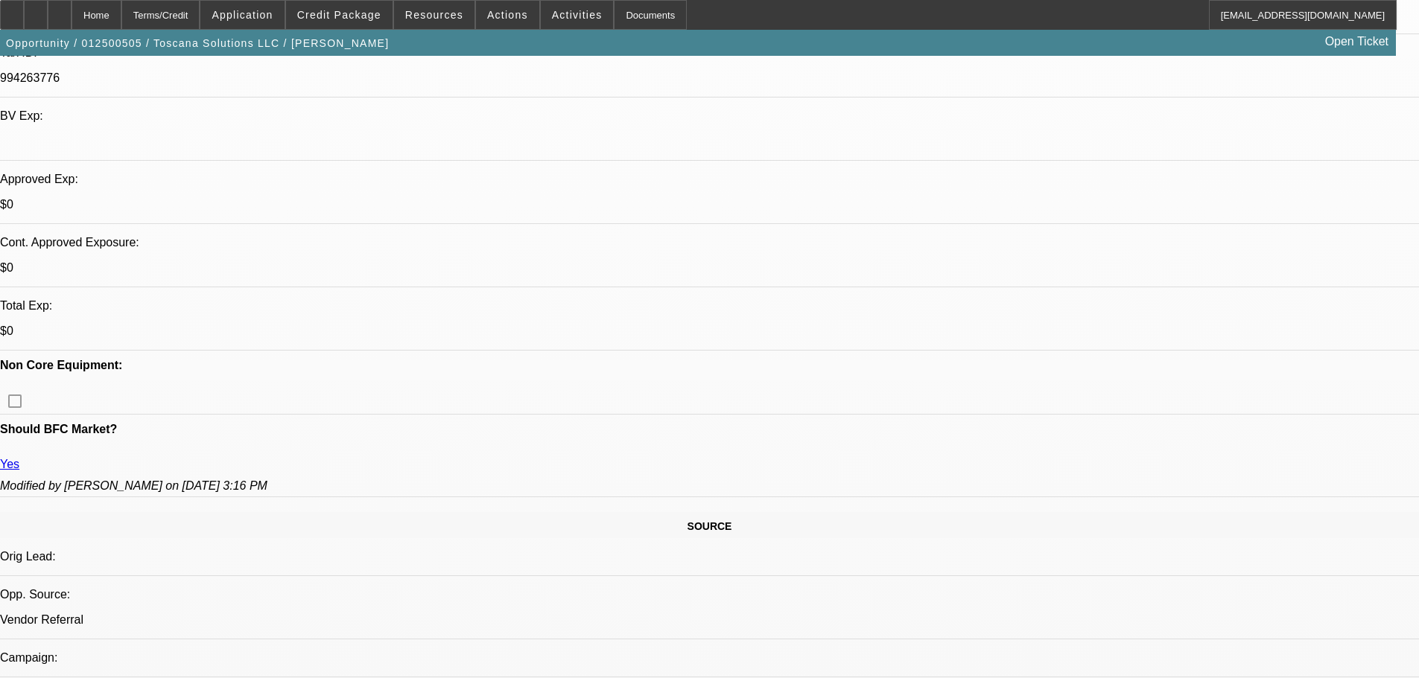
drag, startPoint x: 568, startPoint y: 337, endPoint x: 535, endPoint y: 254, distance: 89.2
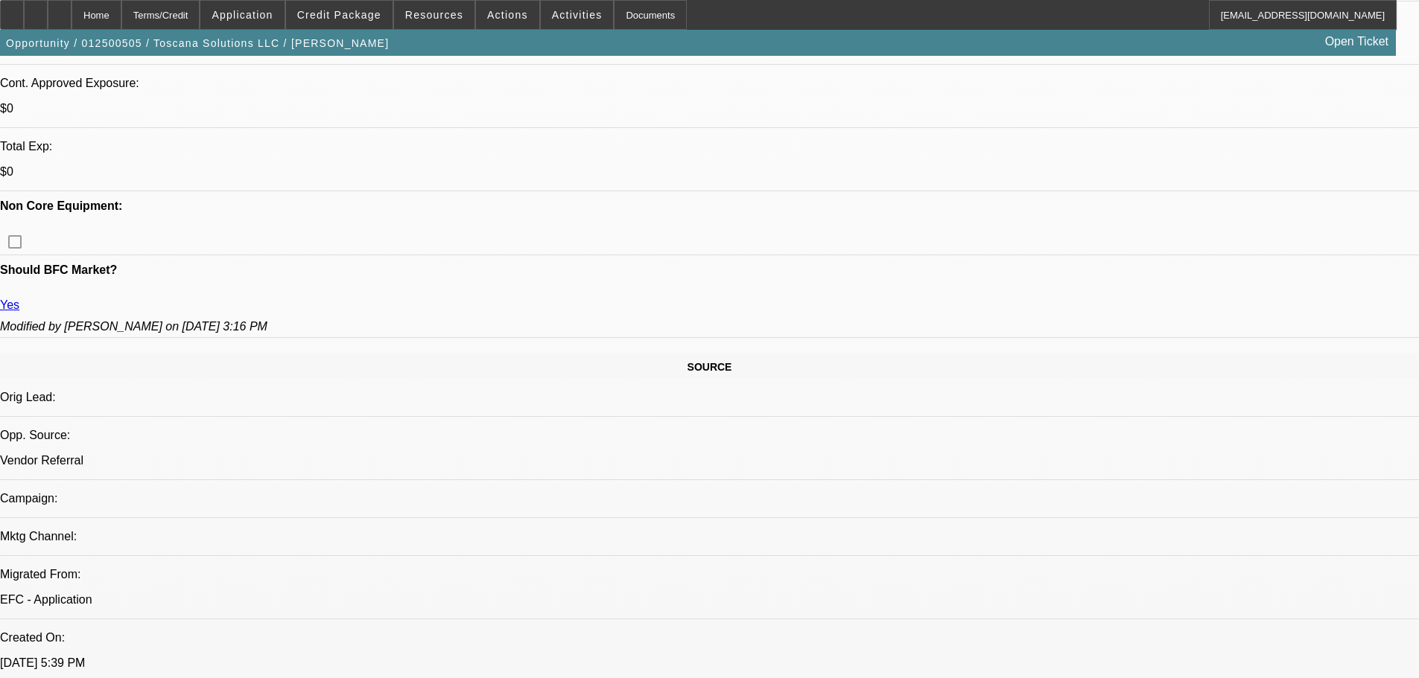
scroll to position [2644, 0]
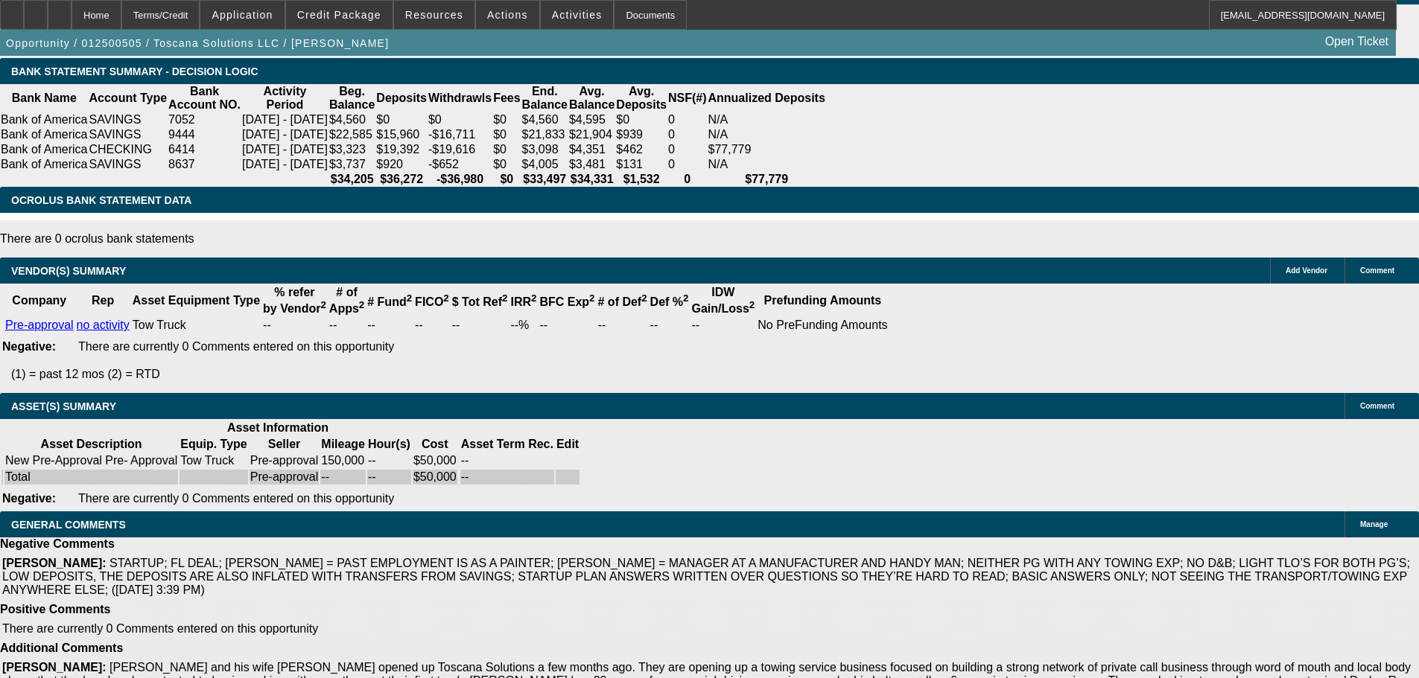
drag, startPoint x: 581, startPoint y: 332, endPoint x: 582, endPoint y: 591, distance: 259.1
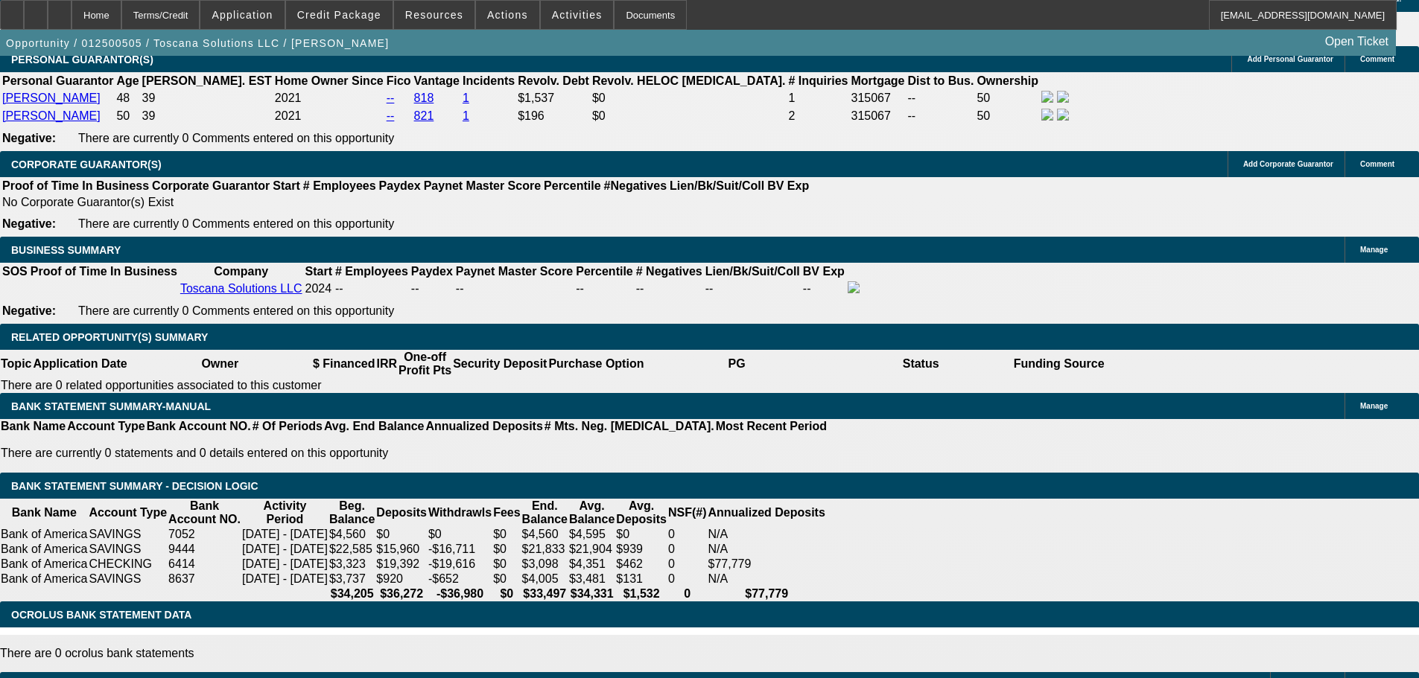
drag, startPoint x: 603, startPoint y: 558, endPoint x: 593, endPoint y: 411, distance: 147.8
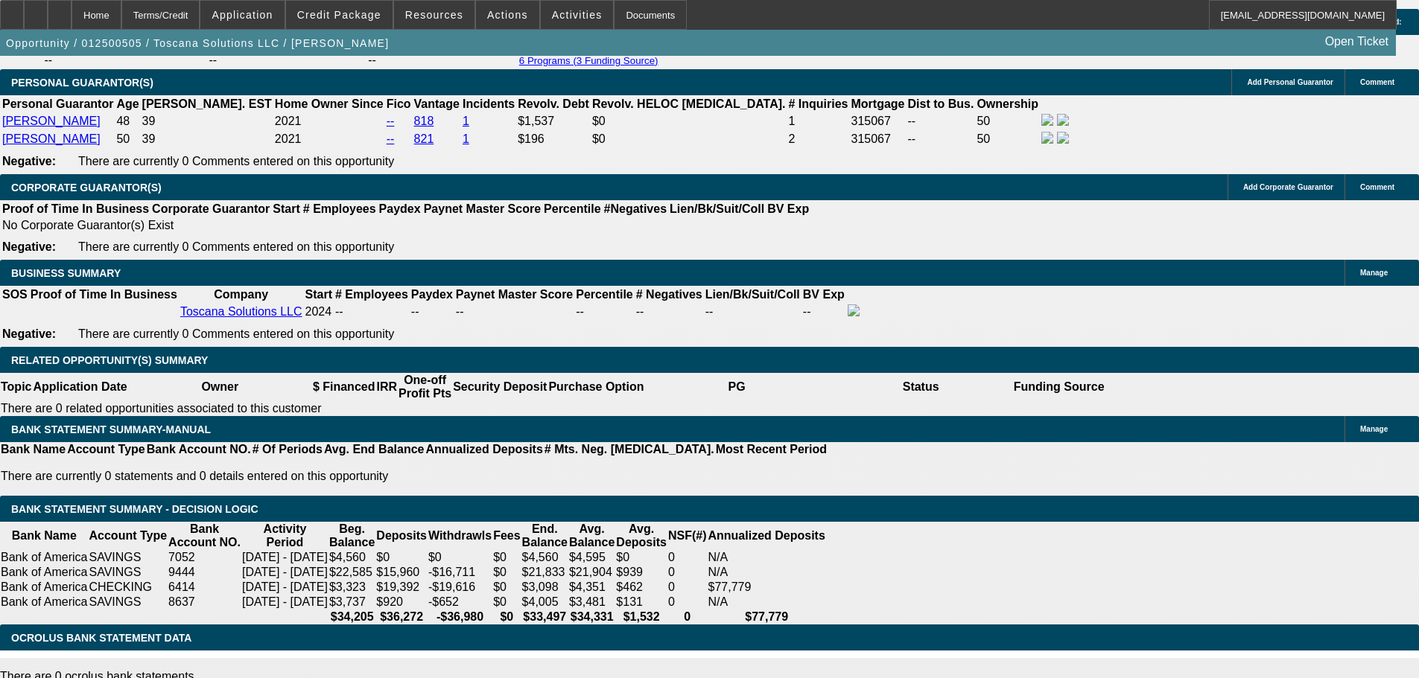
drag, startPoint x: 666, startPoint y: 603, endPoint x: 667, endPoint y: 620, distance: 17.2
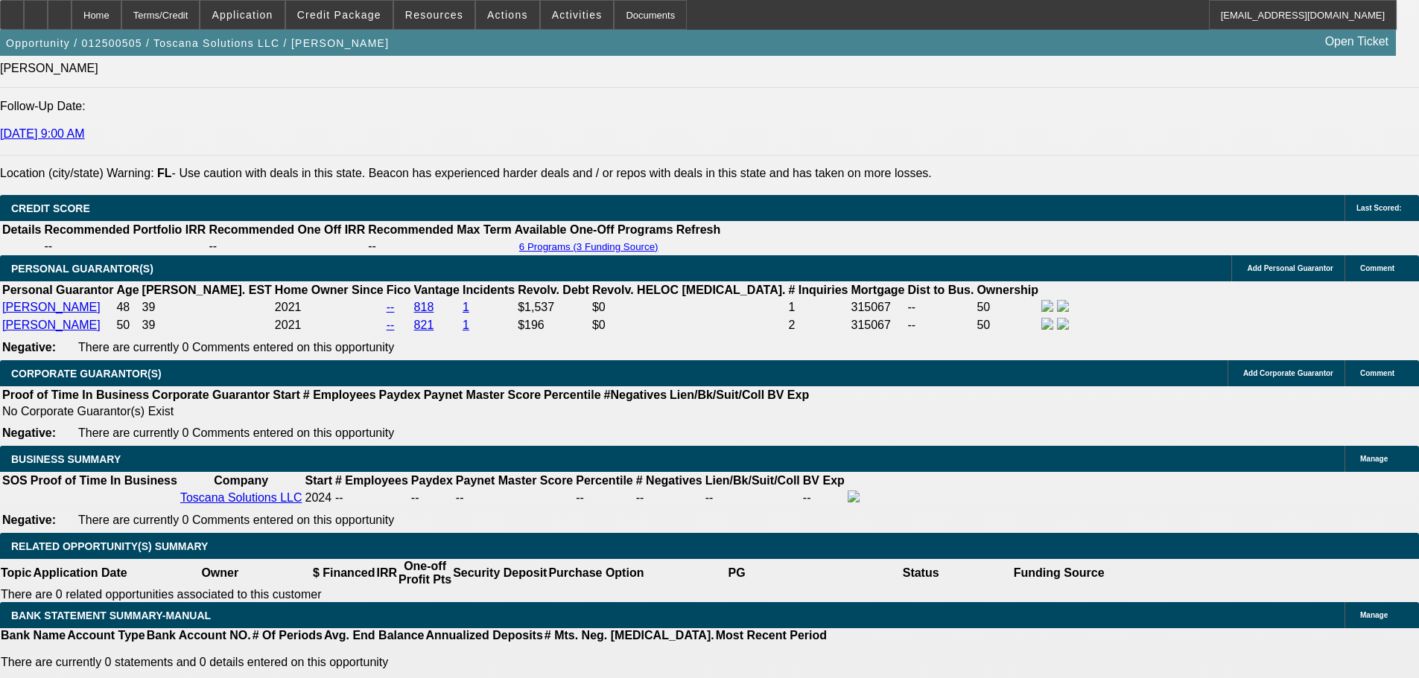
drag, startPoint x: 660, startPoint y: 605, endPoint x: 631, endPoint y: 528, distance: 83.0
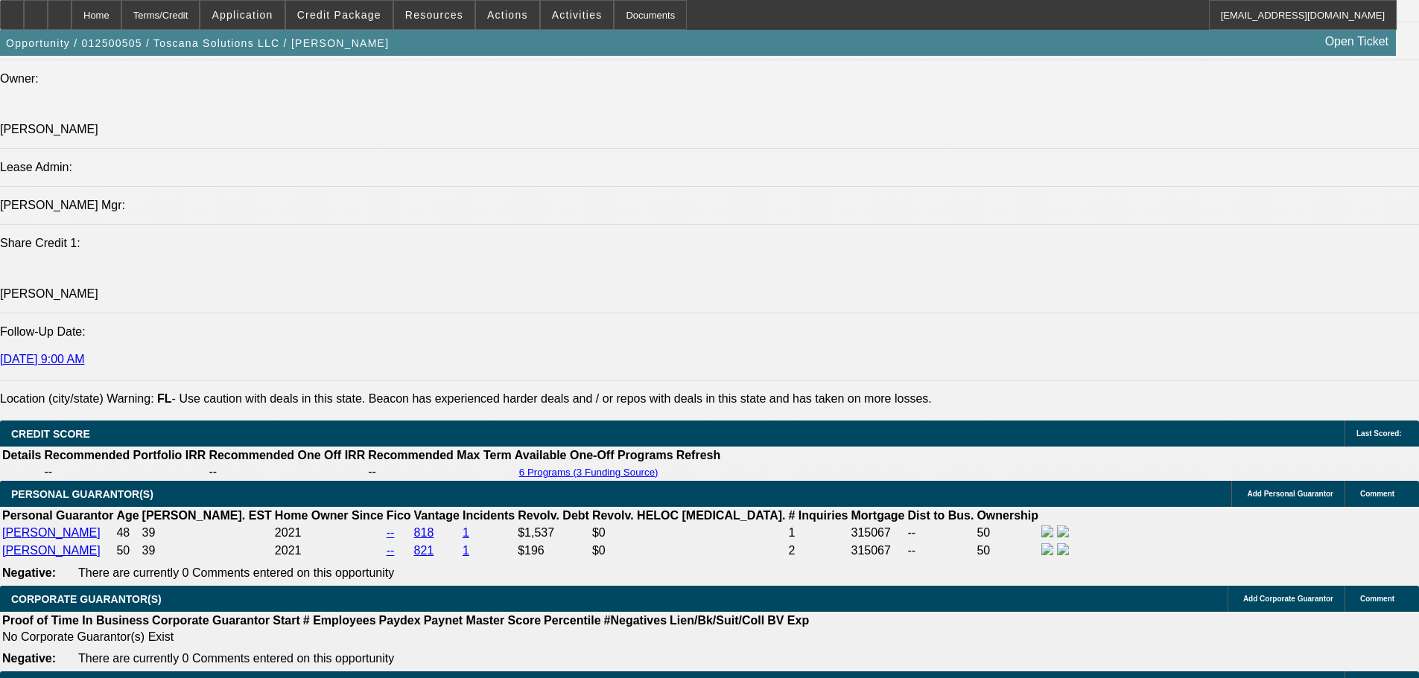
drag, startPoint x: 631, startPoint y: 528, endPoint x: 579, endPoint y: 351, distance: 184.7
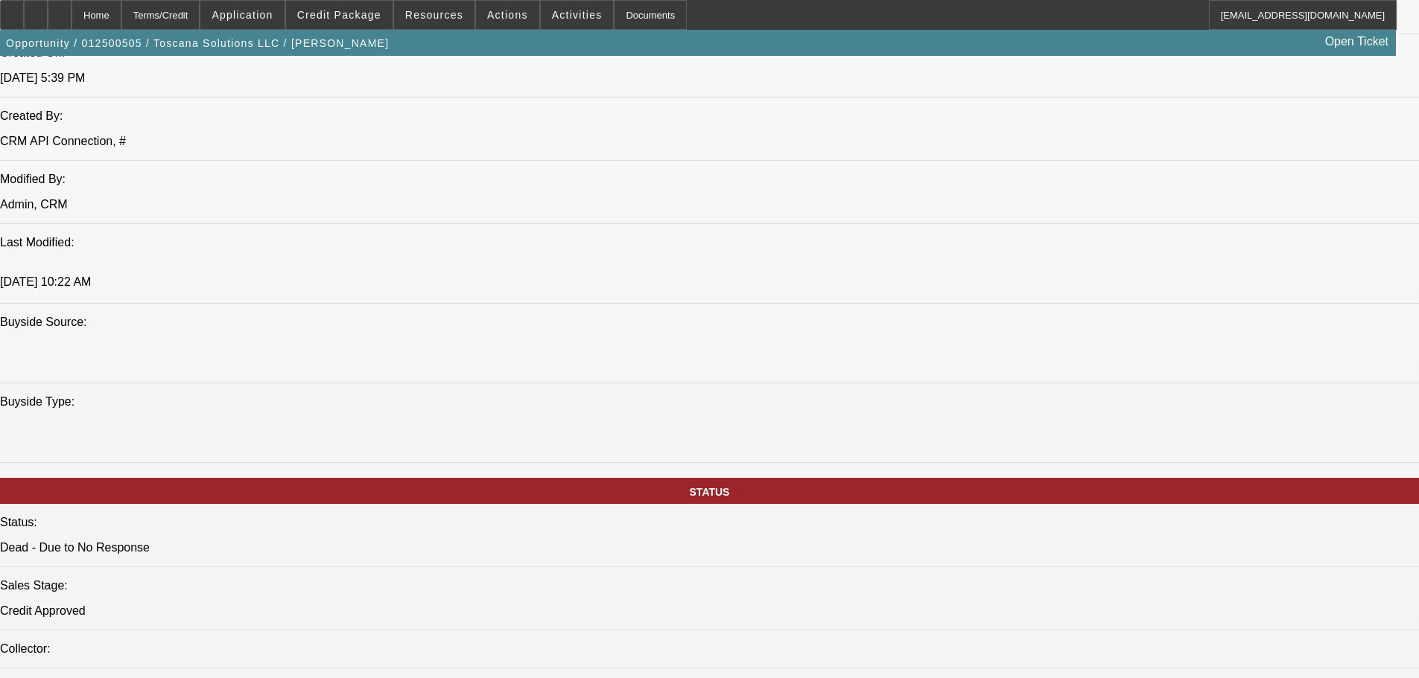
scroll to position [1062, 0]
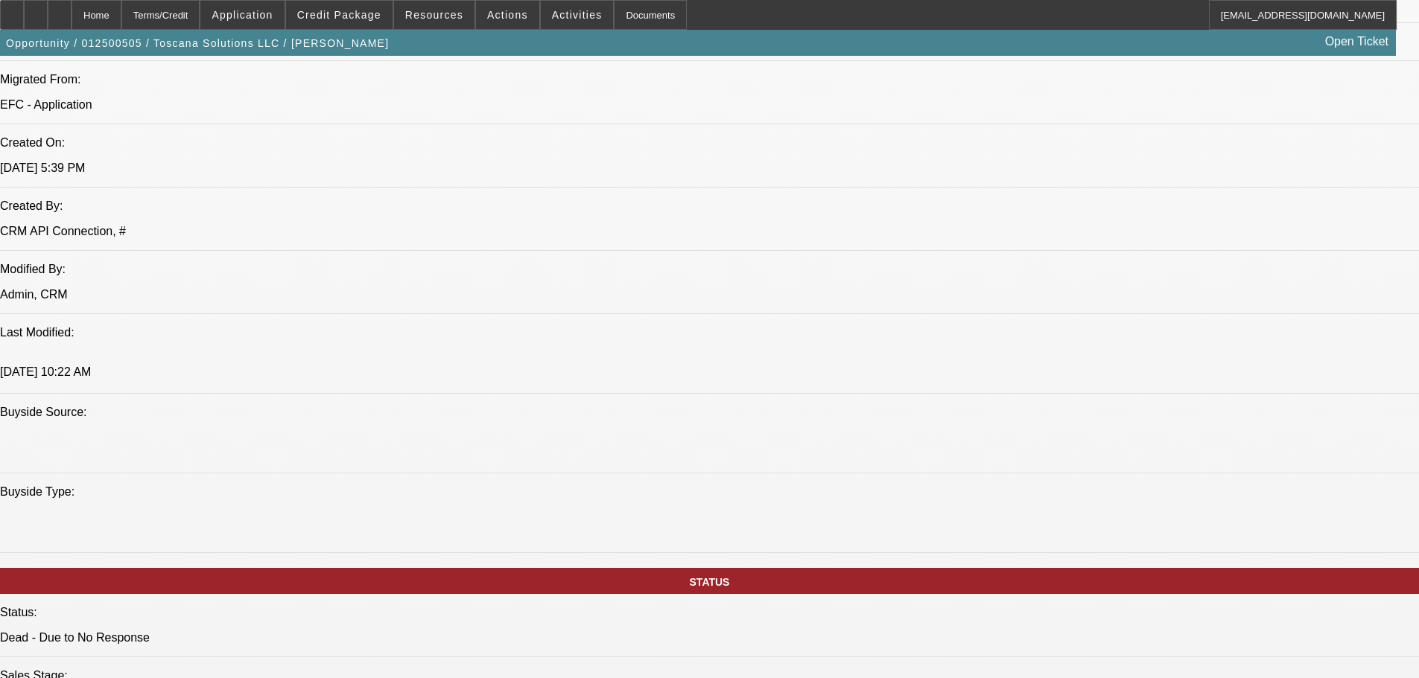
drag, startPoint x: 602, startPoint y: 473, endPoint x: 597, endPoint y: 371, distance: 102.1
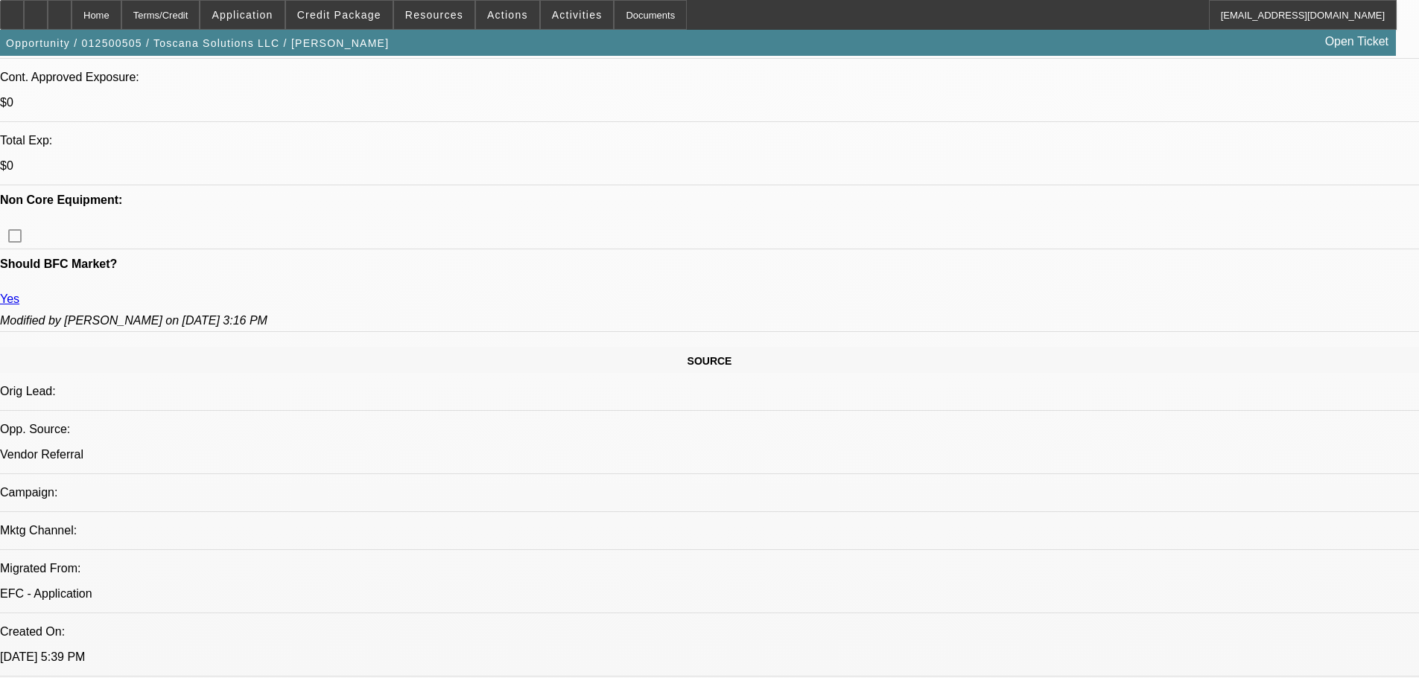
drag, startPoint x: 597, startPoint y: 314, endPoint x: 582, endPoint y: 259, distance: 57.1
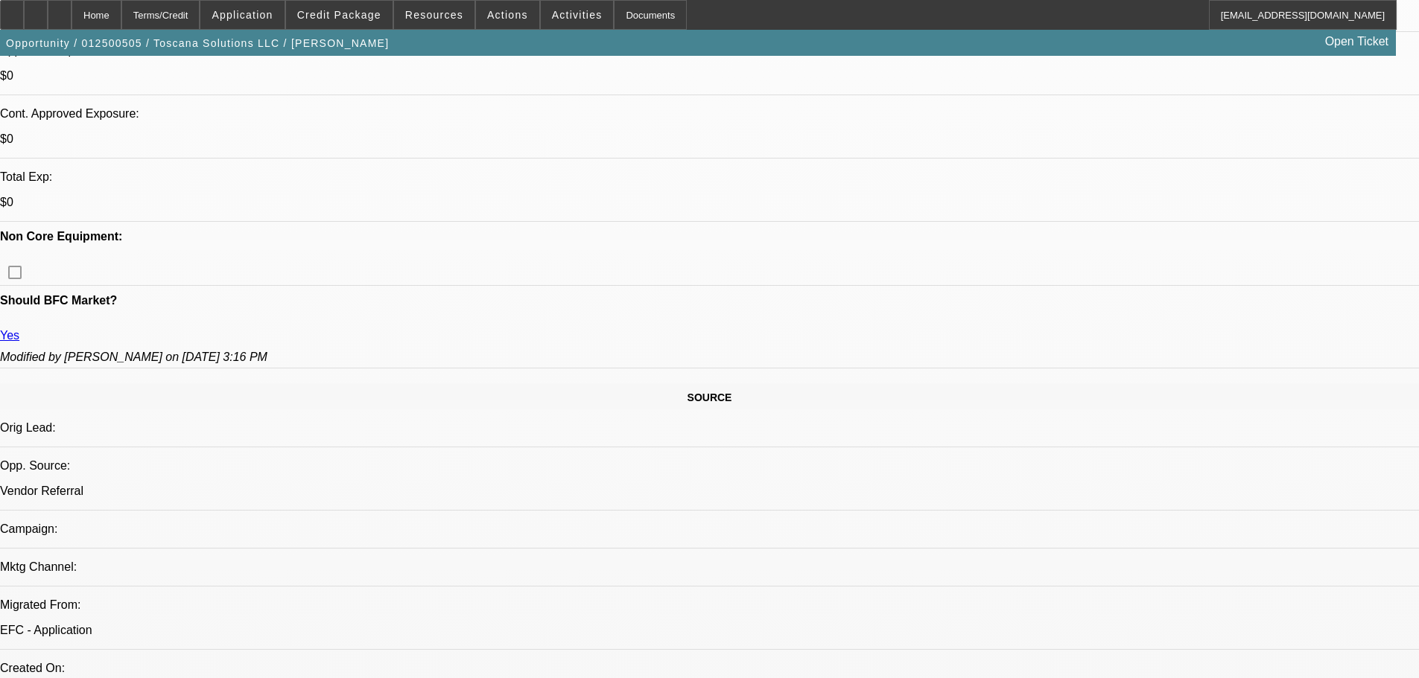
scroll to position [628, 0]
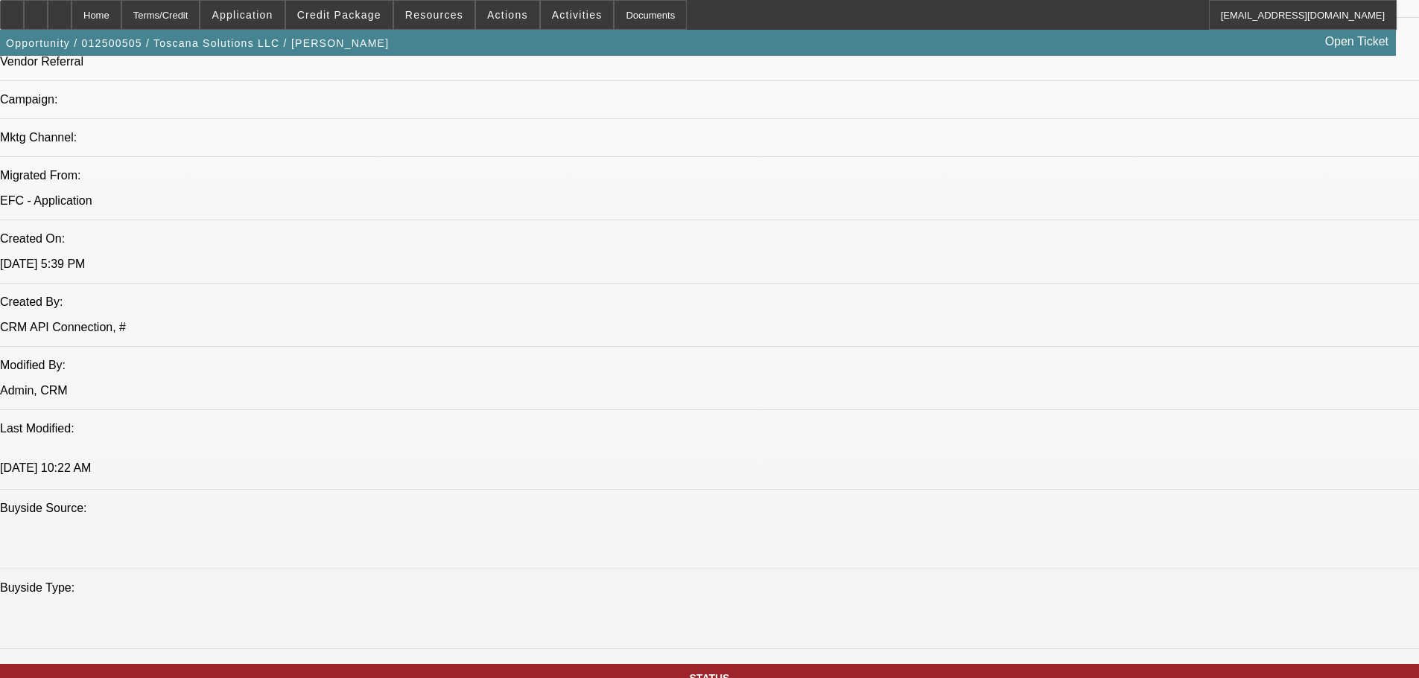
drag, startPoint x: 885, startPoint y: 432, endPoint x: 879, endPoint y: 554, distance: 122.3
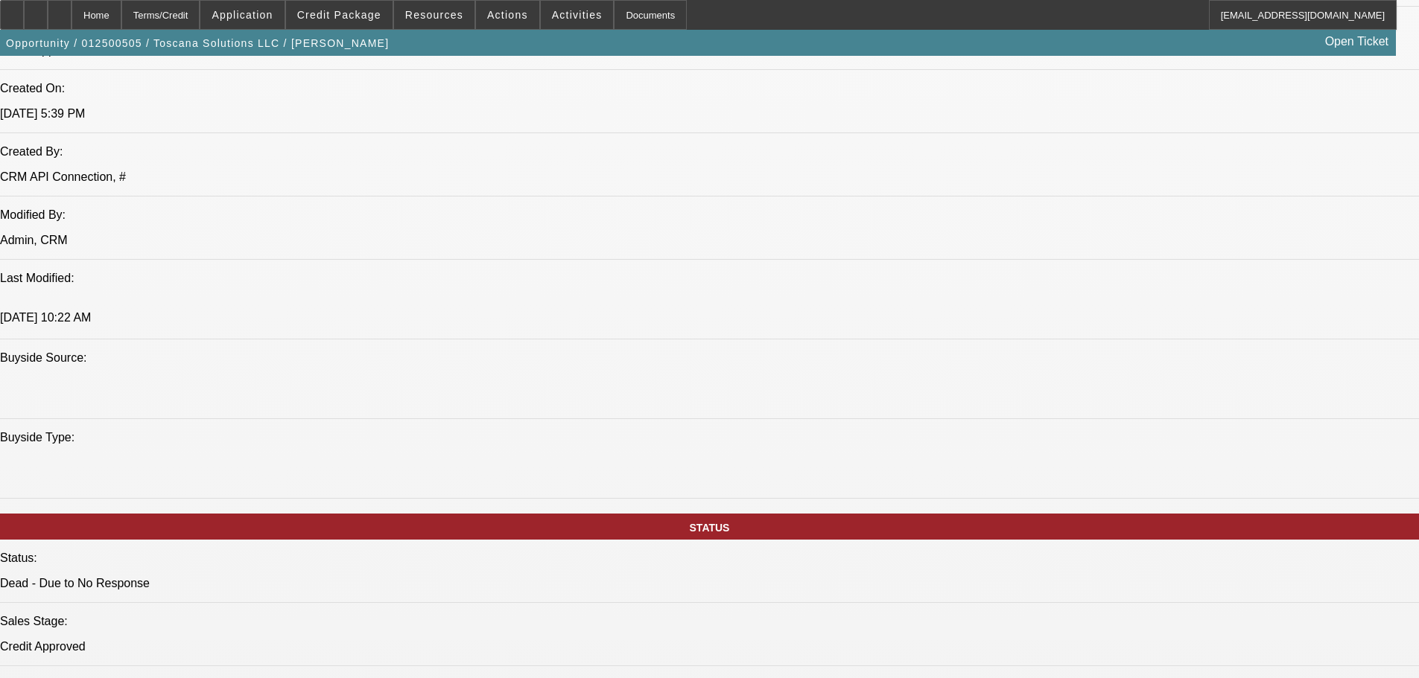
drag, startPoint x: 658, startPoint y: 415, endPoint x: 666, endPoint y: 512, distance: 97.9
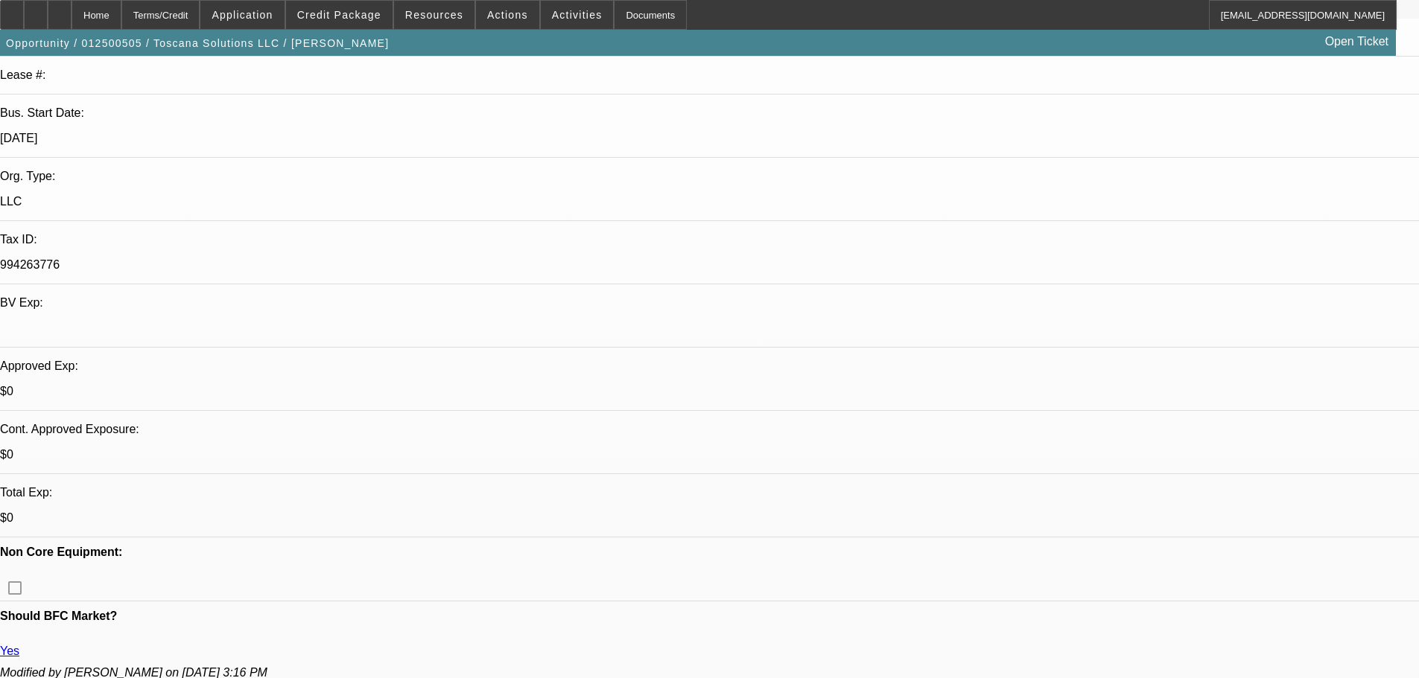
scroll to position [0, 0]
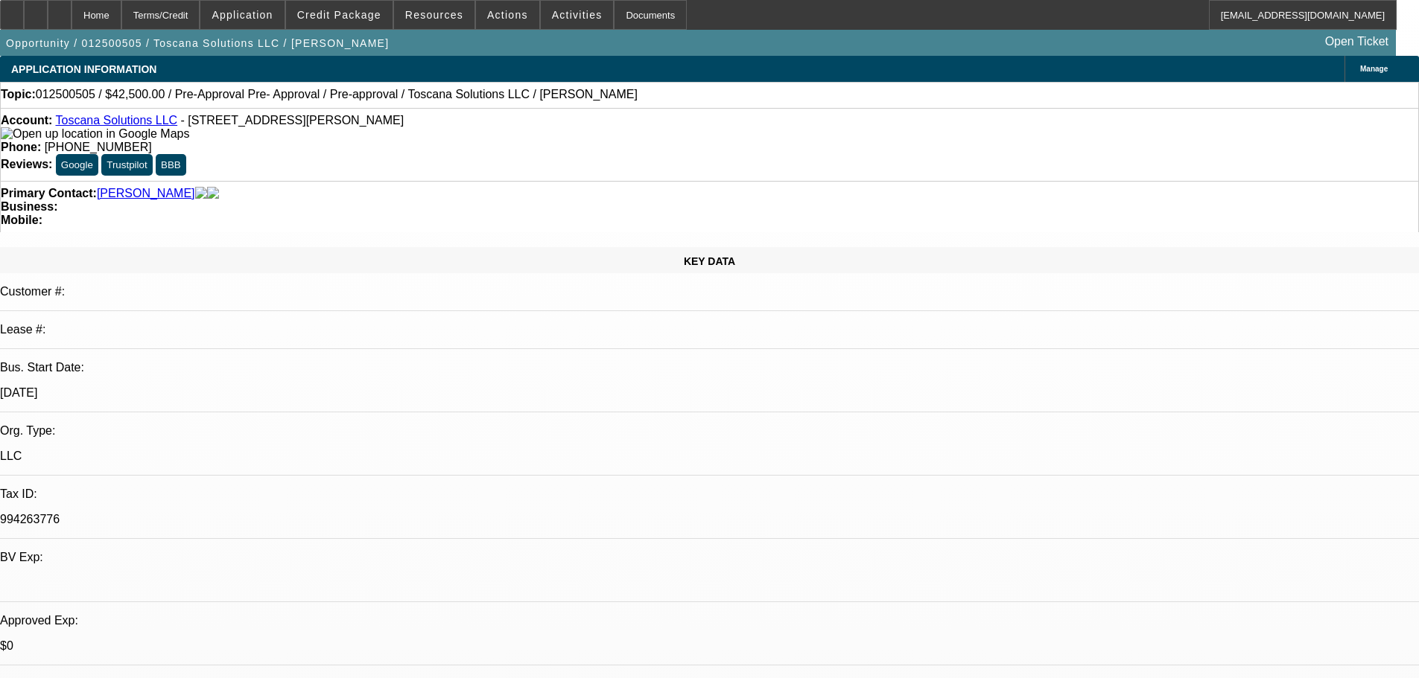
drag, startPoint x: 466, startPoint y: 425, endPoint x: 457, endPoint y: 276, distance: 149.2
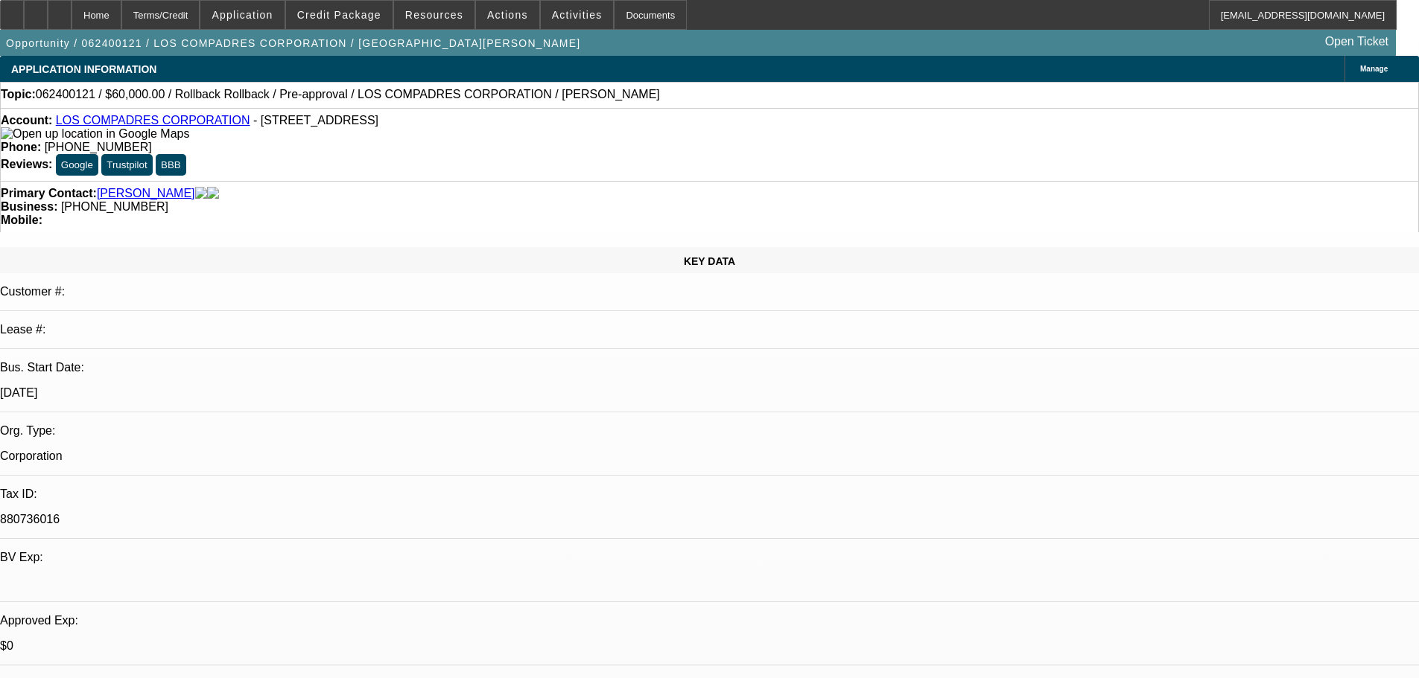
select select "0.2"
select select "2"
select select "0.1"
select select "4"
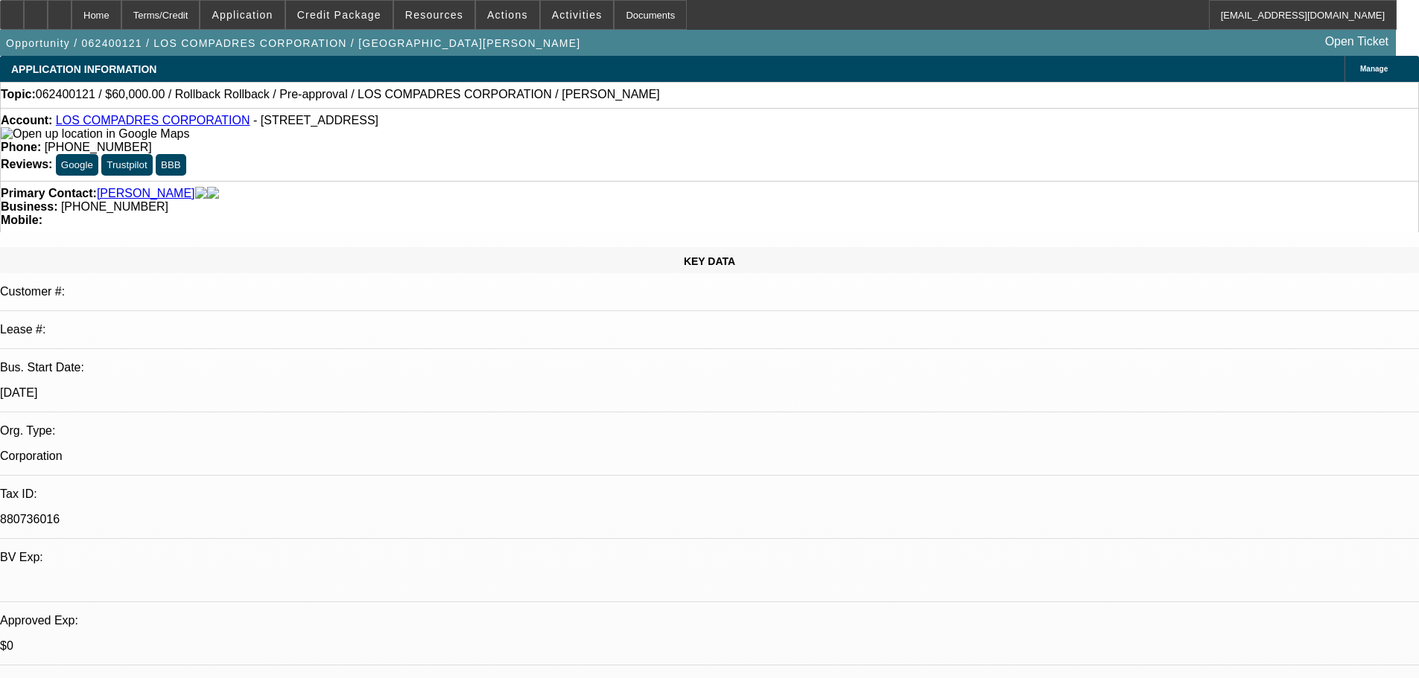
select select "0.2"
select select "2"
select select "0.1"
select select "4"
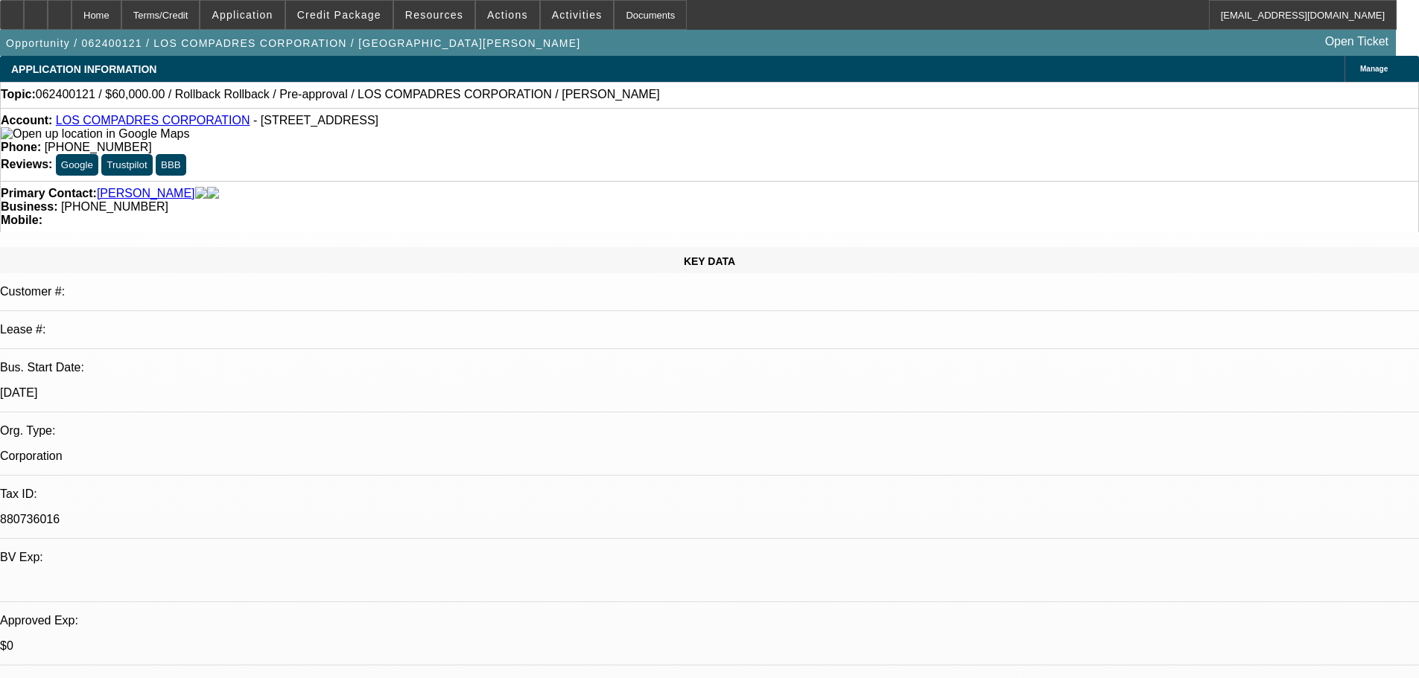
select select "0.2"
select select "2"
select select "0.1"
select select "4"
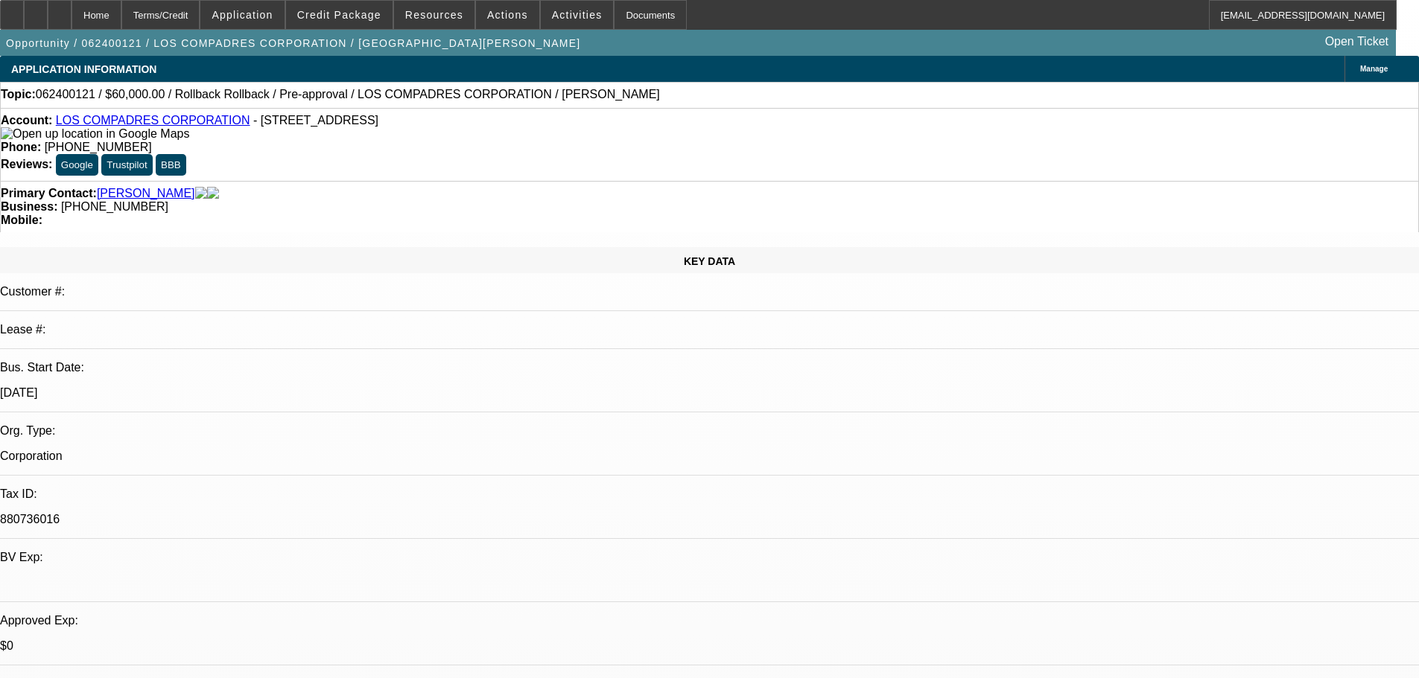
select select "2"
select select "0.1"
select select "4"
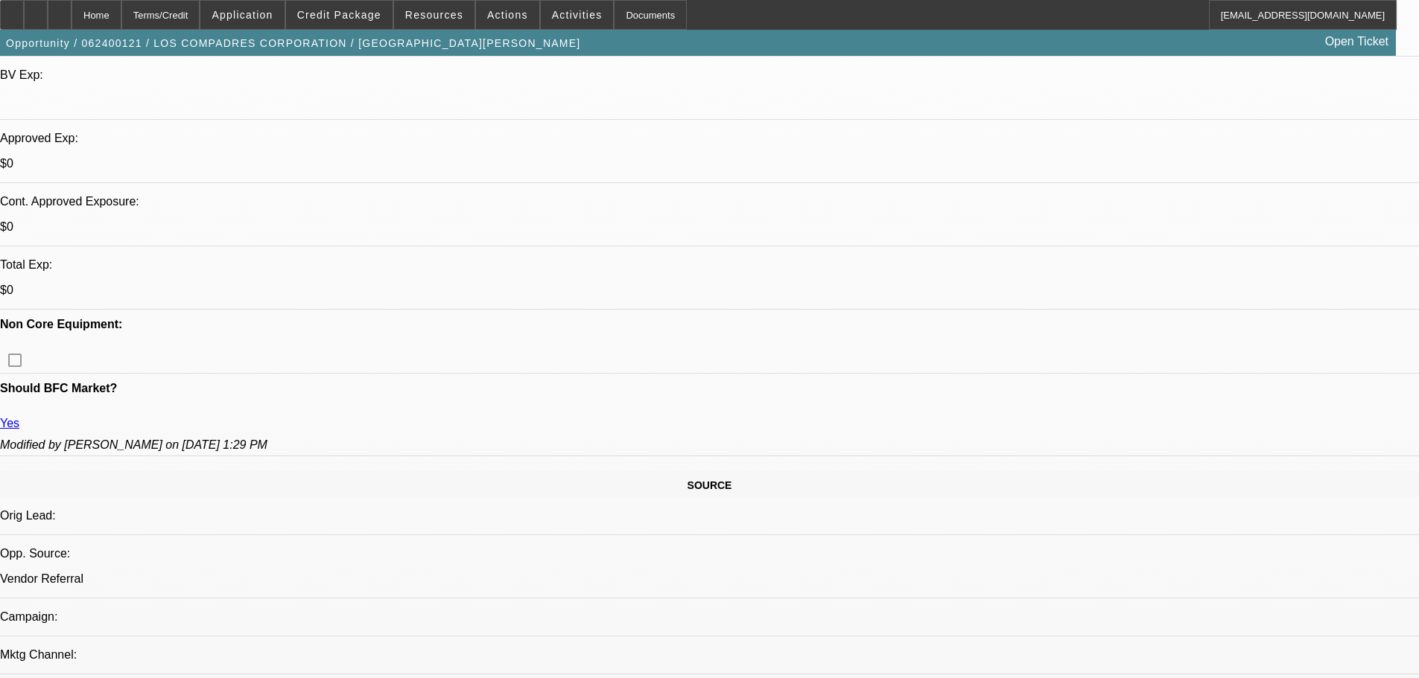
scroll to position [596, 0]
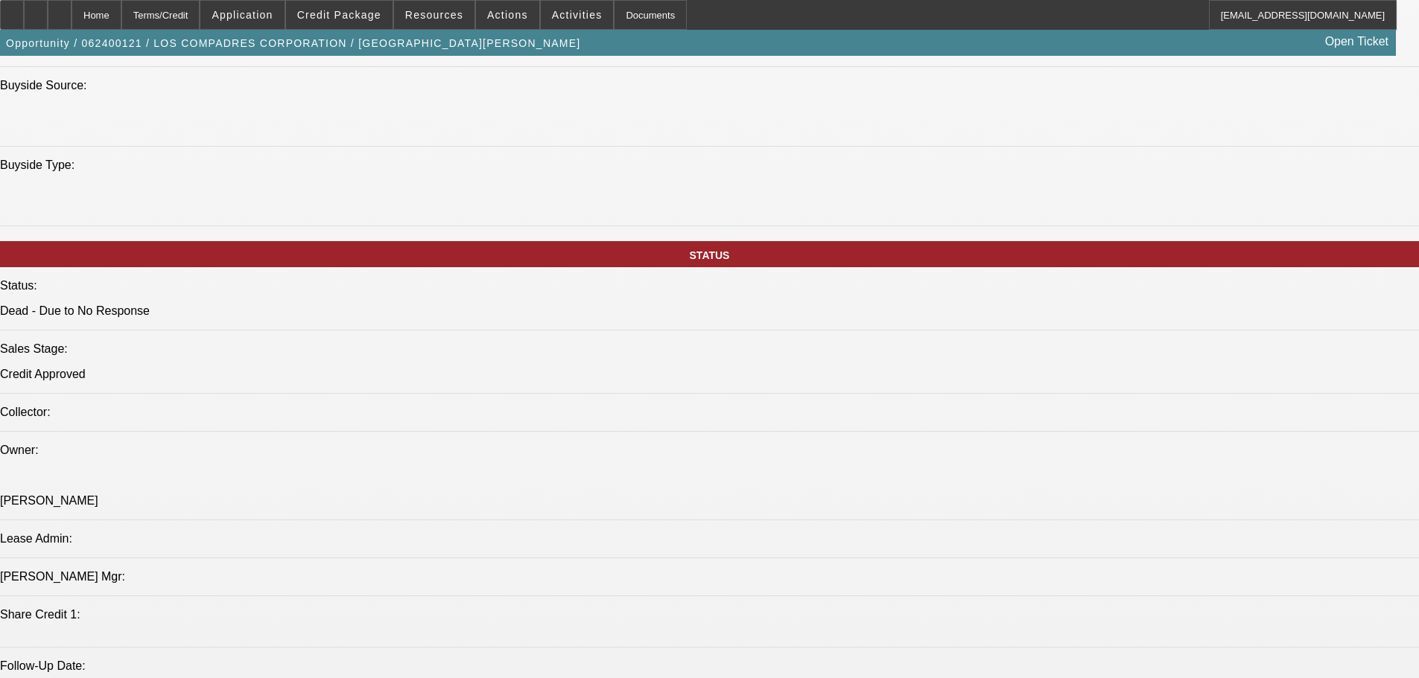
drag, startPoint x: 692, startPoint y: 383, endPoint x: 708, endPoint y: 480, distance: 98.2
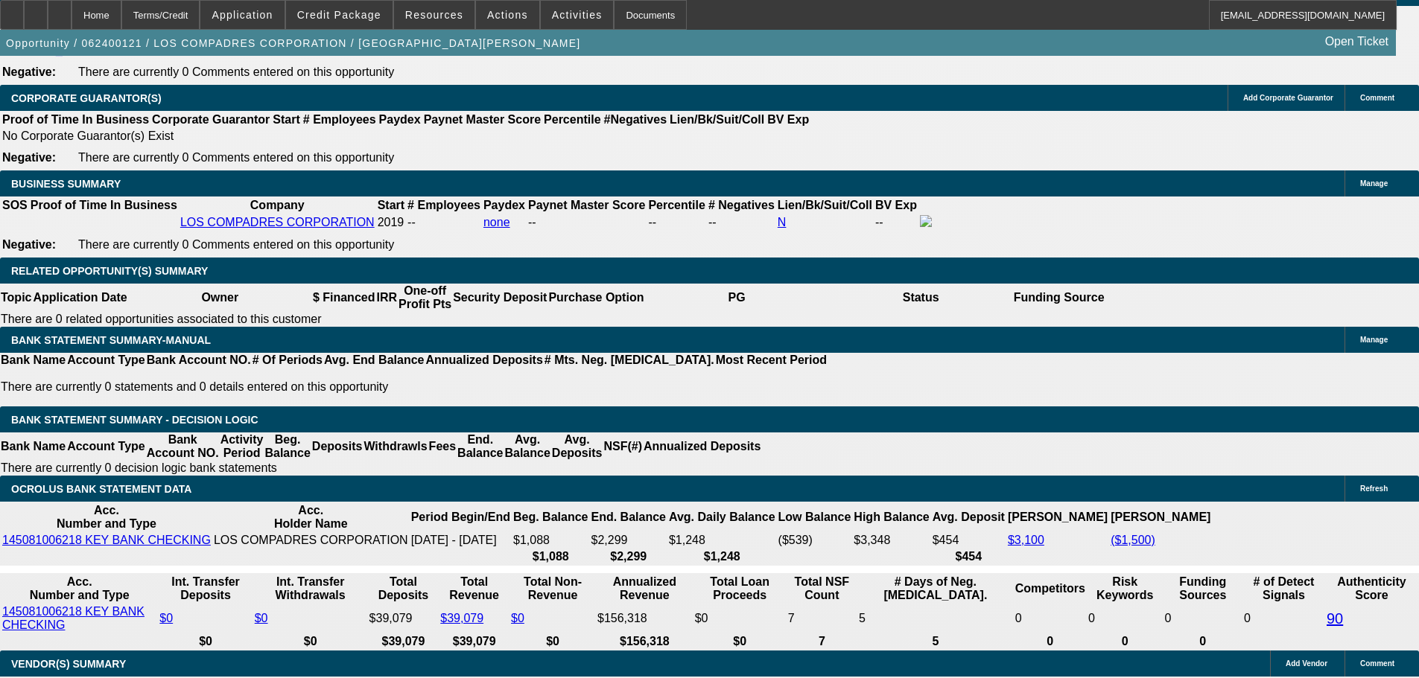
scroll to position [2475, 0]
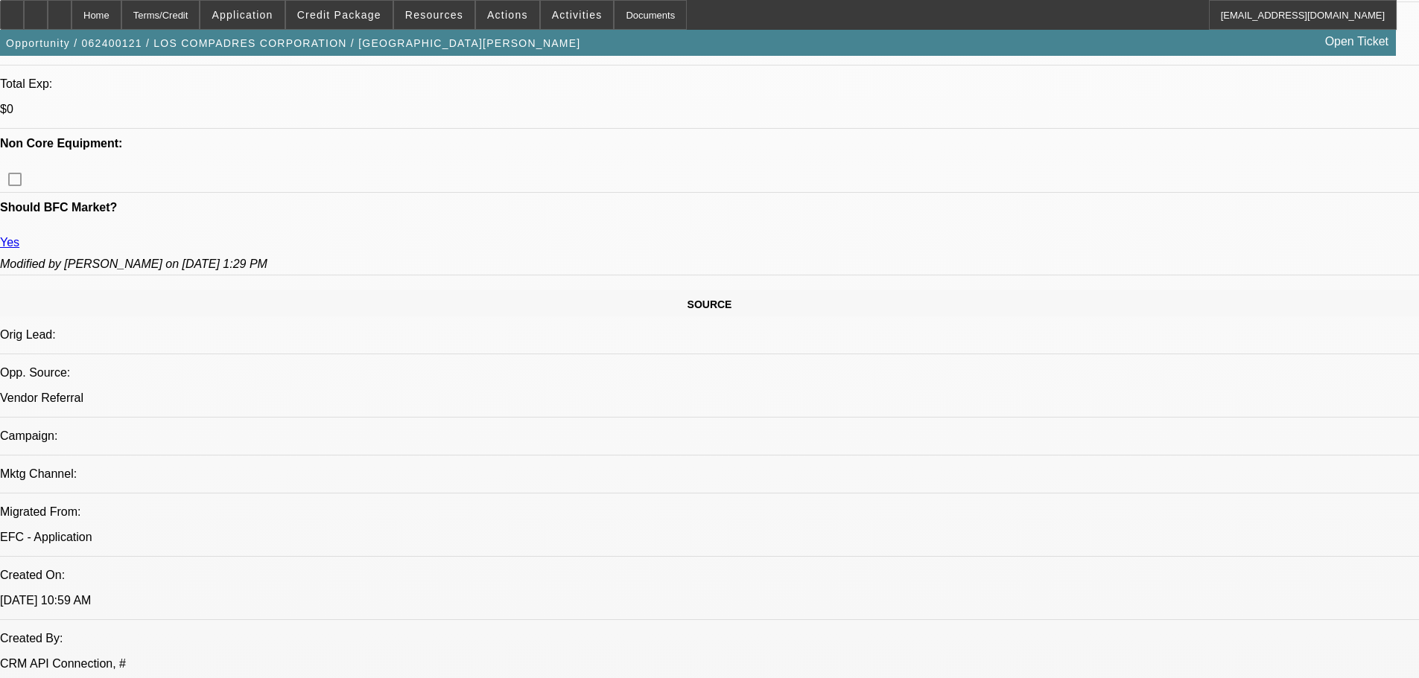
drag, startPoint x: 281, startPoint y: 549, endPoint x: 325, endPoint y: 311, distance: 242.3
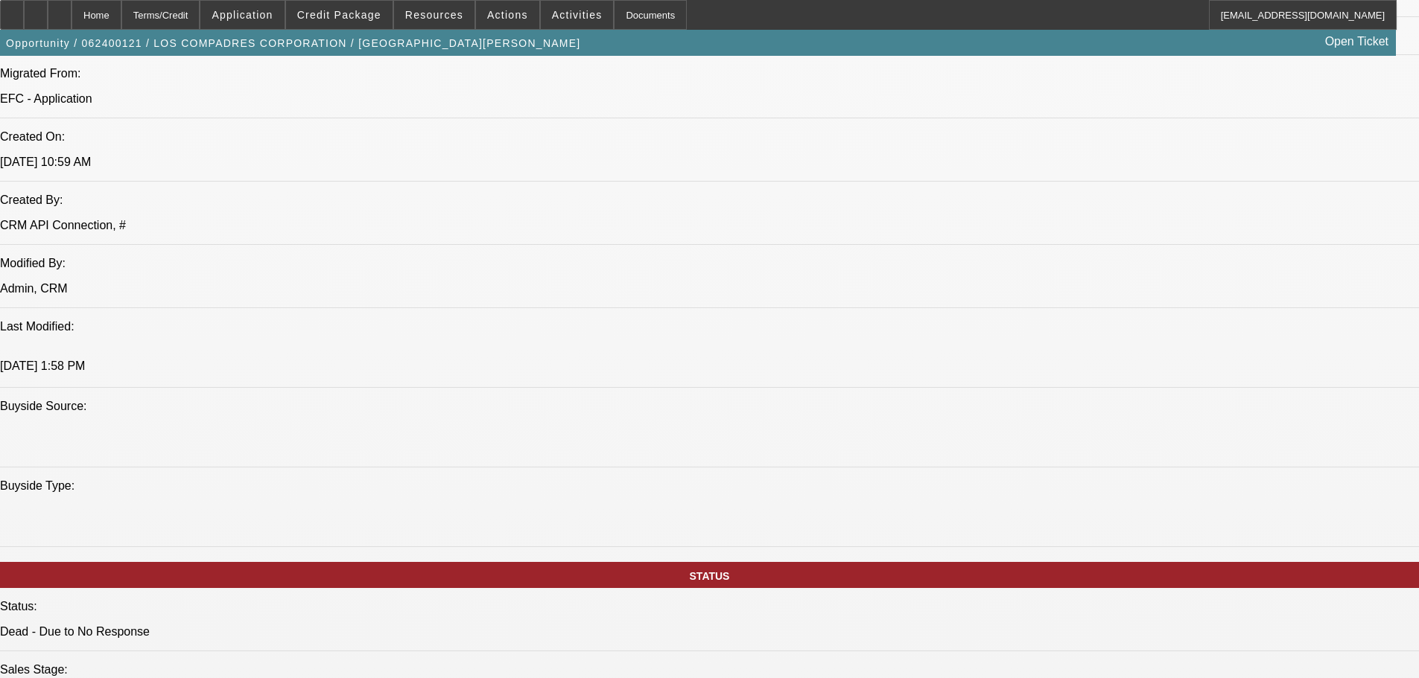
scroll to position [1790, 0]
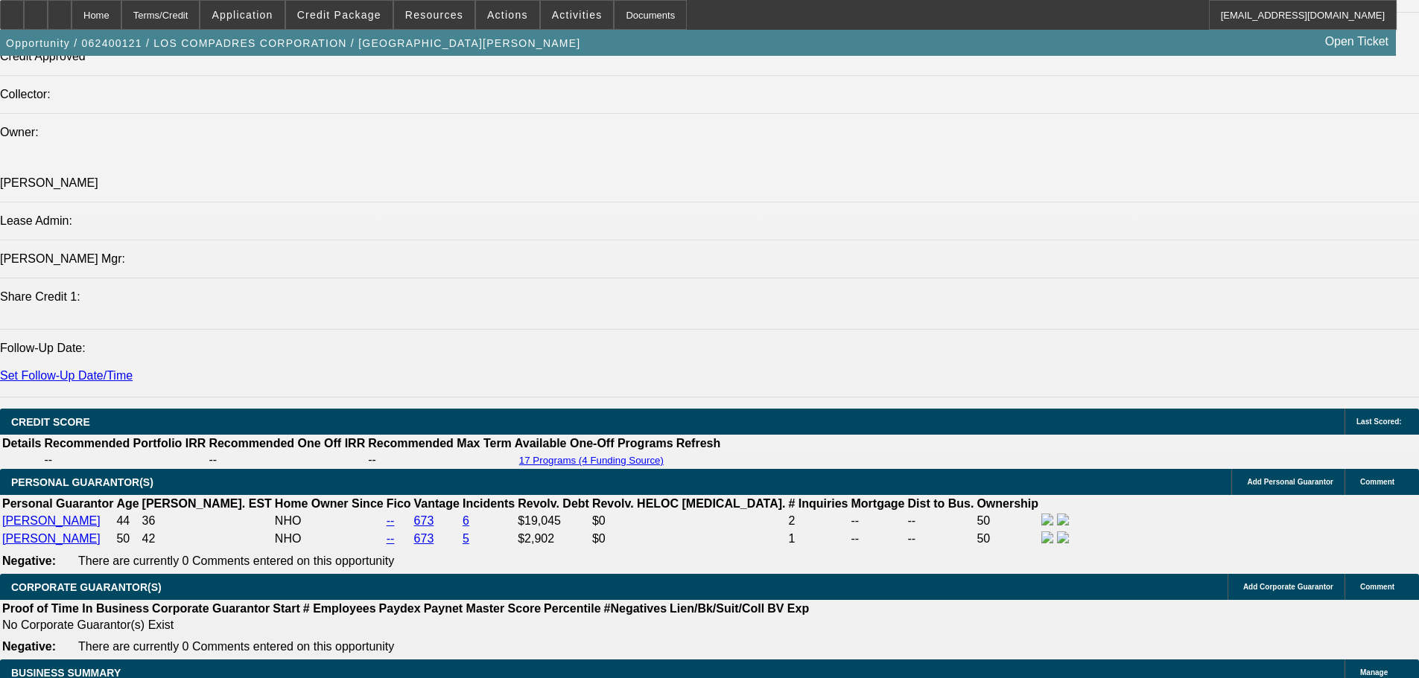
drag, startPoint x: 651, startPoint y: 337, endPoint x: 649, endPoint y: 427, distance: 89.4
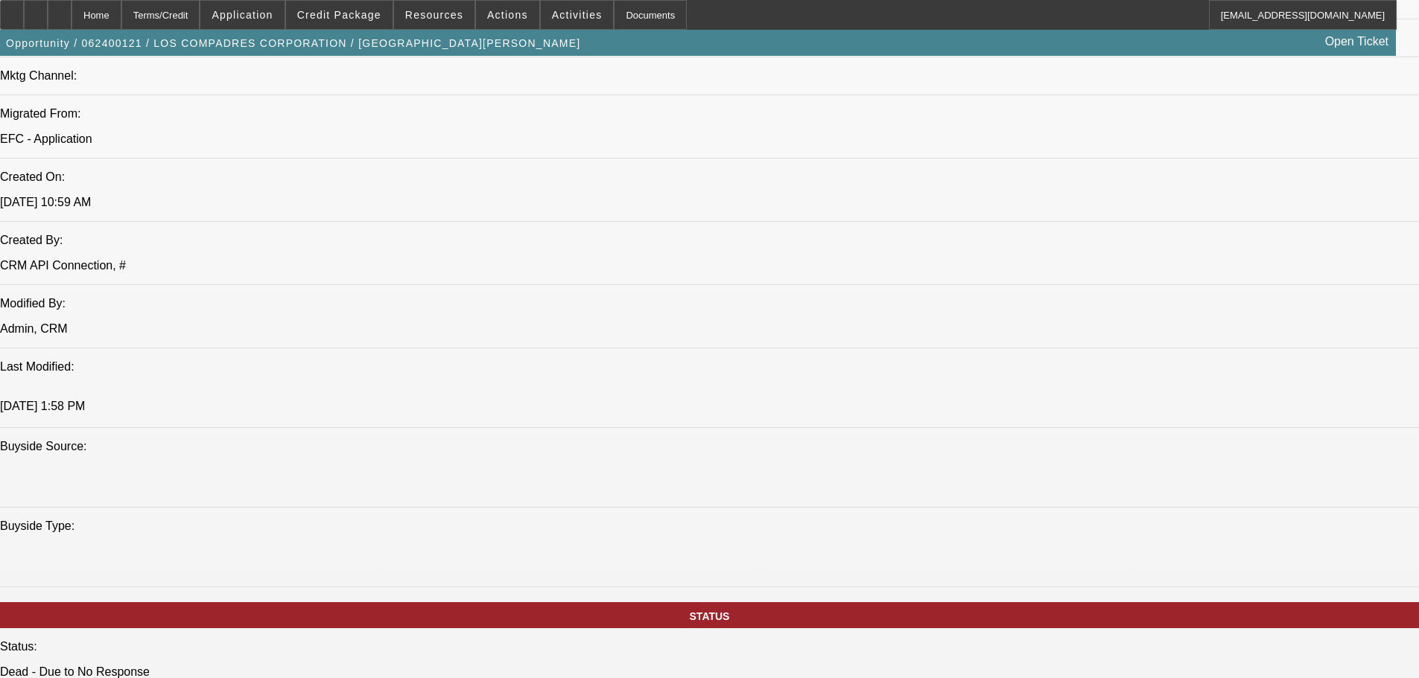
drag, startPoint x: 617, startPoint y: 385, endPoint x: 600, endPoint y: 214, distance: 172.1
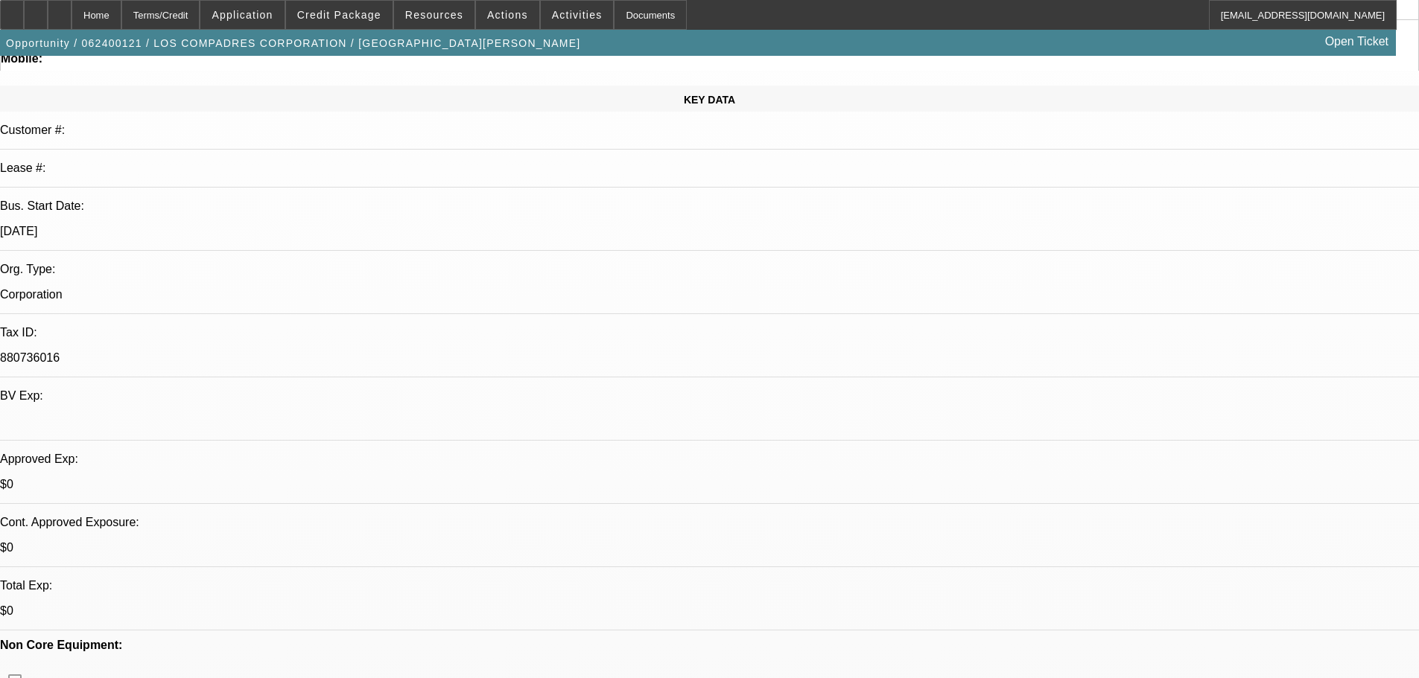
scroll to position [0, 0]
